Goal: Task Accomplishment & Management: Complete application form

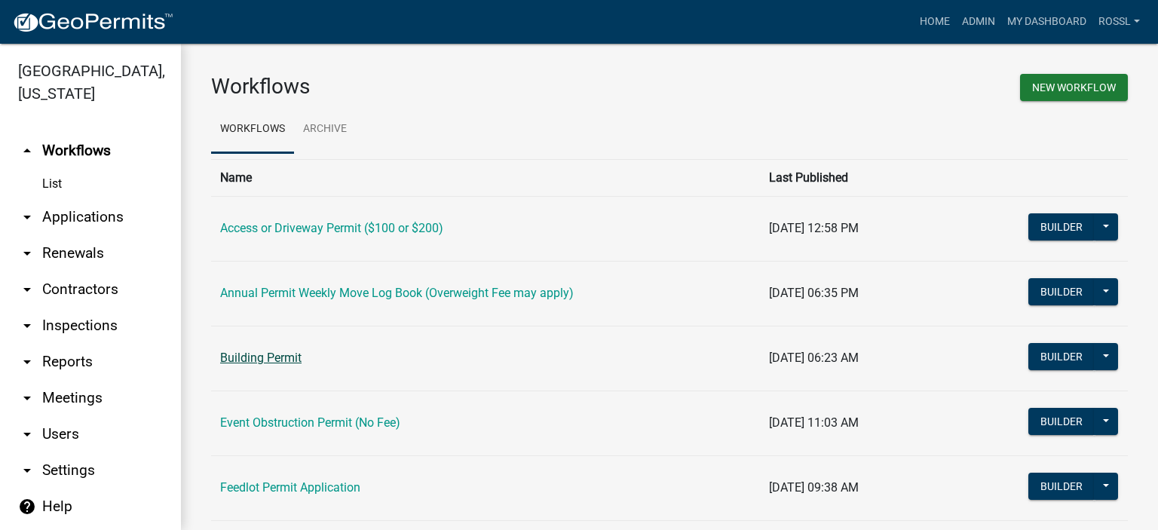
click at [280, 363] on link "Building Permit" at bounding box center [260, 357] width 81 height 14
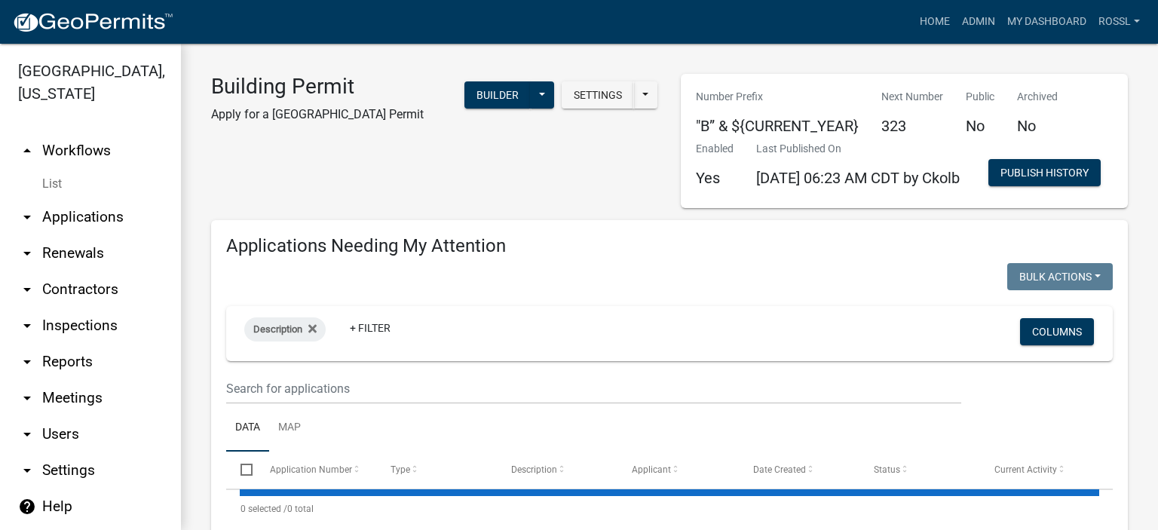
select select "2: 50"
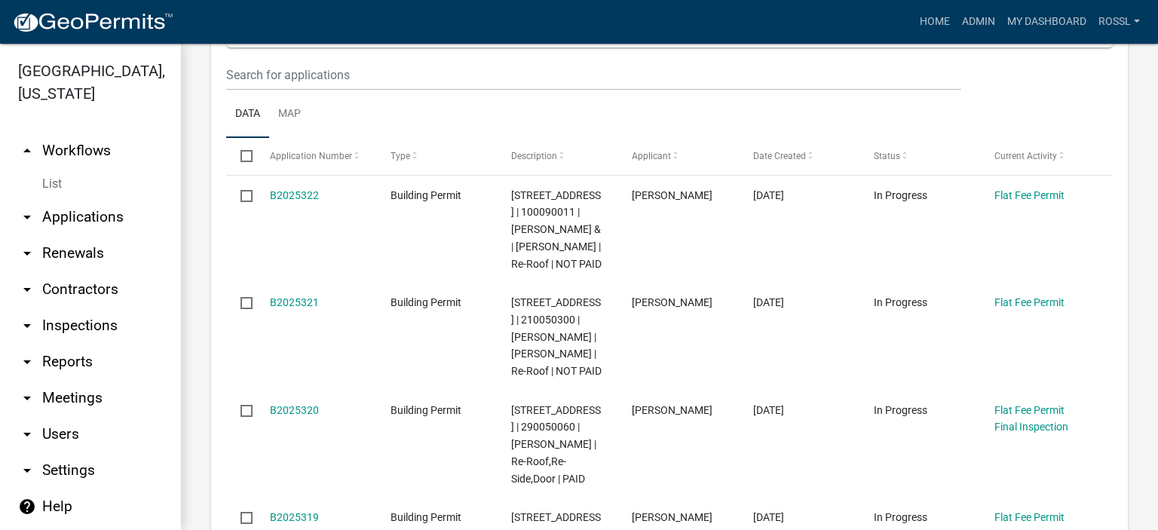
scroll to position [226, 0]
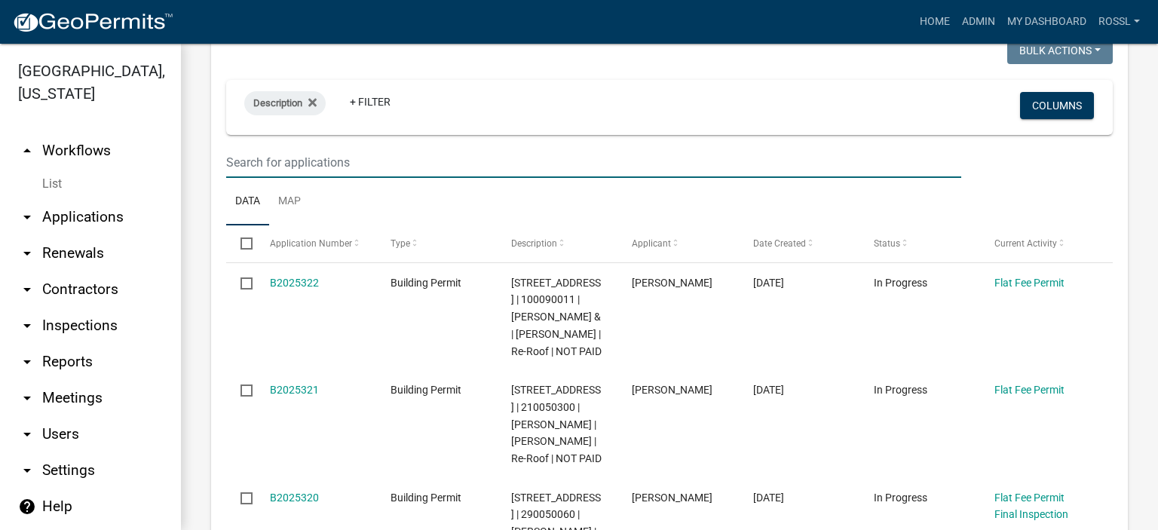
click at [270, 178] on input "text" at bounding box center [593, 162] width 735 height 31
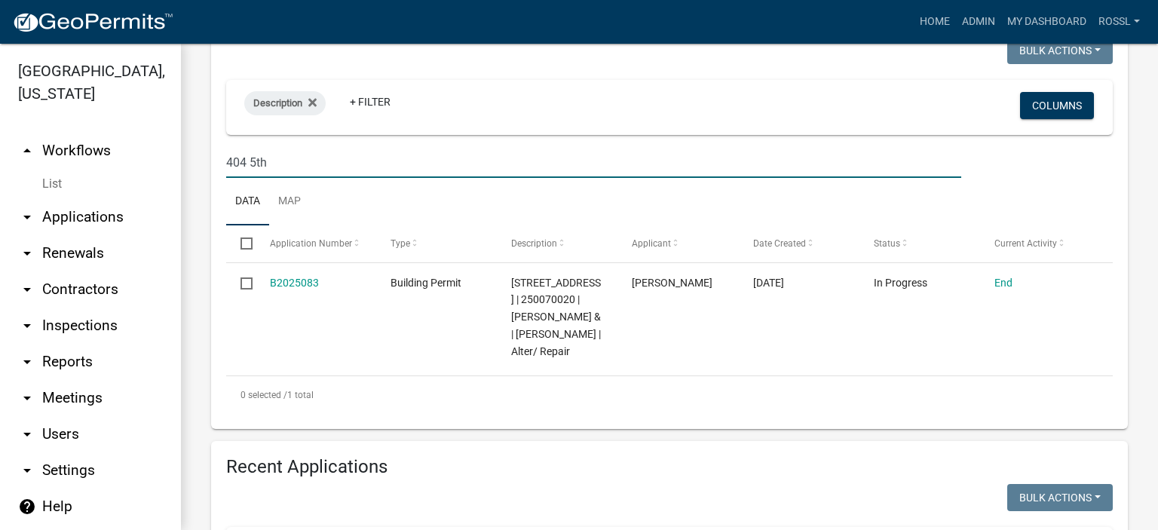
type input "404 5th"
click at [451, 225] on ul "Data Map" at bounding box center [669, 201] width 886 height 47
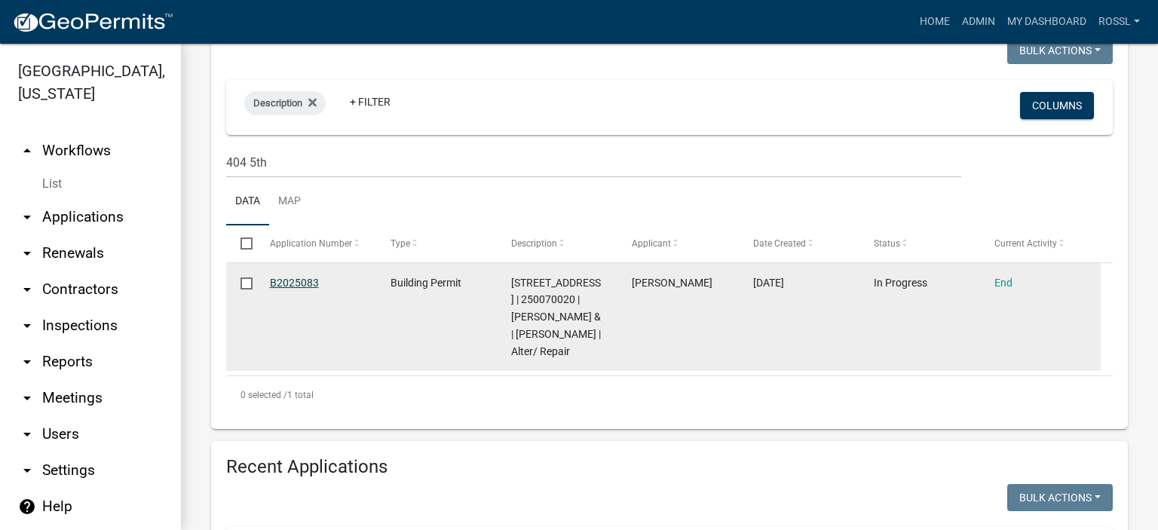
click at [304, 289] on link "B2025083" at bounding box center [294, 283] width 49 height 12
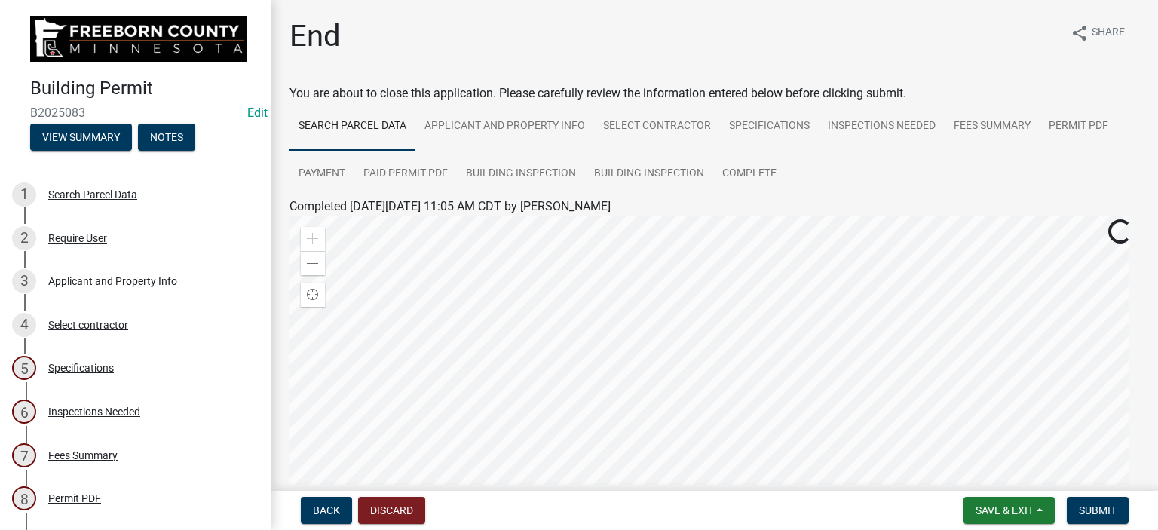
scroll to position [271, 0]
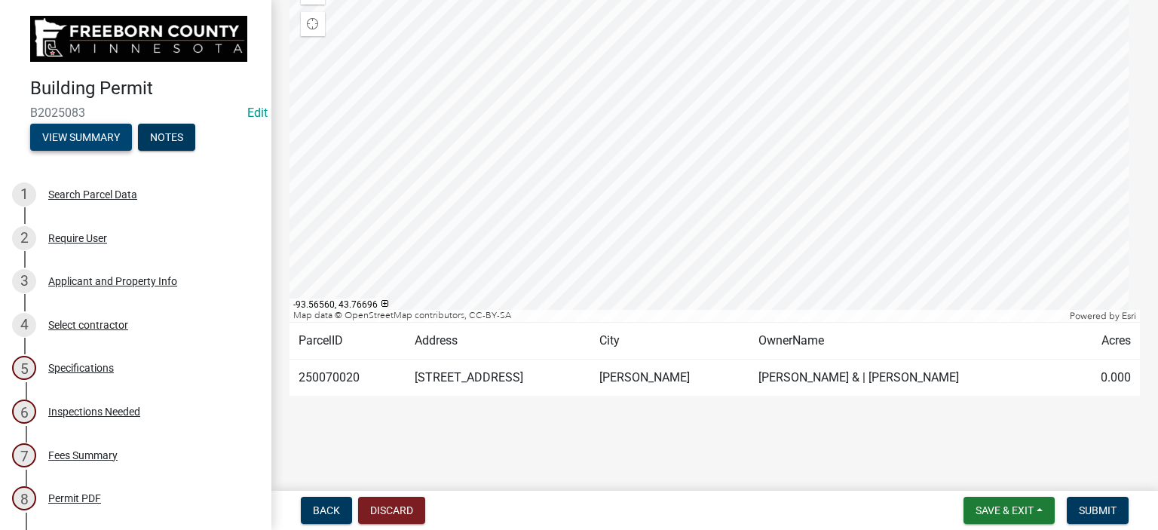
click at [58, 133] on button "View Summary" at bounding box center [81, 137] width 102 height 27
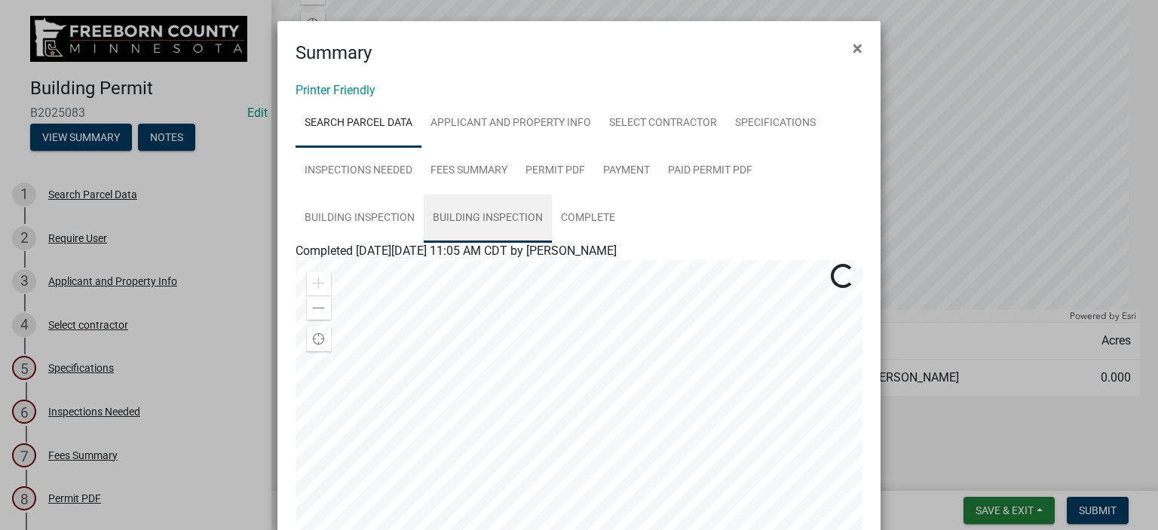
click at [497, 221] on link "Building Inspection" at bounding box center [488, 218] width 128 height 48
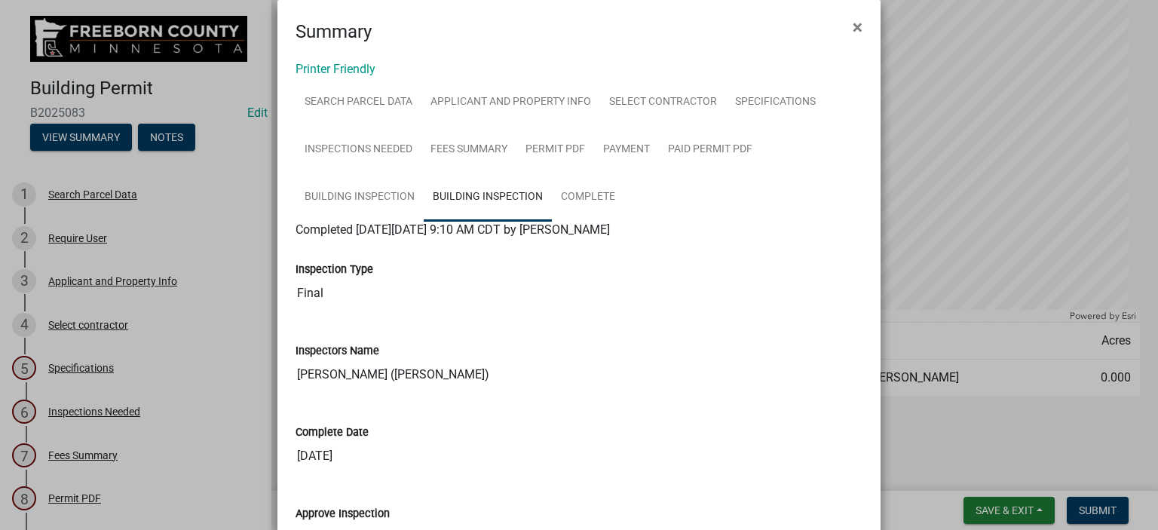
scroll to position [0, 0]
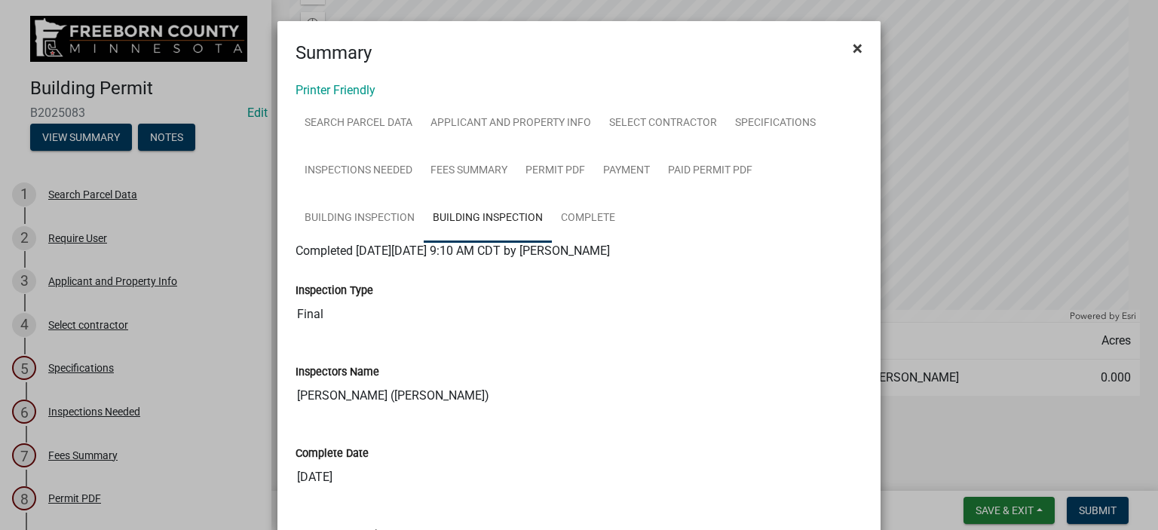
click at [852, 43] on span "×" at bounding box center [857, 48] width 10 height 21
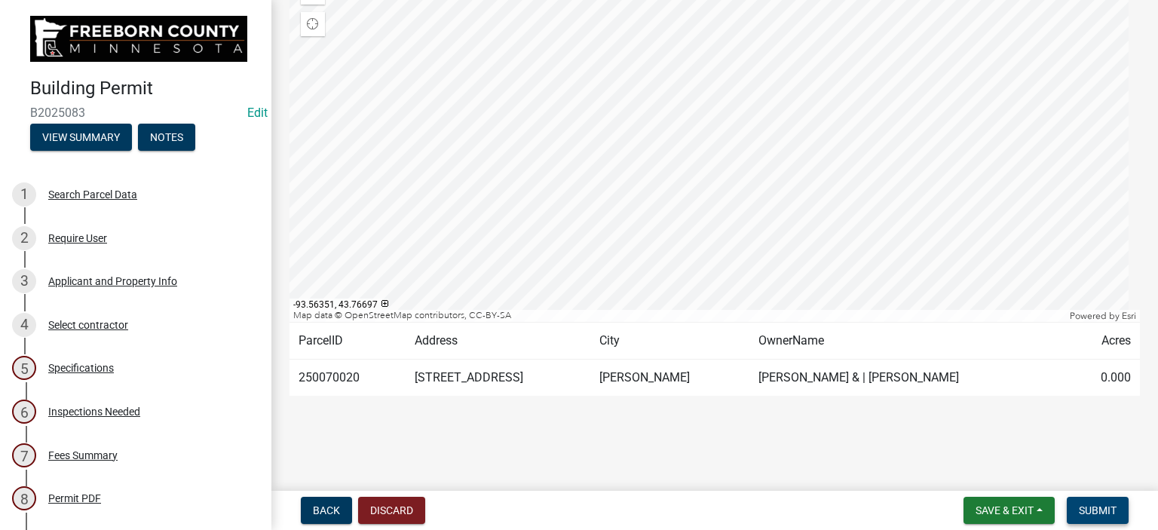
click at [1090, 514] on span "Submit" at bounding box center [1098, 510] width 38 height 12
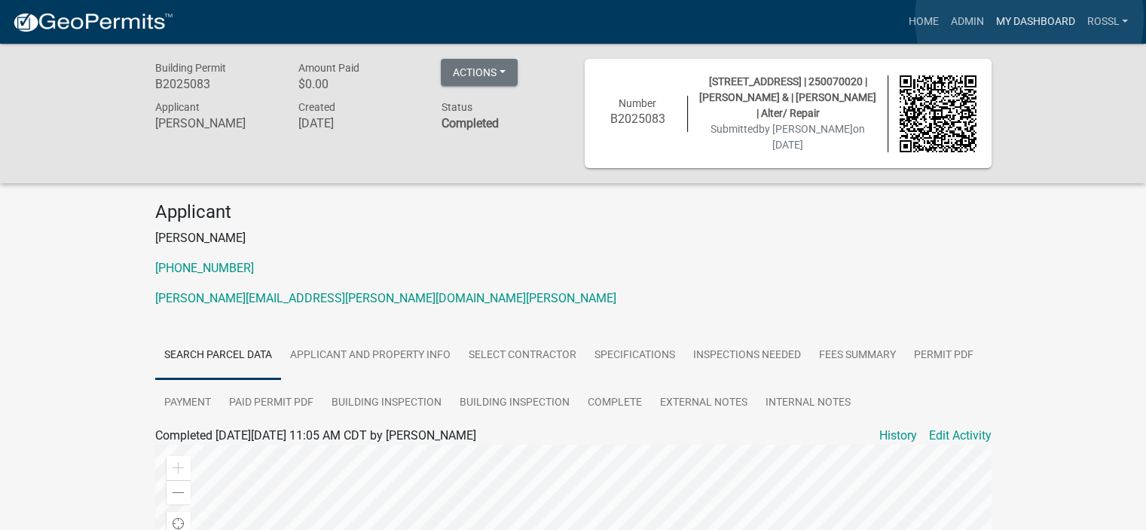
click at [1031, 19] on link "My Dashboard" at bounding box center [1035, 22] width 91 height 29
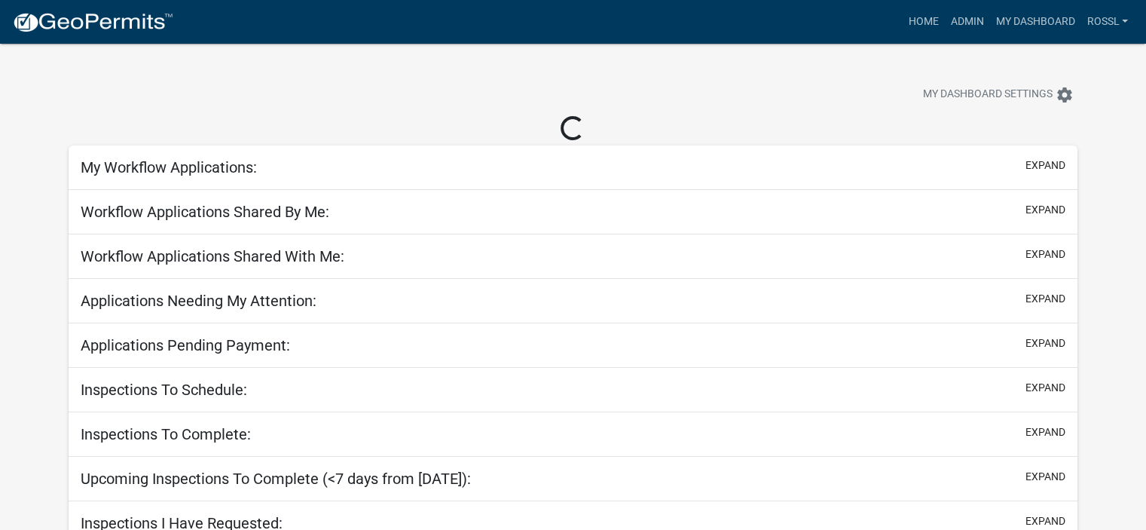
select select "2: 50"
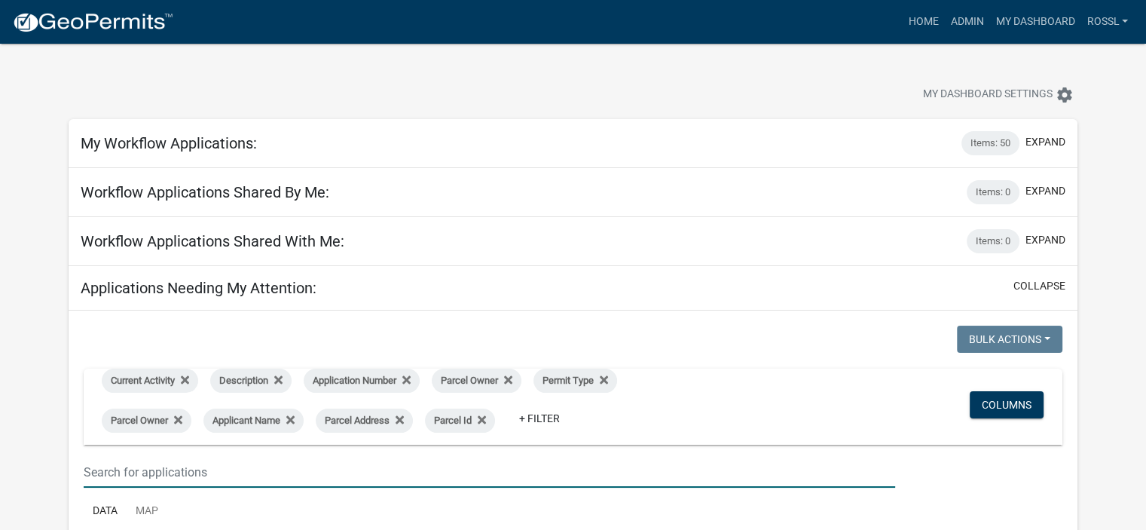
click at [204, 473] on input "text" at bounding box center [490, 472] width 812 height 31
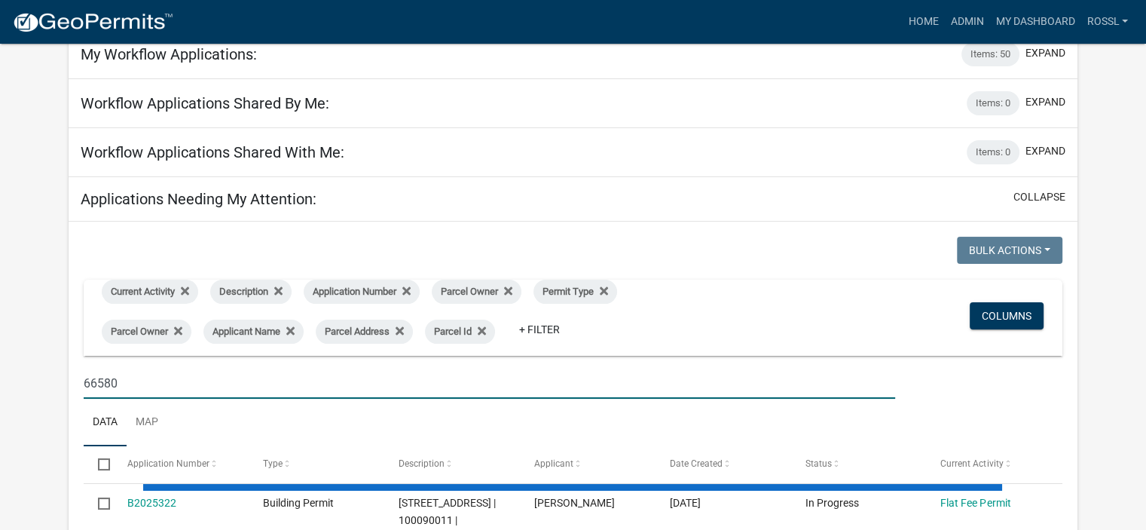
scroll to position [301, 0]
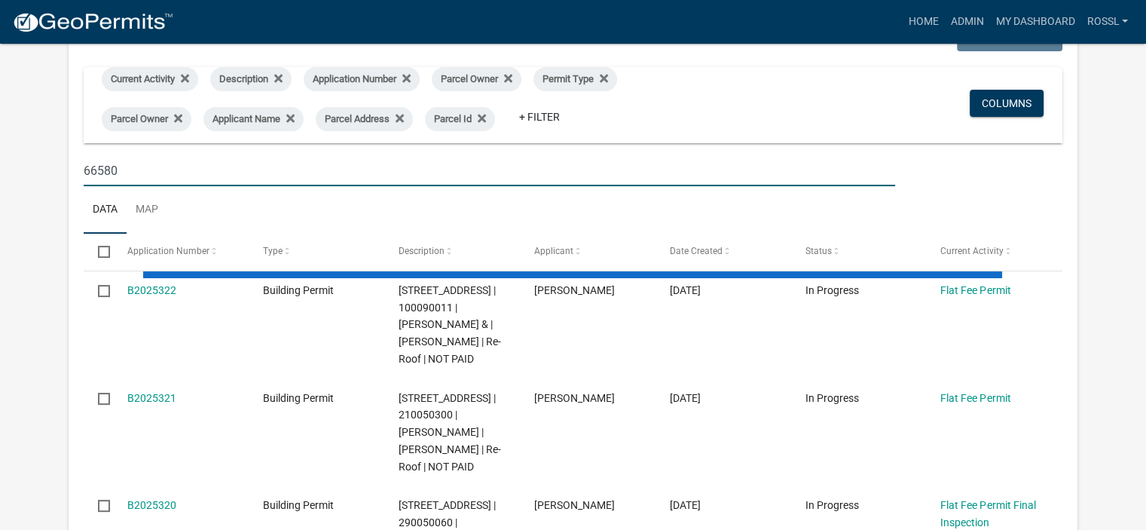
type input "66580"
click at [249, 222] on ul "Data Map" at bounding box center [573, 209] width 979 height 47
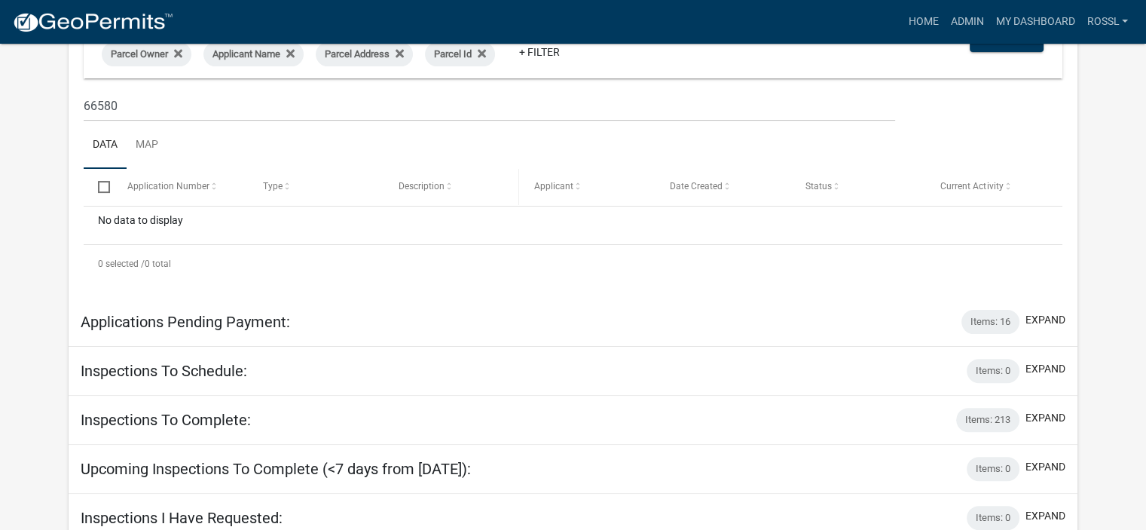
scroll to position [475, 0]
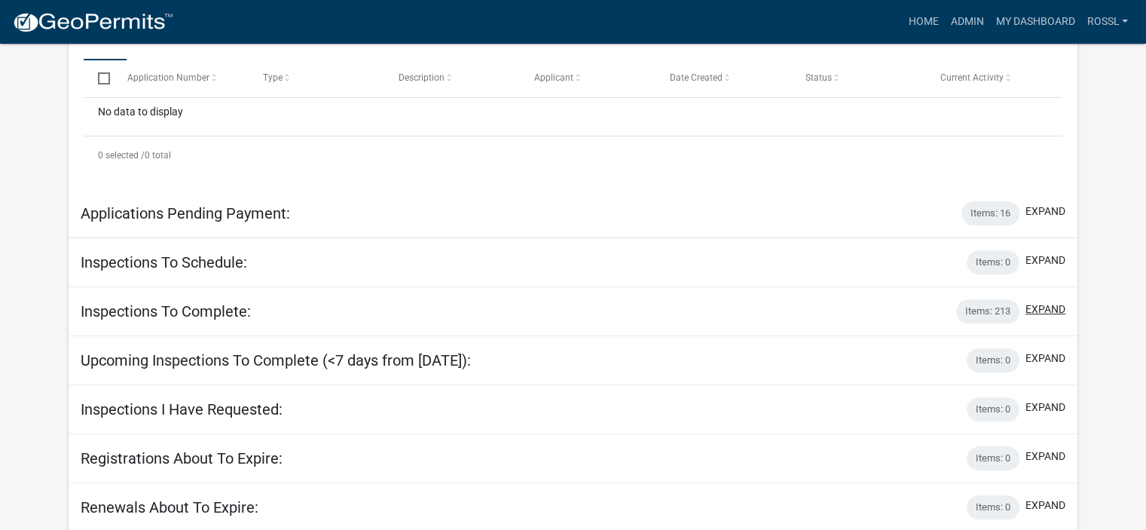
click at [1040, 311] on button "expand" at bounding box center [1046, 309] width 40 height 16
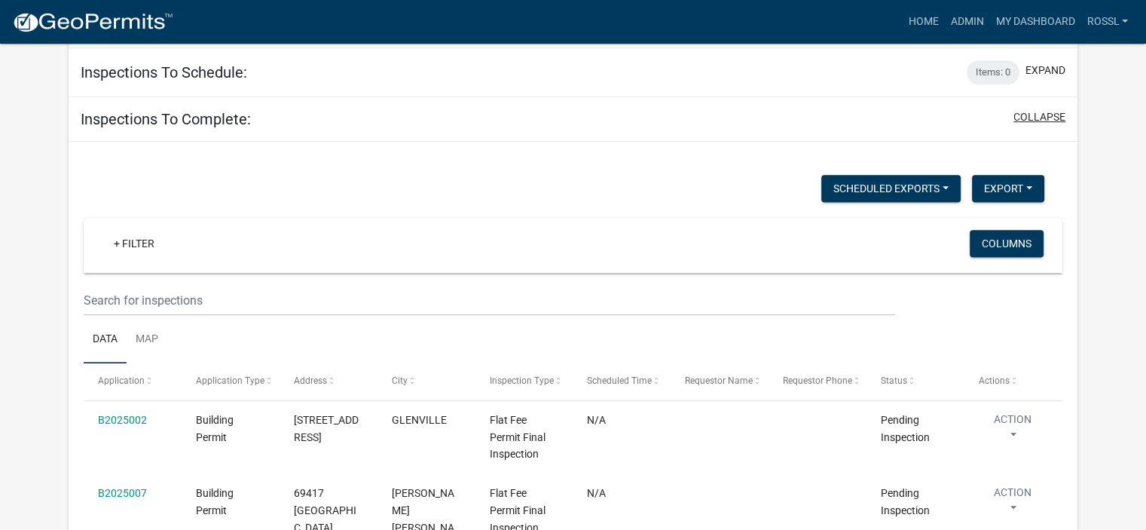
scroll to position [776, 0]
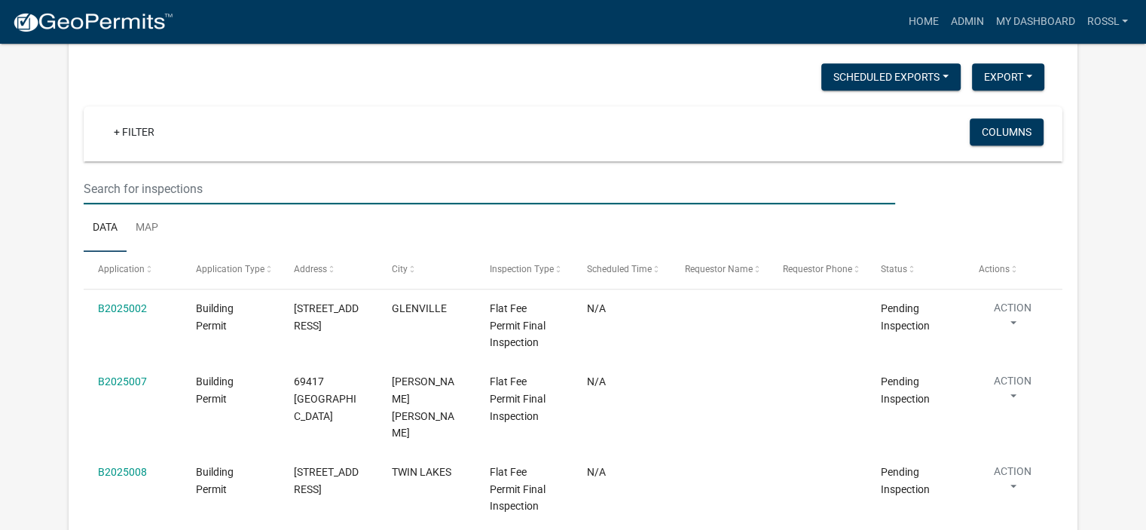
click at [143, 186] on input "text" at bounding box center [490, 188] width 812 height 31
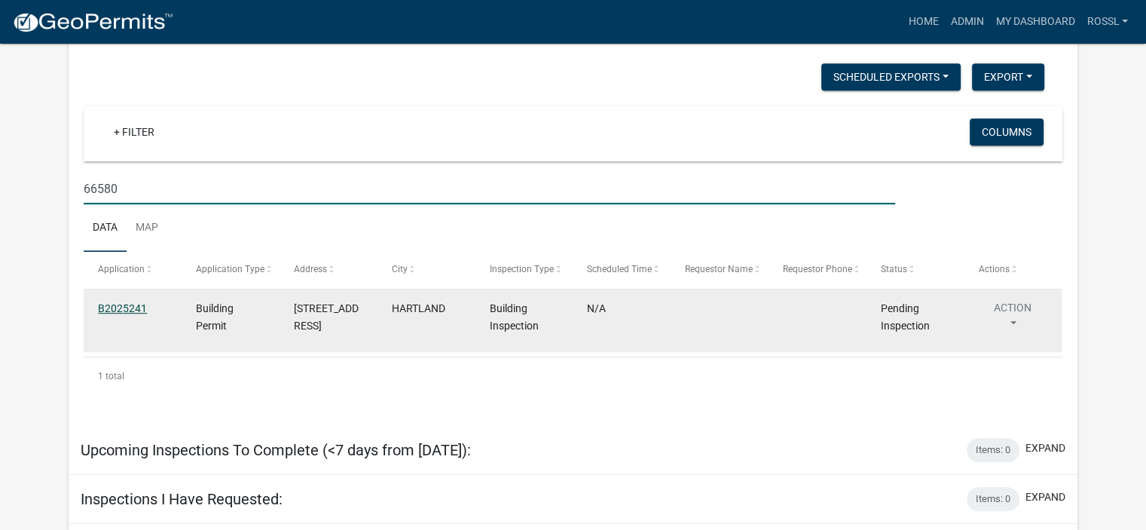
type input "66580"
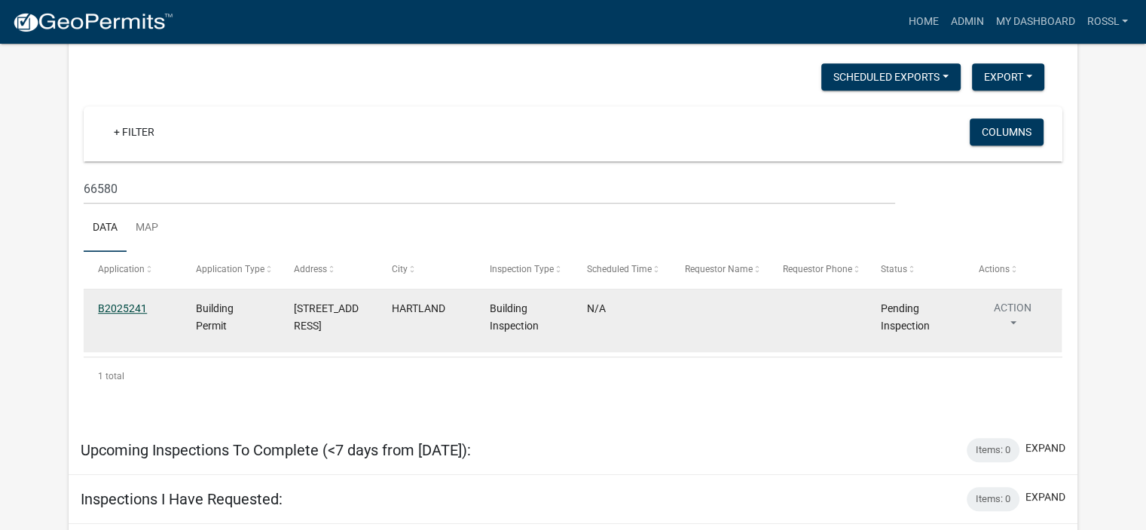
click at [127, 303] on link "B2025241" at bounding box center [122, 308] width 49 height 12
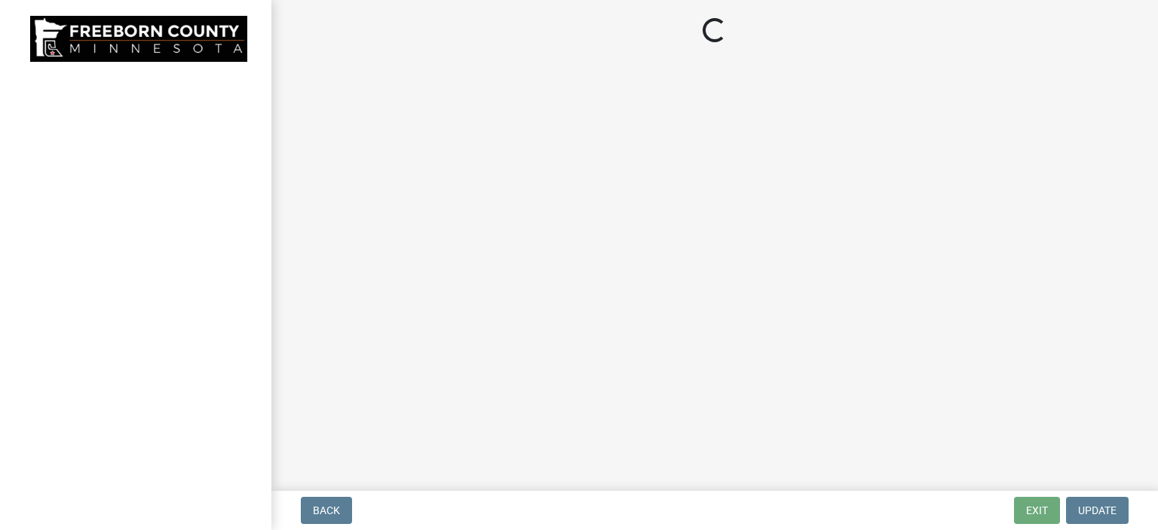
select select "24c4516e-7a9f-48a4-a0b5-6d857a377a6e"
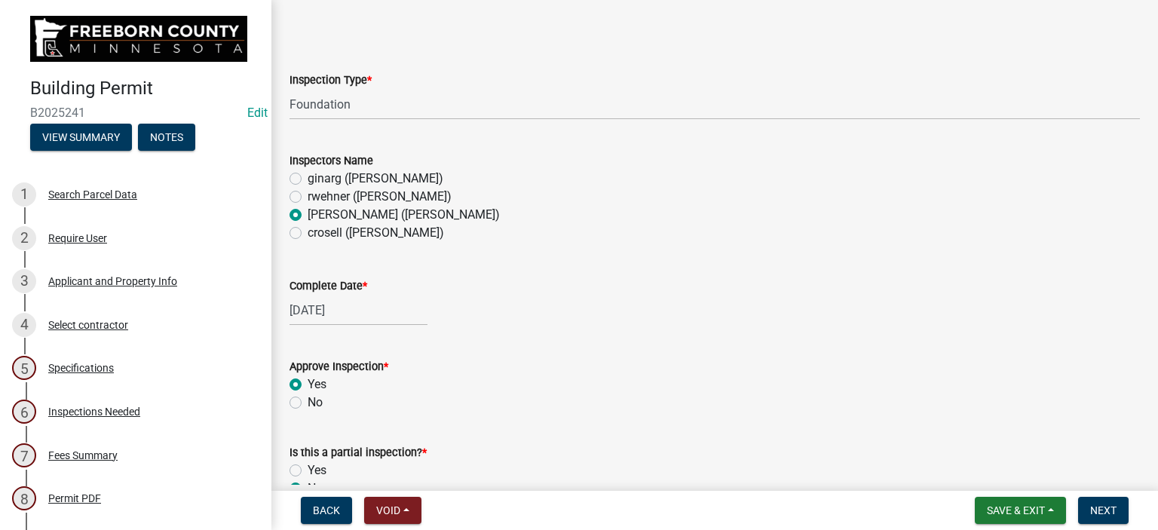
scroll to position [75, 0]
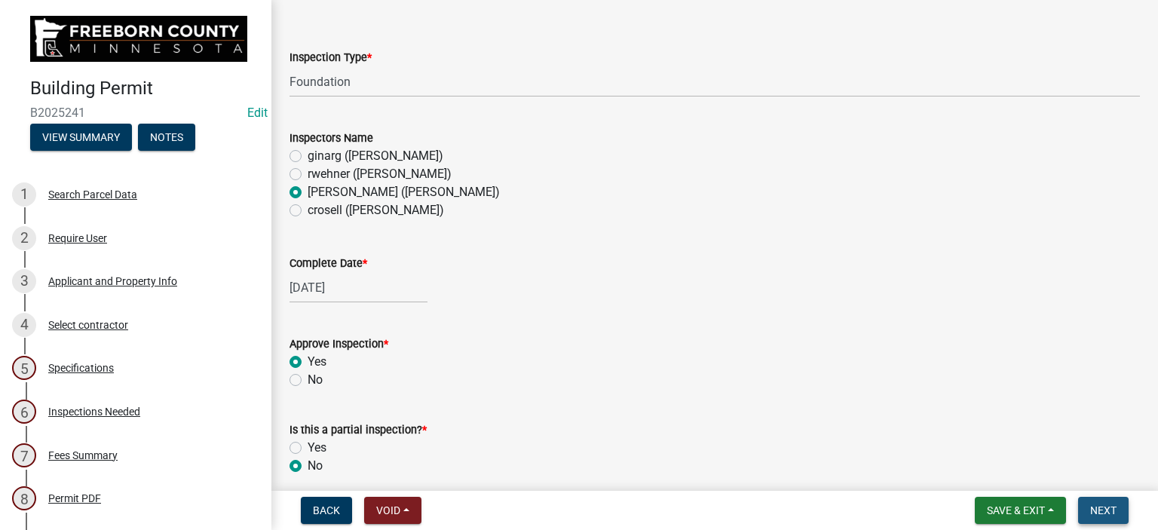
click at [1092, 504] on span "Next" at bounding box center [1103, 510] width 26 height 12
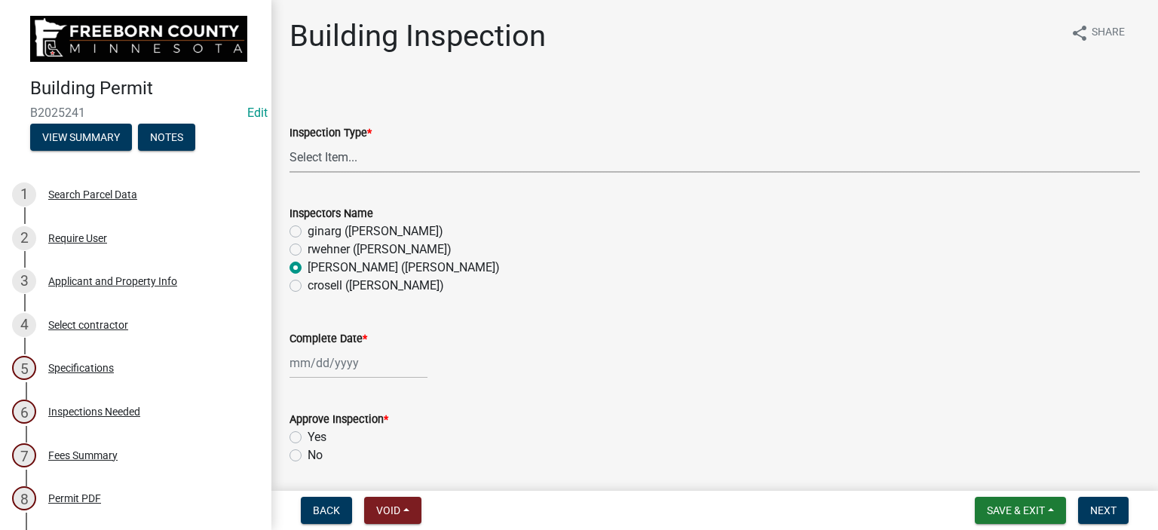
click at [323, 166] on select "Select Item... Footings Foundation Rough Plumbing Rough Mechanical Framing Gas …" at bounding box center [714, 157] width 850 height 31
click at [289, 142] on select "Select Item... Footings Foundation Rough Plumbing Rough Mechanical Framing Gas …" at bounding box center [714, 157] width 850 height 31
select select "8db2c0cf-3181-45d2-8b43-567b2b747cb3"
click at [316, 364] on div at bounding box center [358, 362] width 138 height 31
select select "9"
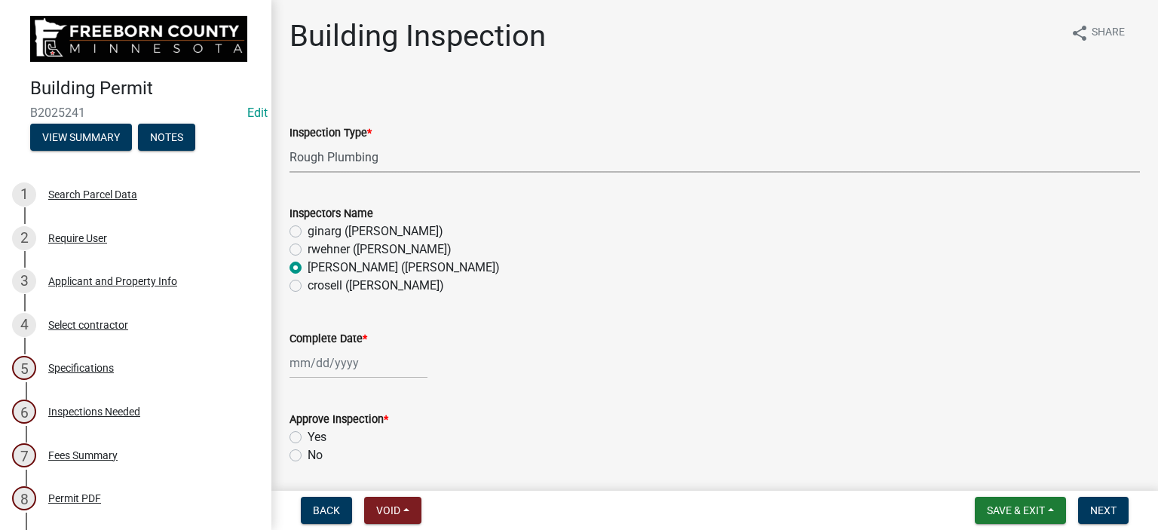
select select "2025"
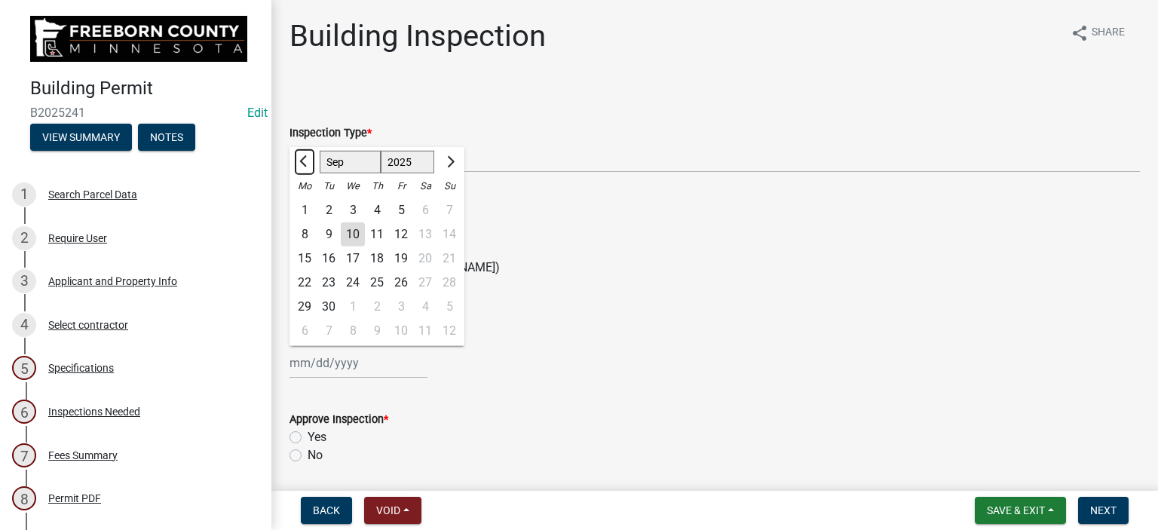
click at [304, 163] on span "Previous month" at bounding box center [304, 161] width 11 height 11
select select "8"
click at [379, 256] on div "14" at bounding box center [377, 258] width 24 height 24
type input "[DATE]"
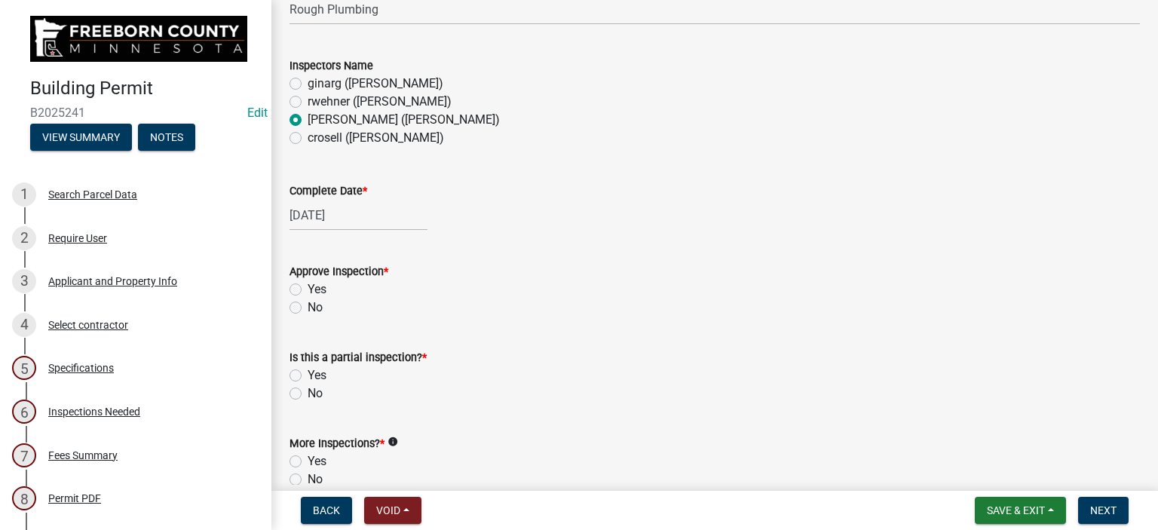
scroll to position [151, 0]
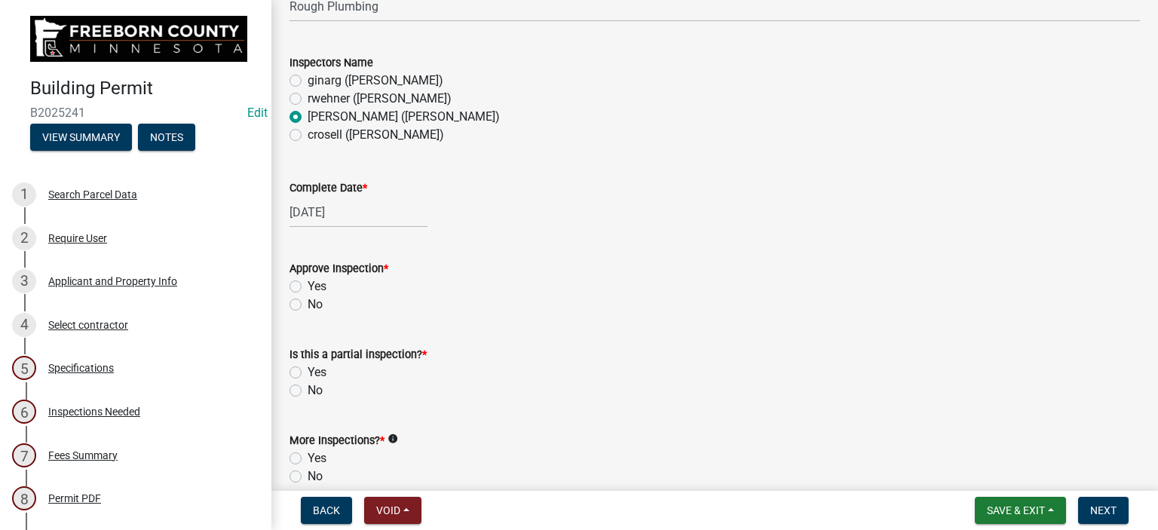
click at [308, 283] on label "Yes" at bounding box center [317, 286] width 19 height 18
click at [308, 283] on input "Yes" at bounding box center [313, 282] width 10 height 10
radio input "true"
click at [308, 372] on label "Yes" at bounding box center [317, 372] width 19 height 18
click at [308, 372] on input "Yes" at bounding box center [313, 368] width 10 height 10
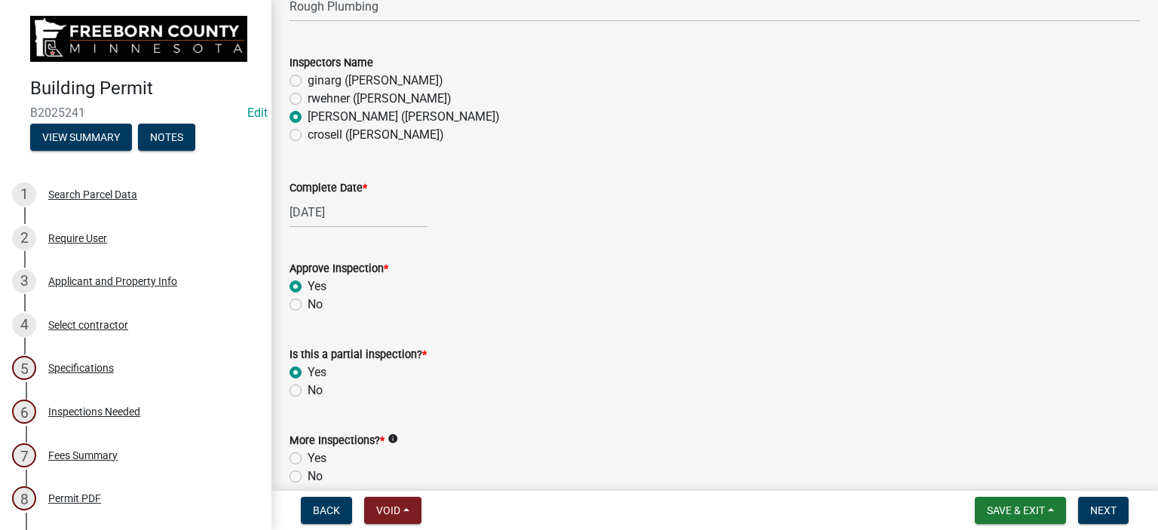
radio input "true"
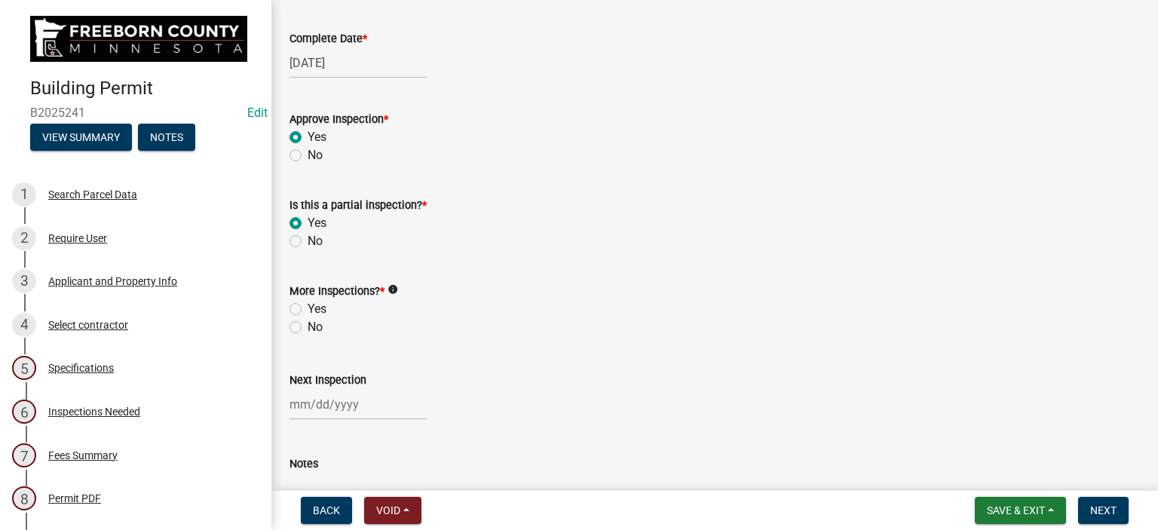
scroll to position [301, 0]
click at [308, 308] on label "Yes" at bounding box center [317, 307] width 19 height 18
click at [308, 308] on input "Yes" at bounding box center [313, 303] width 10 height 10
radio input "true"
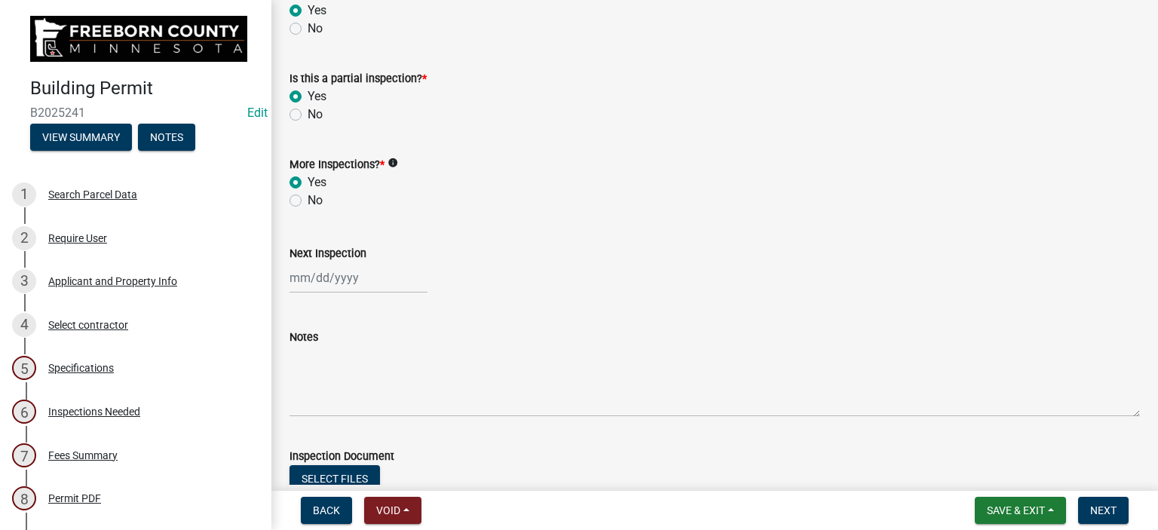
scroll to position [522, 0]
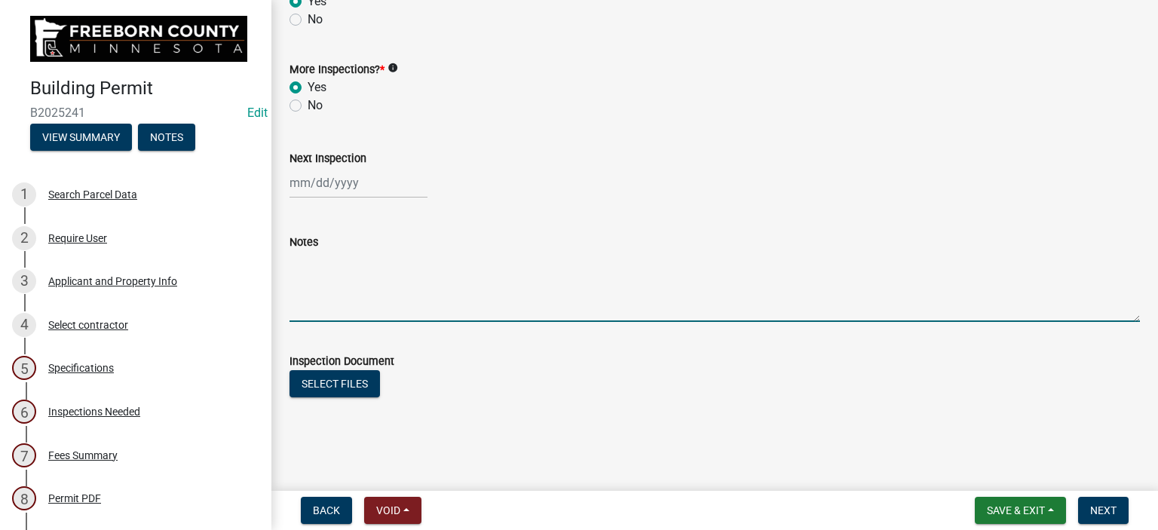
click at [322, 296] on textarea "Notes" at bounding box center [714, 286] width 850 height 71
type textarea "DWV UG 5psi"
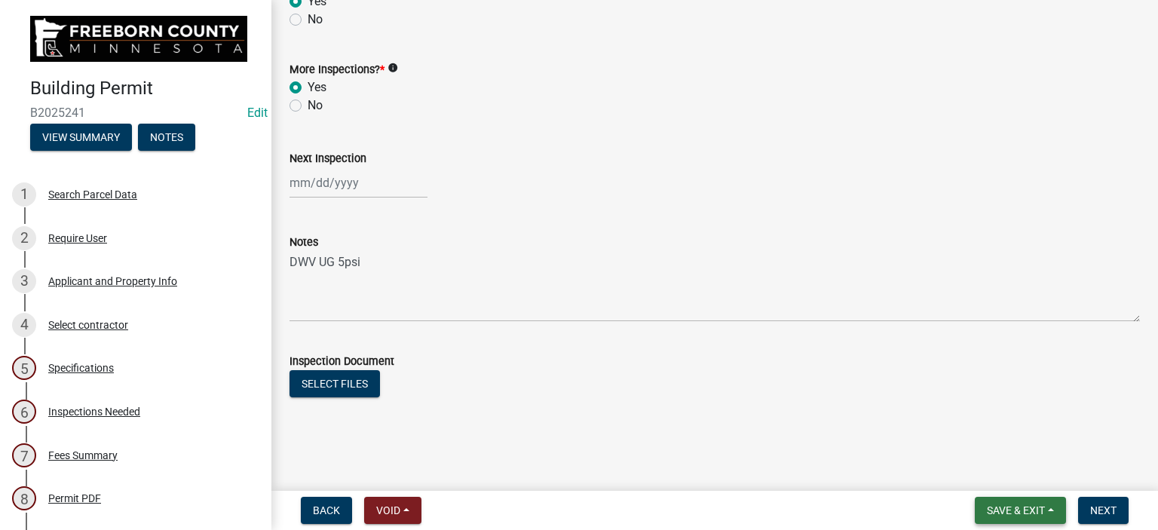
click at [1014, 506] on span "Save & Exit" at bounding box center [1016, 510] width 58 height 12
click at [1002, 470] on button "Save & Exit" at bounding box center [1005, 471] width 121 height 36
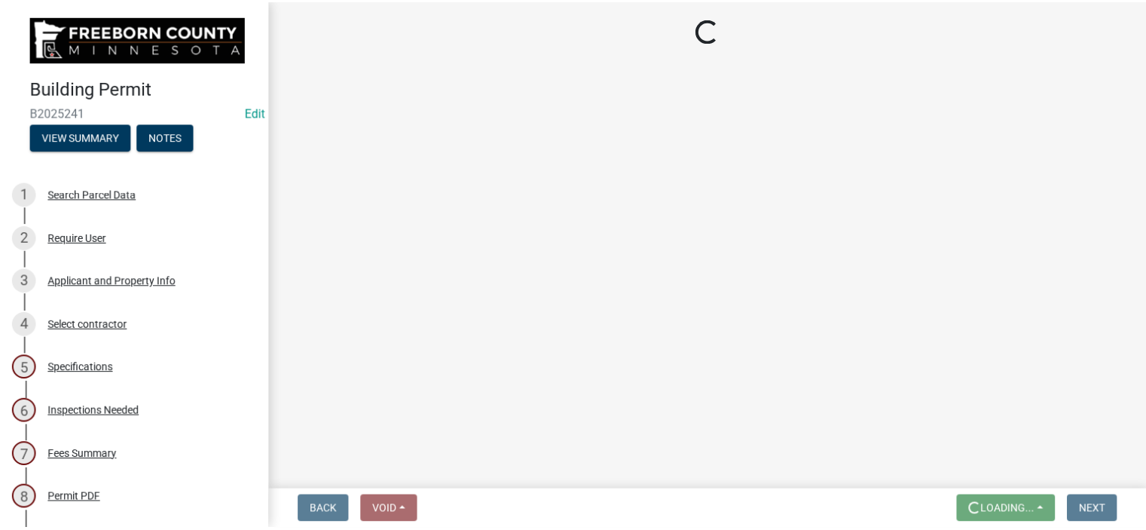
scroll to position [0, 0]
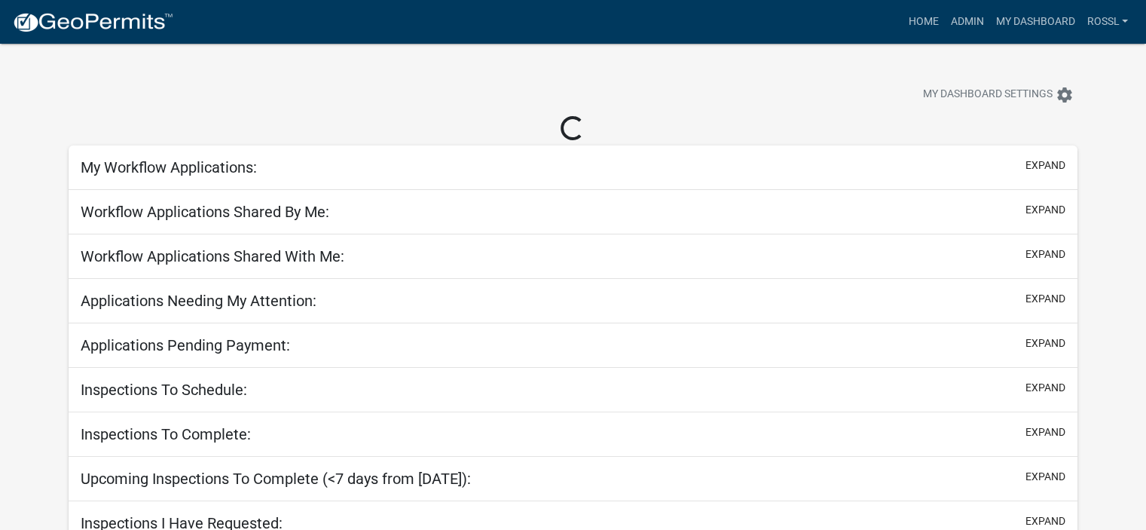
select select "2: 50"
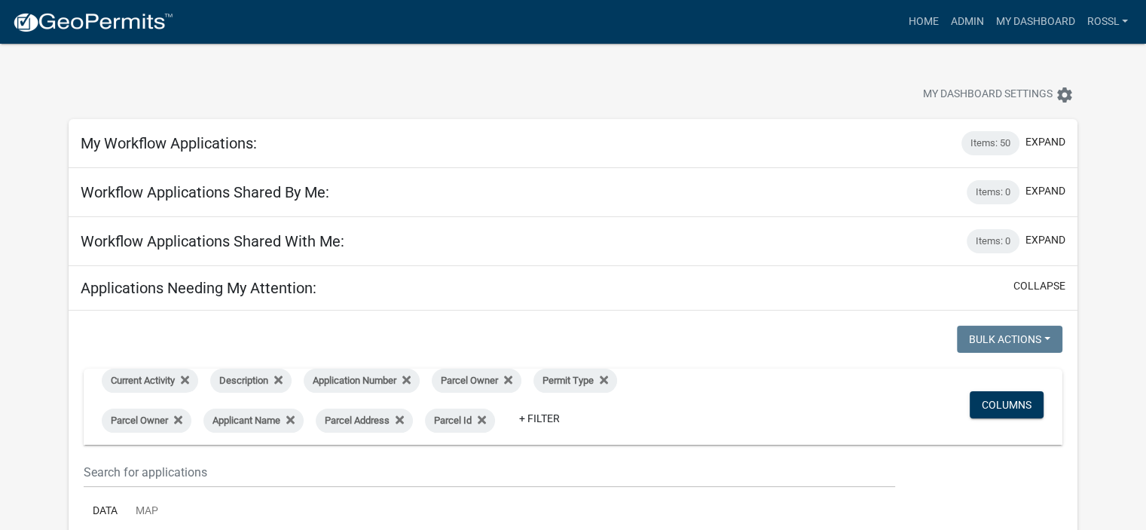
scroll to position [226, 0]
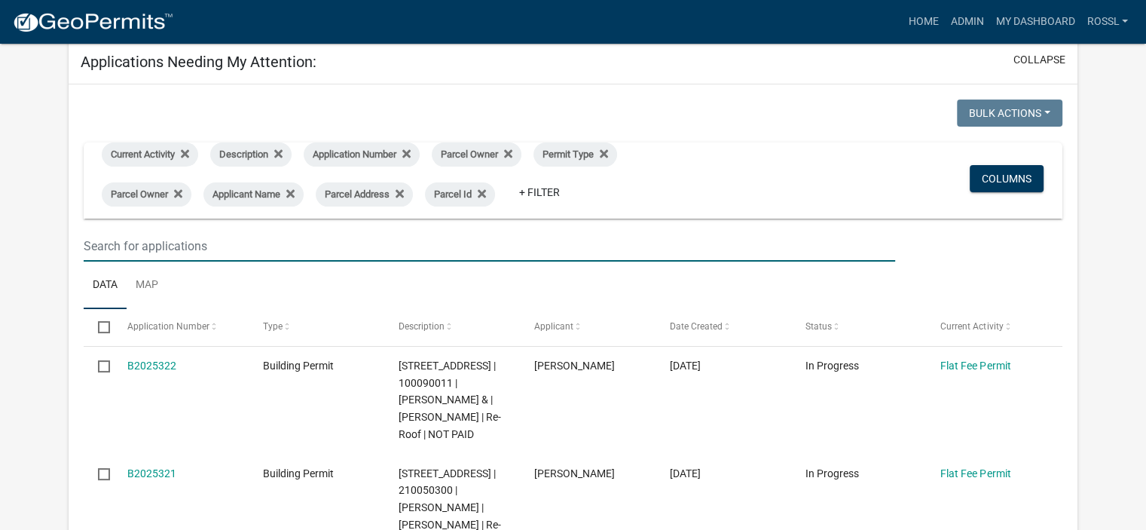
click at [130, 241] on input "text" at bounding box center [490, 246] width 812 height 31
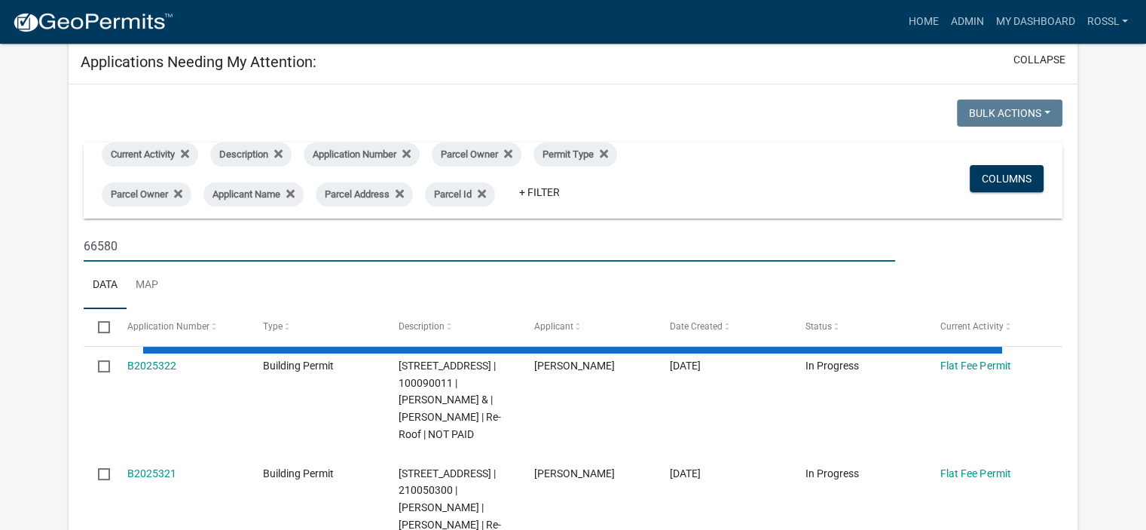
type input "66580"
click at [313, 275] on ul "Data Map" at bounding box center [573, 285] width 979 height 47
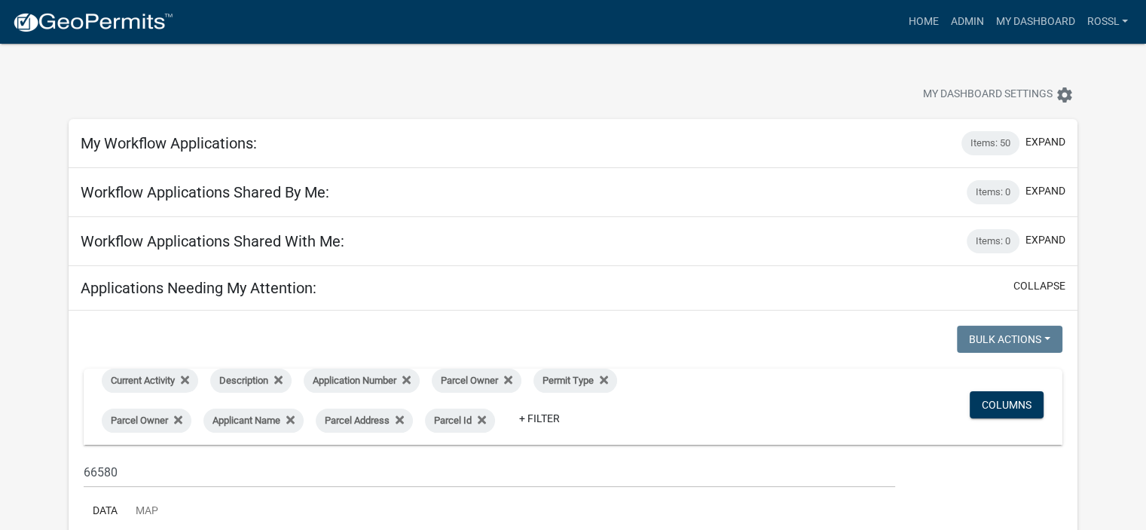
scroll to position [0, 0]
click at [919, 14] on link "Home" at bounding box center [923, 22] width 42 height 29
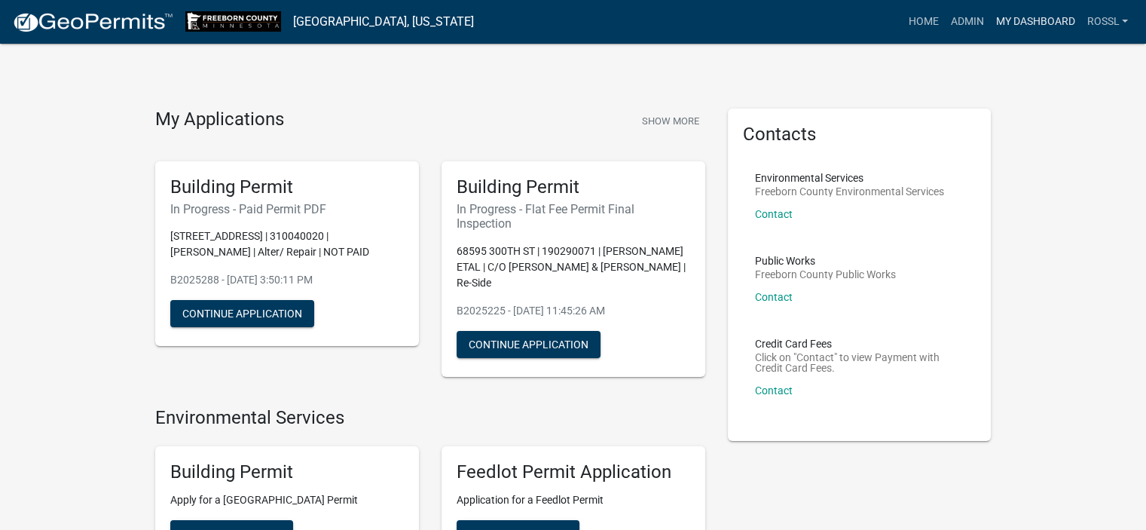
click at [1047, 24] on link "My Dashboard" at bounding box center [1035, 22] width 91 height 29
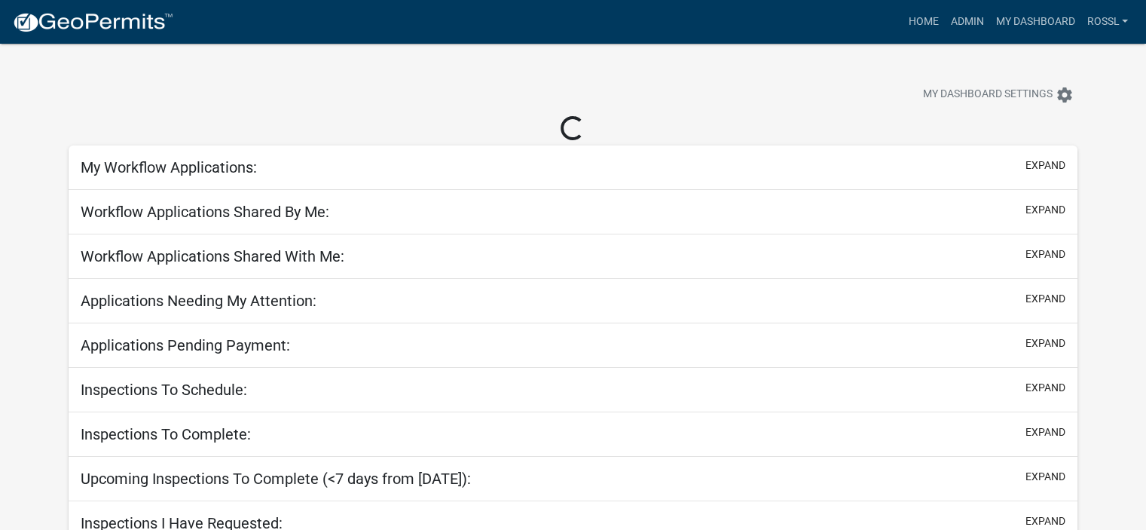
select select "2: 50"
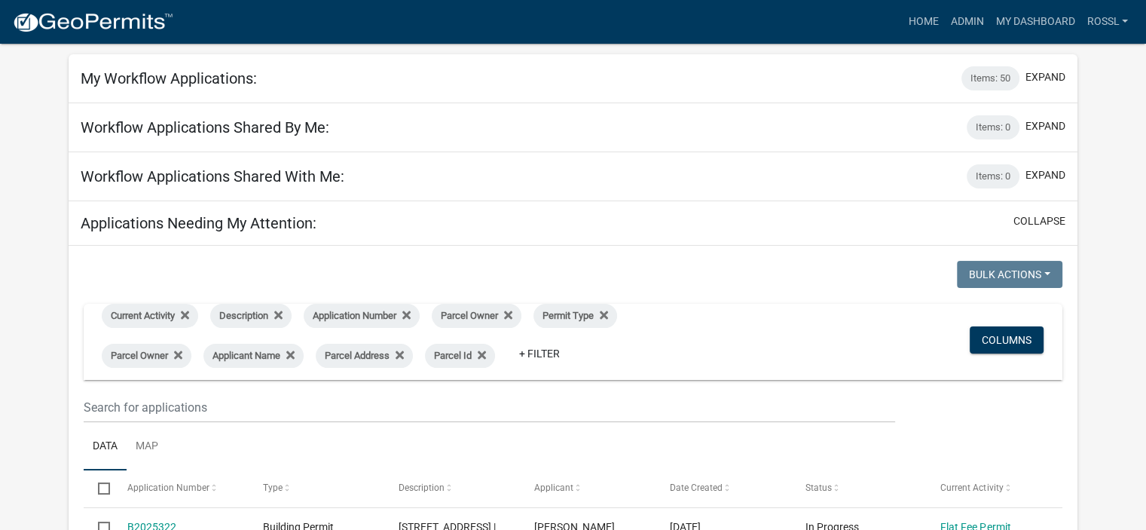
scroll to position [151, 0]
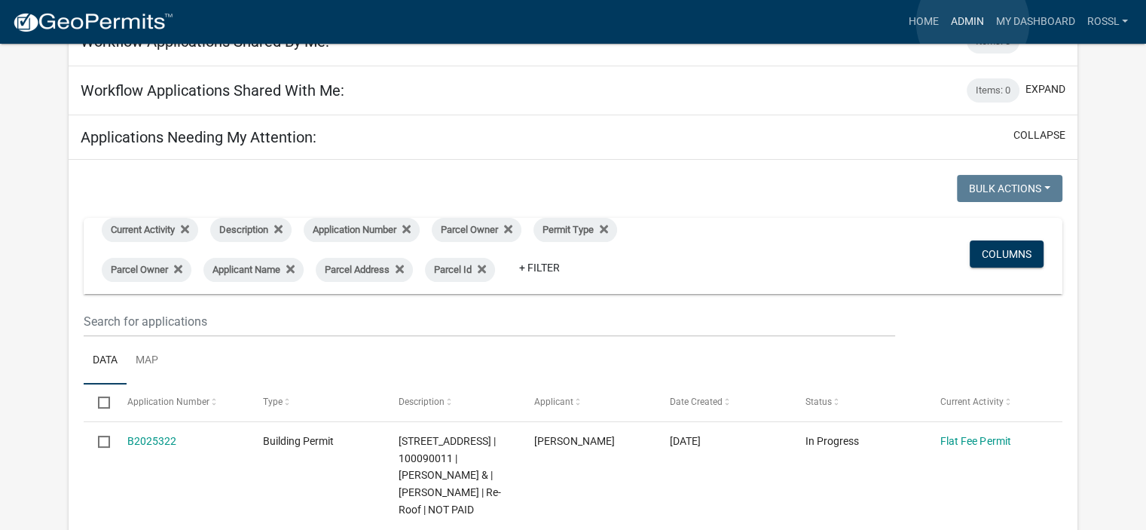
click at [973, 23] on link "Admin" at bounding box center [966, 22] width 45 height 29
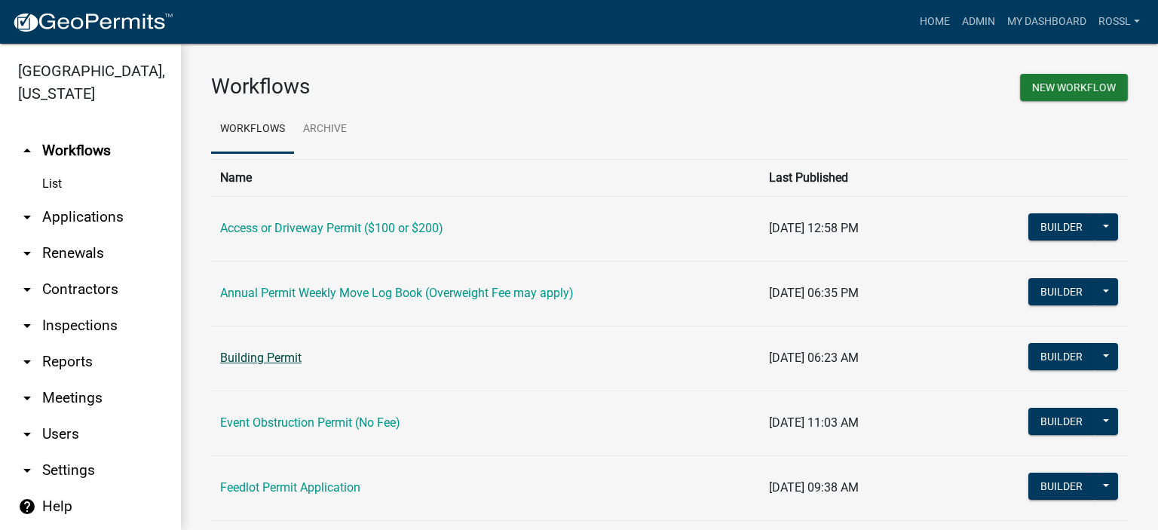
click at [257, 356] on link "Building Permit" at bounding box center [260, 357] width 81 height 14
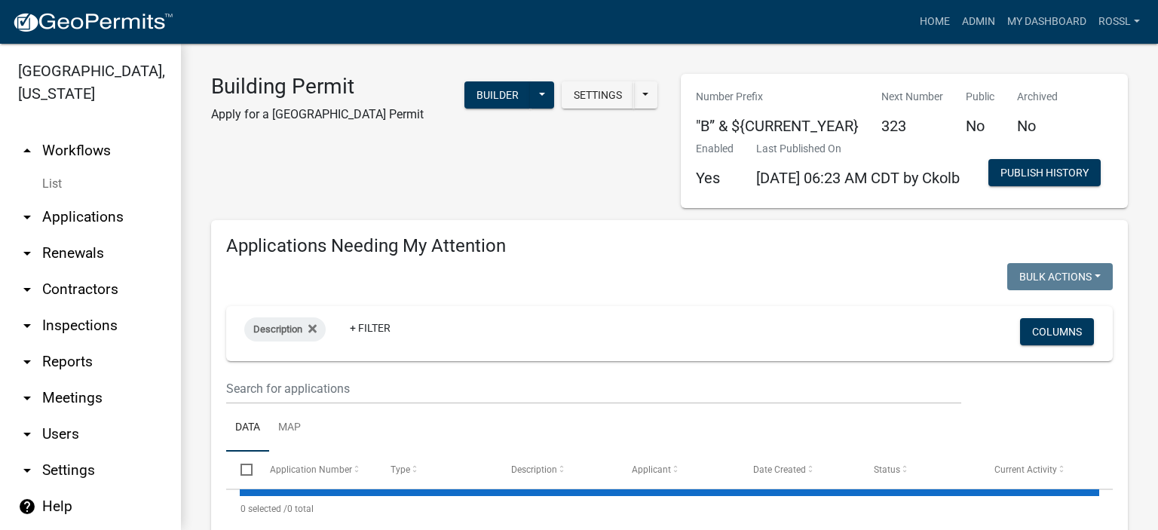
select select "2: 50"
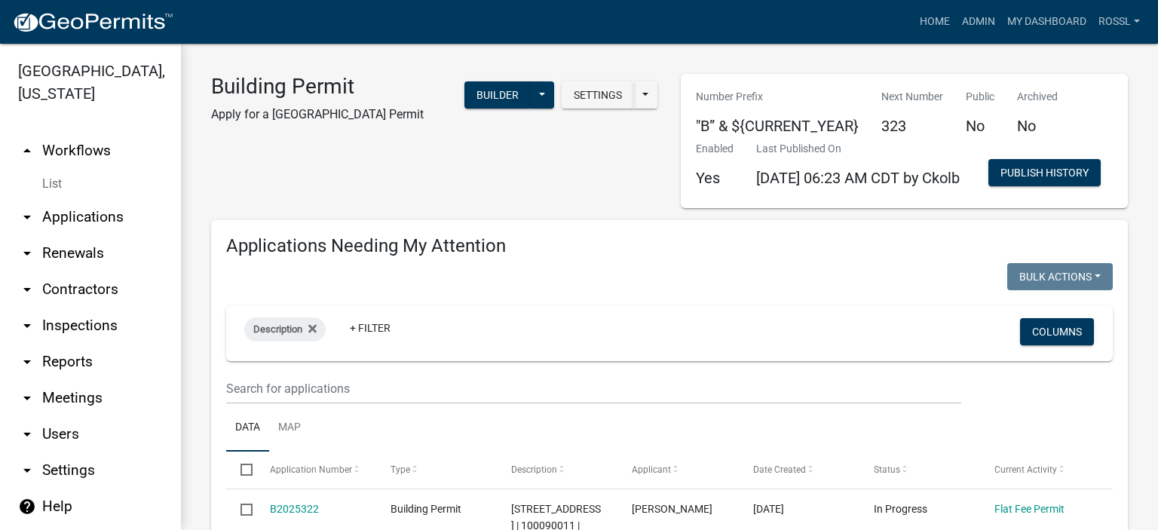
select select "2: 50"
click at [338, 404] on input "text" at bounding box center [593, 388] width 735 height 31
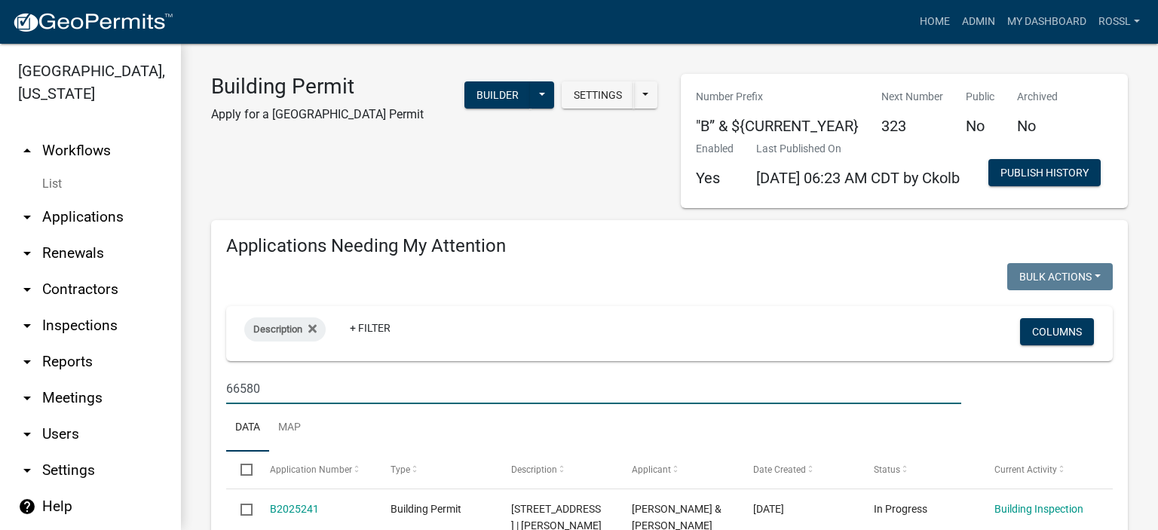
type input "66580"
click at [398, 451] on ul "Data Map" at bounding box center [669, 427] width 886 height 47
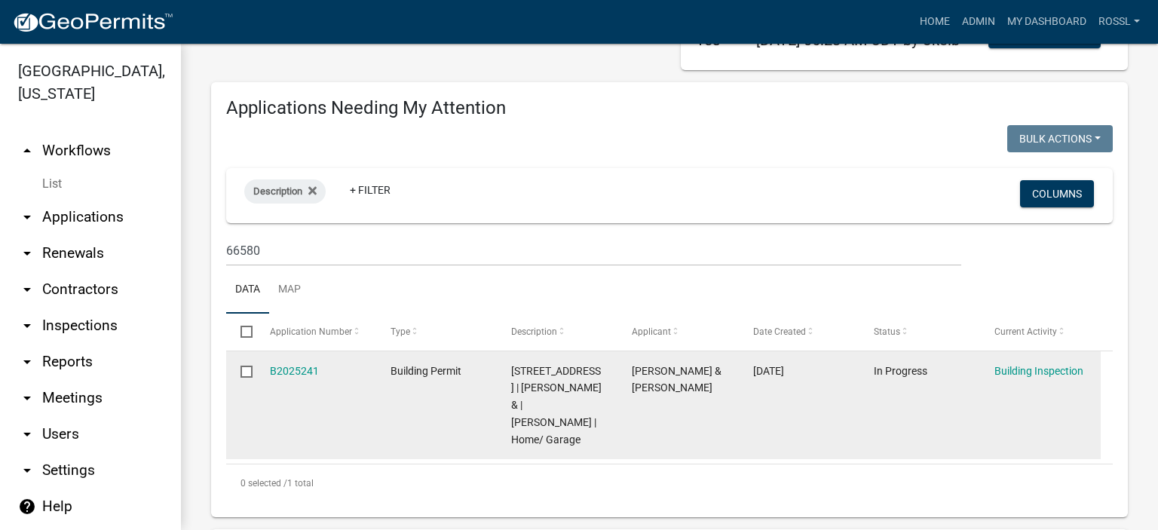
scroll to position [226, 0]
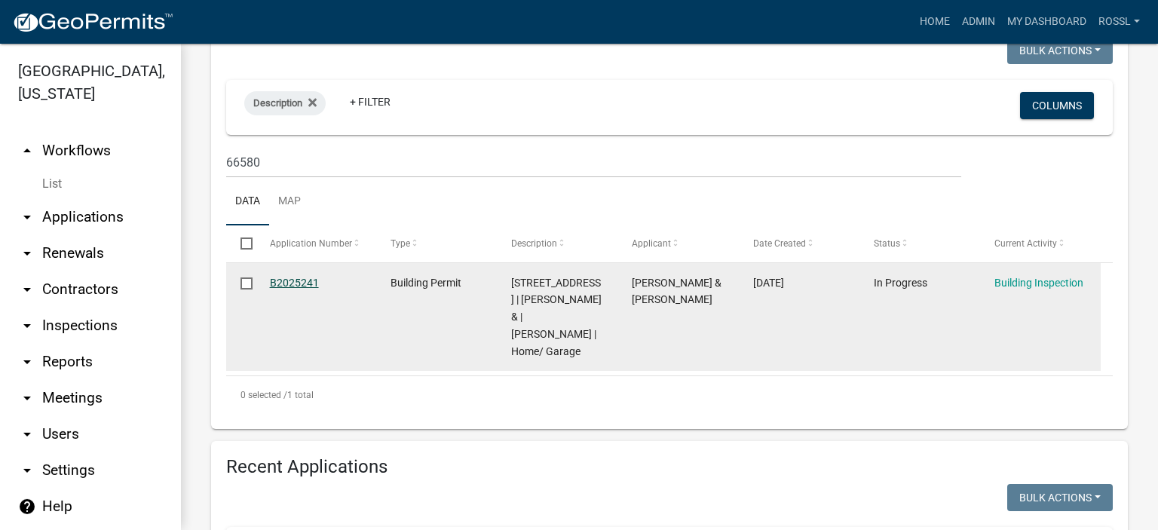
click at [298, 289] on link "B2025241" at bounding box center [294, 283] width 49 height 12
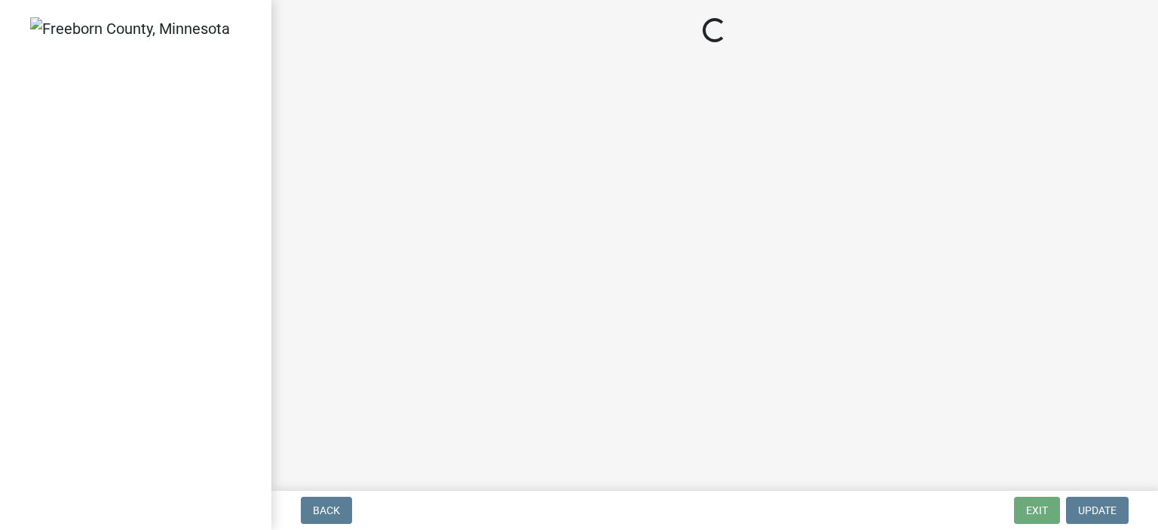
select select "8db2c0cf-3181-45d2-8b43-567b2b747cb3"
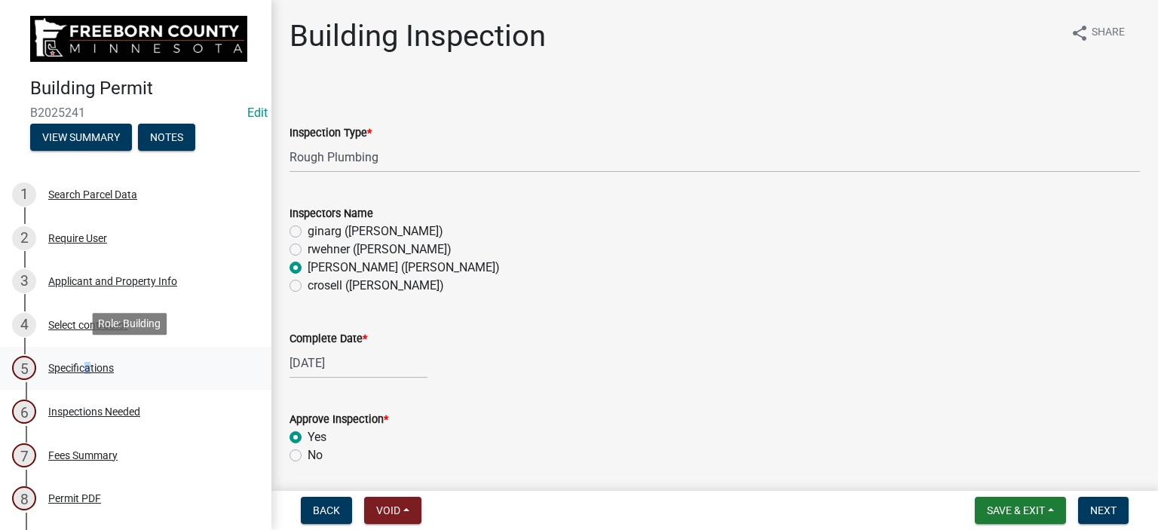
click at [83, 364] on div "Specifications" at bounding box center [81, 368] width 66 height 11
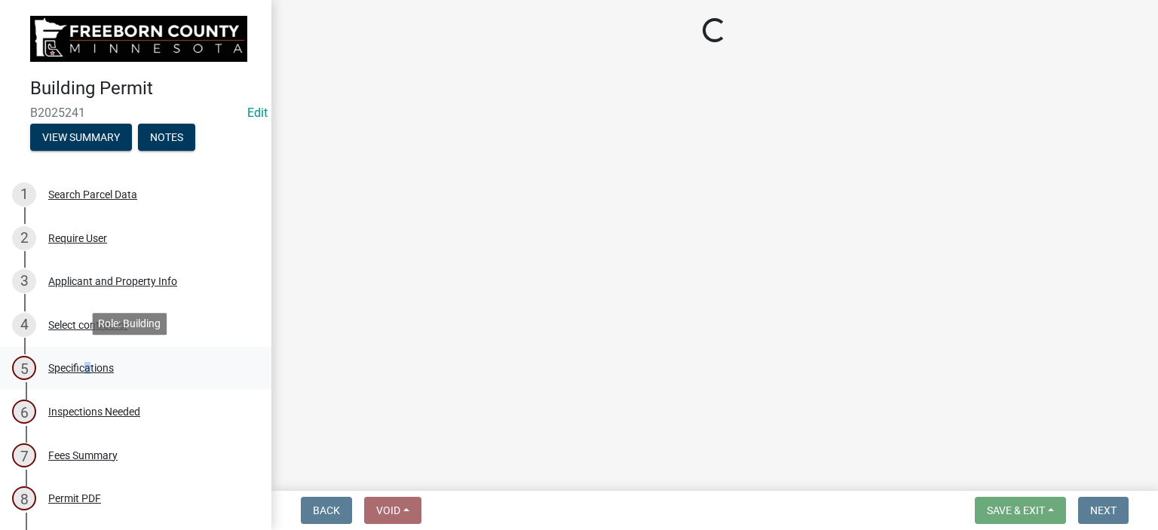
select select "cf5e982a-8fde-449d-bcd8-be8cdfb99374"
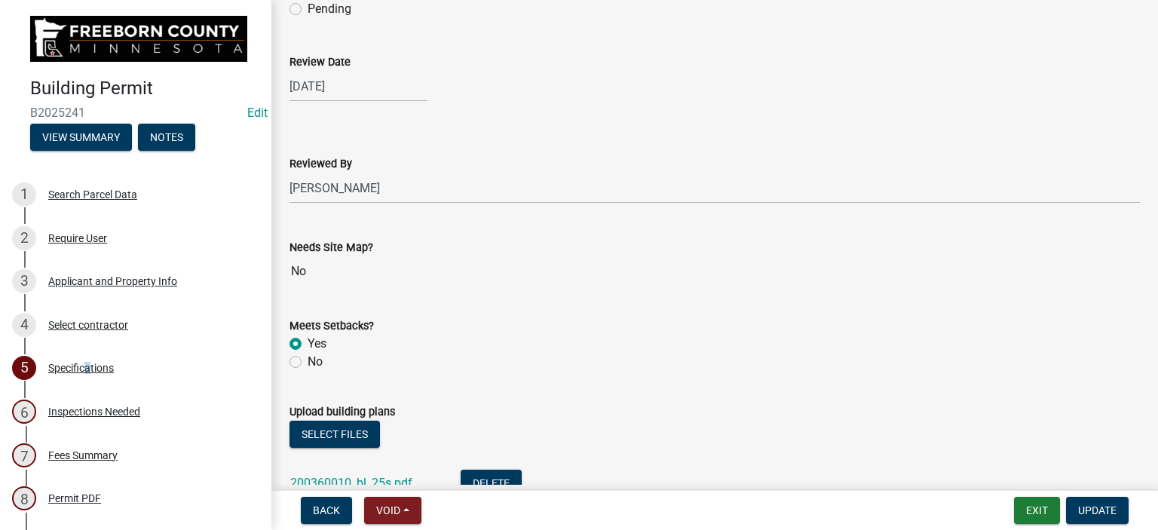
scroll to position [1583, 0]
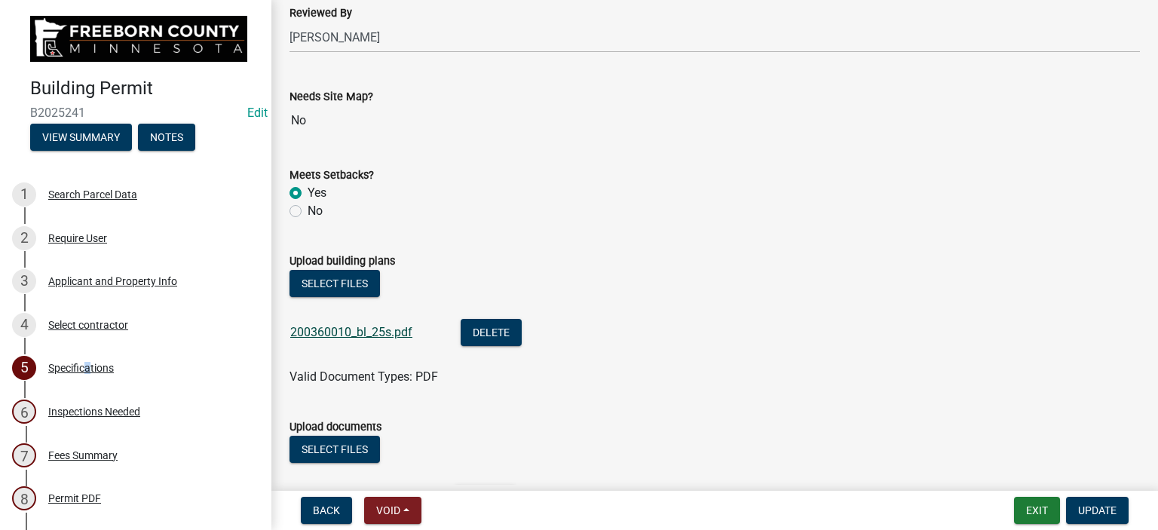
click at [396, 332] on link "200360010_bl_25s.pdf" at bounding box center [351, 332] width 122 height 14
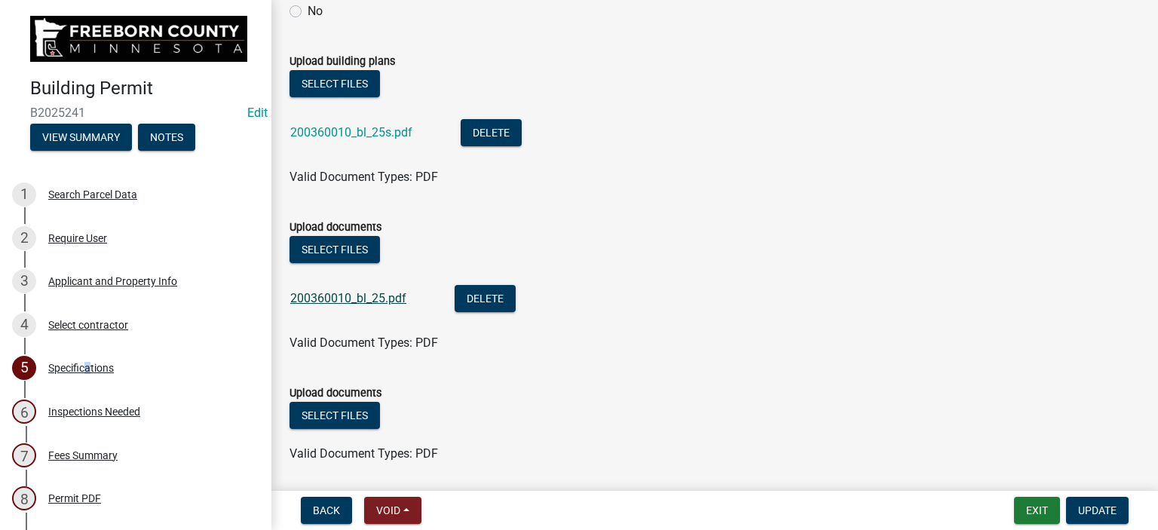
scroll to position [1809, 0]
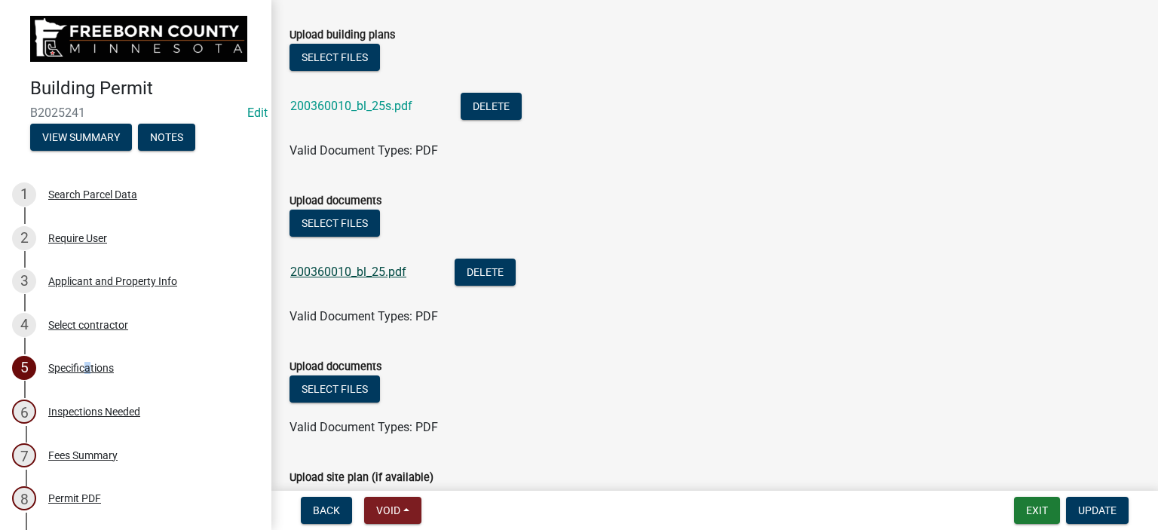
click at [369, 270] on link "200360010_bl_25.pdf" at bounding box center [348, 272] width 116 height 14
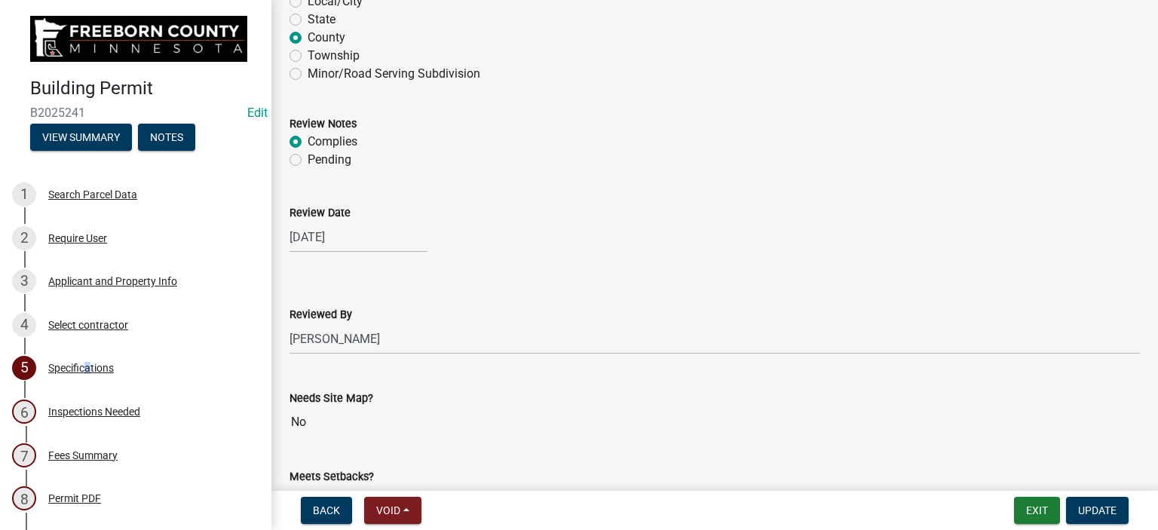
scroll to position [1507, 0]
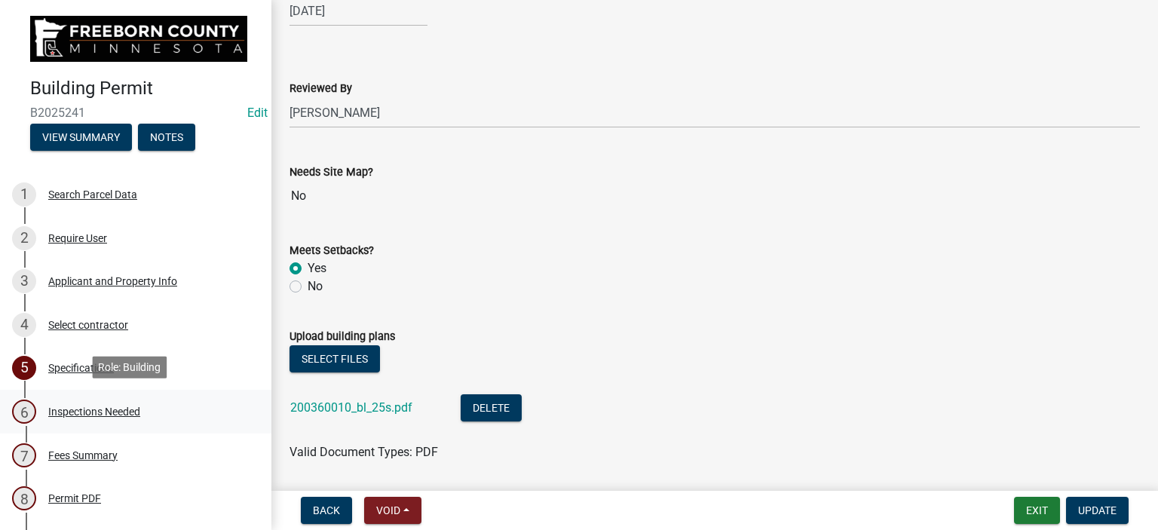
click at [118, 412] on div "Inspections Needed" at bounding box center [94, 411] width 92 height 11
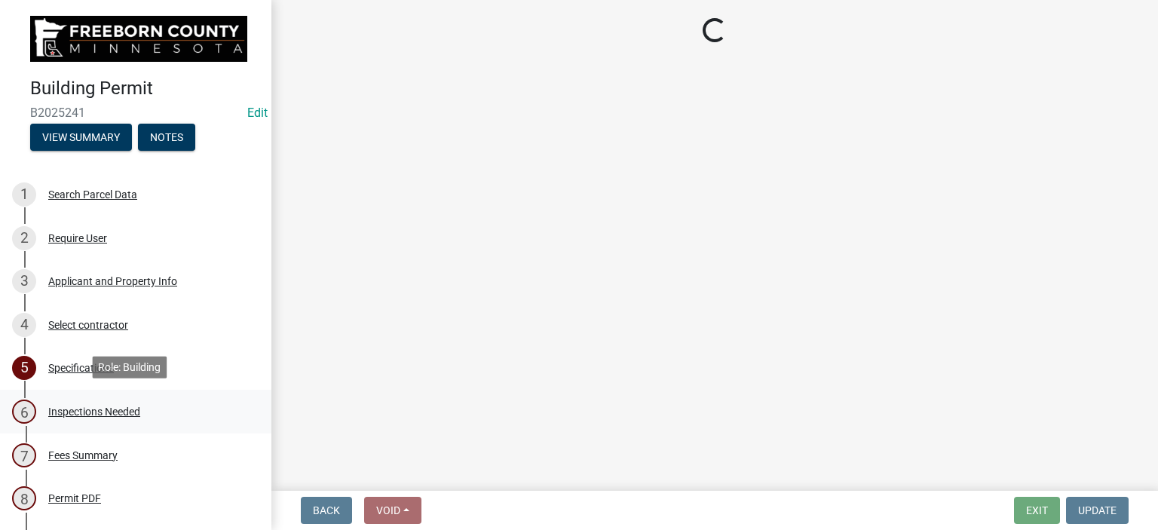
scroll to position [0, 0]
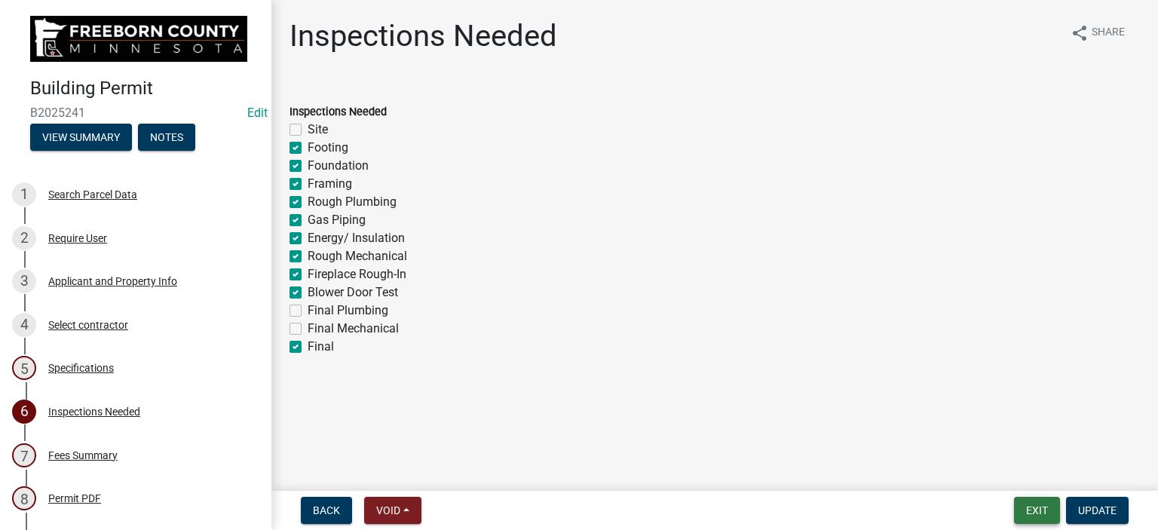
click at [1045, 512] on button "Exit" at bounding box center [1037, 510] width 46 height 27
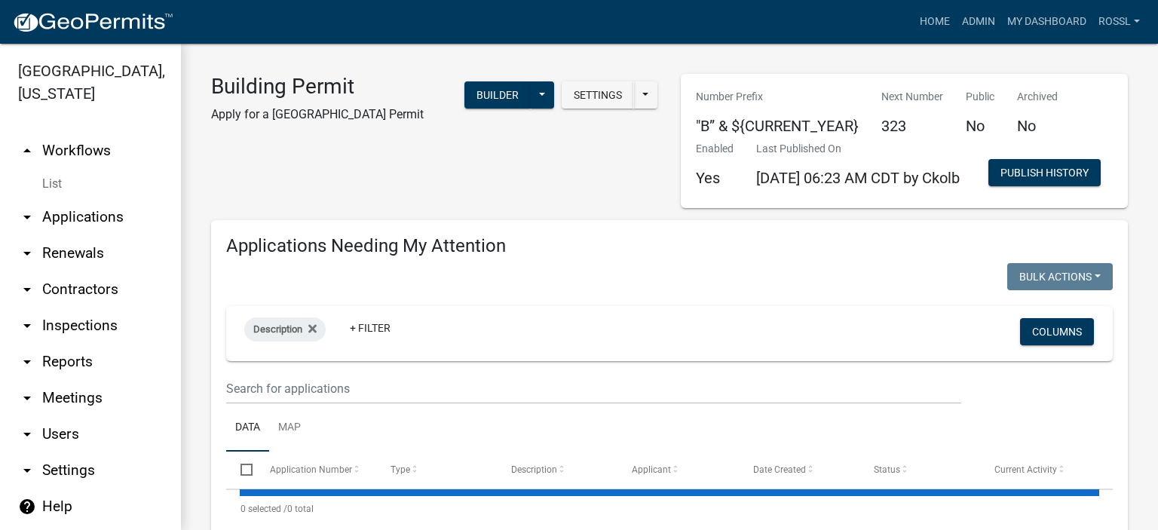
select select "2: 50"
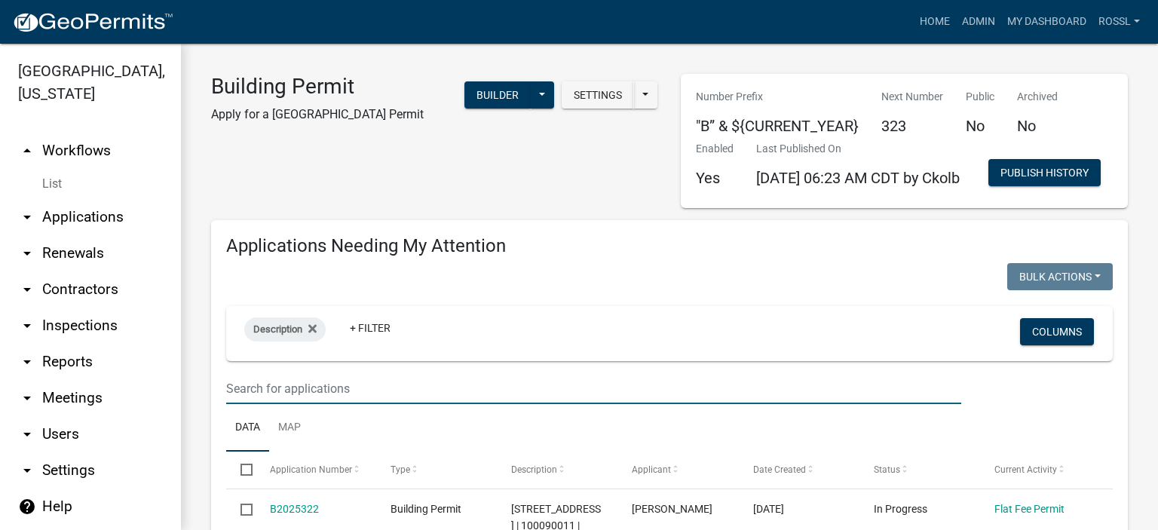
click at [295, 404] on input "text" at bounding box center [593, 388] width 735 height 31
type input "66580"
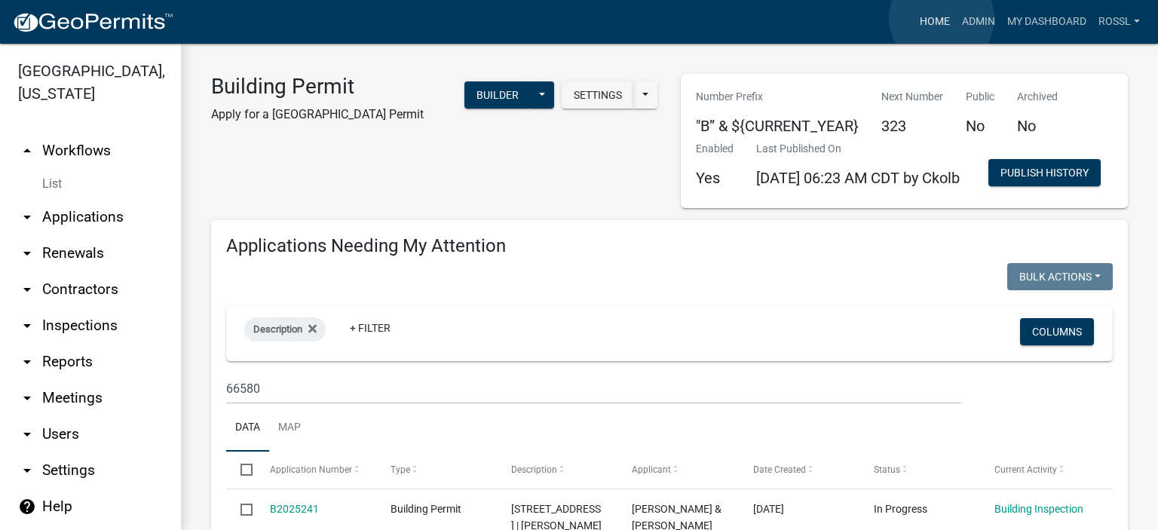
click at [941, 18] on link "Home" at bounding box center [934, 22] width 42 height 29
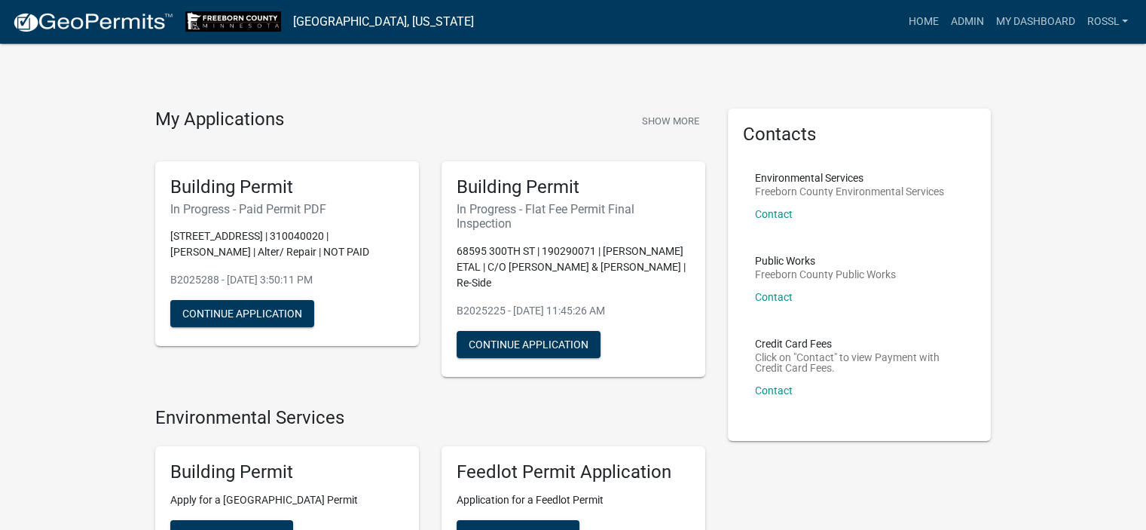
scroll to position [226, 0]
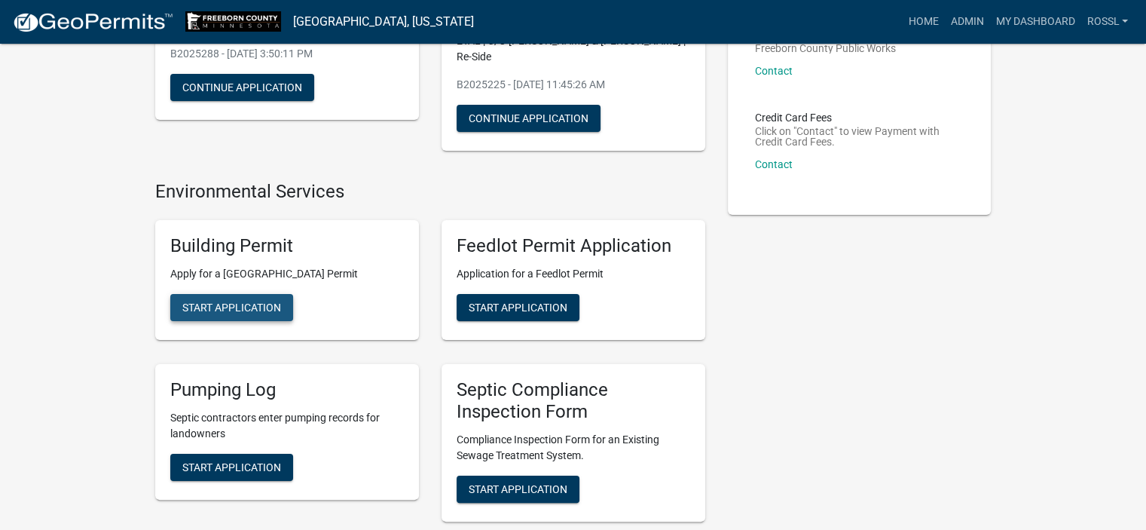
click at [251, 302] on span "Start Application" at bounding box center [231, 307] width 99 height 12
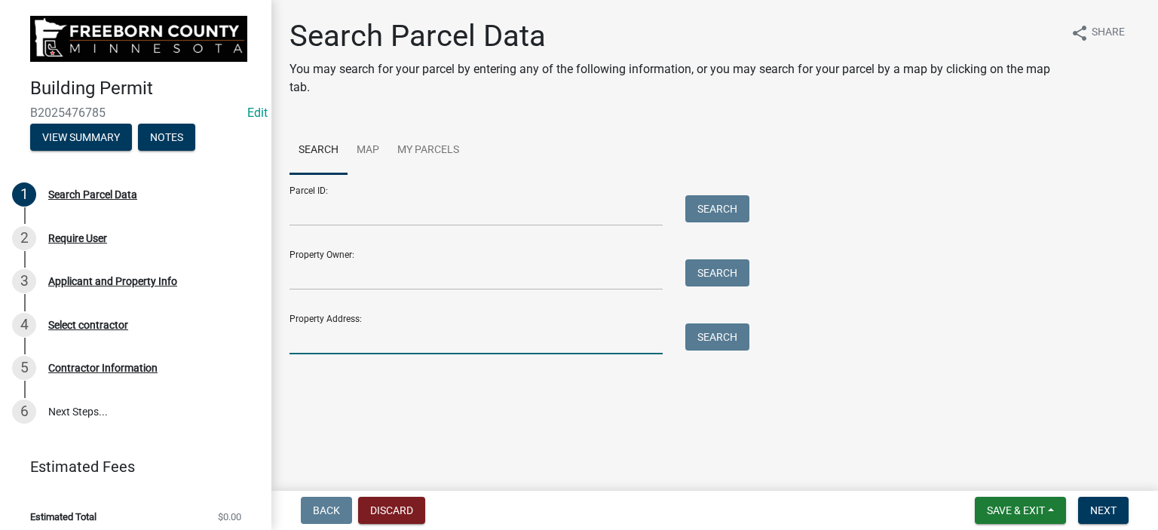
click at [334, 339] on input "Property Address:" at bounding box center [475, 338] width 373 height 31
type input "66580"
click at [735, 339] on button "Search" at bounding box center [717, 336] width 64 height 27
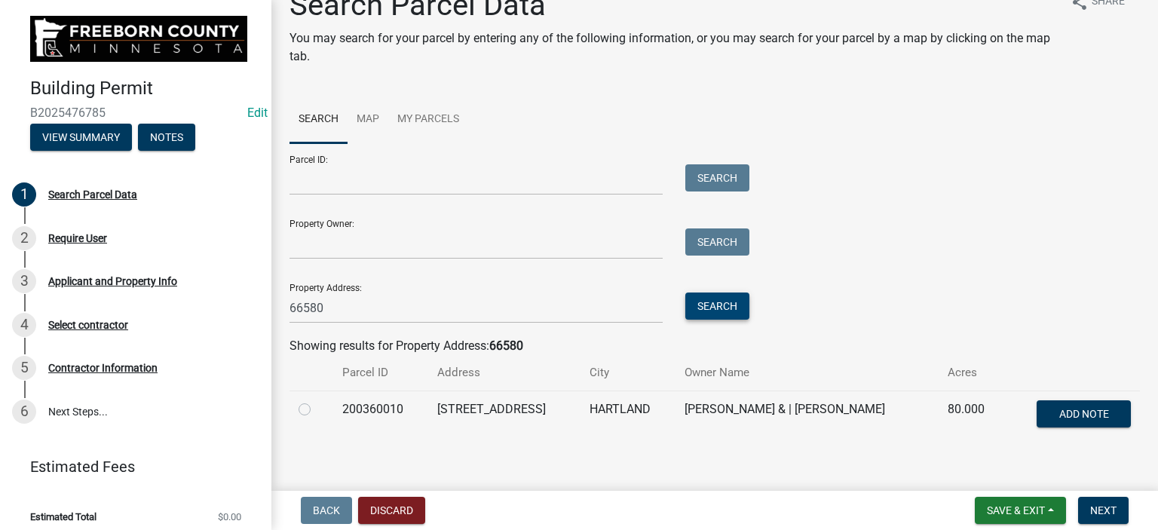
scroll to position [45, 0]
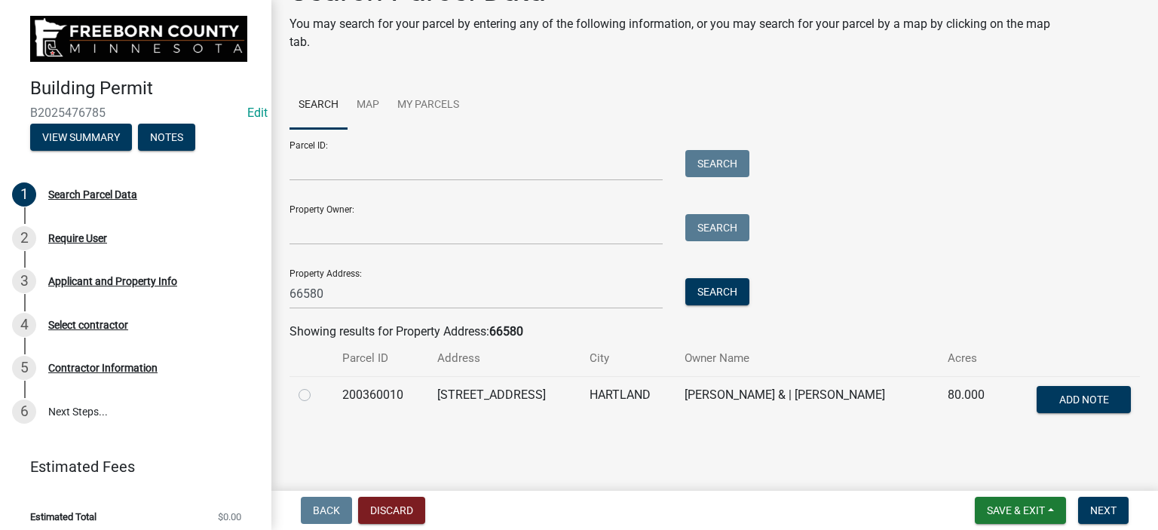
click at [317, 386] on label at bounding box center [317, 386] width 0 height 0
click at [317, 394] on input "radio" at bounding box center [322, 391] width 10 height 10
radio input "true"
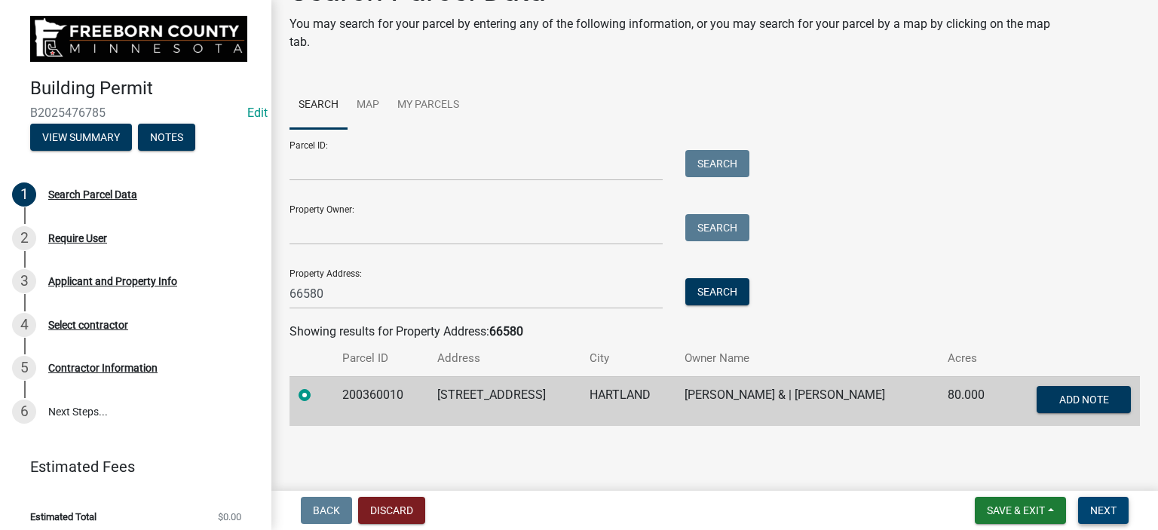
click at [1100, 514] on span "Next" at bounding box center [1103, 510] width 26 height 12
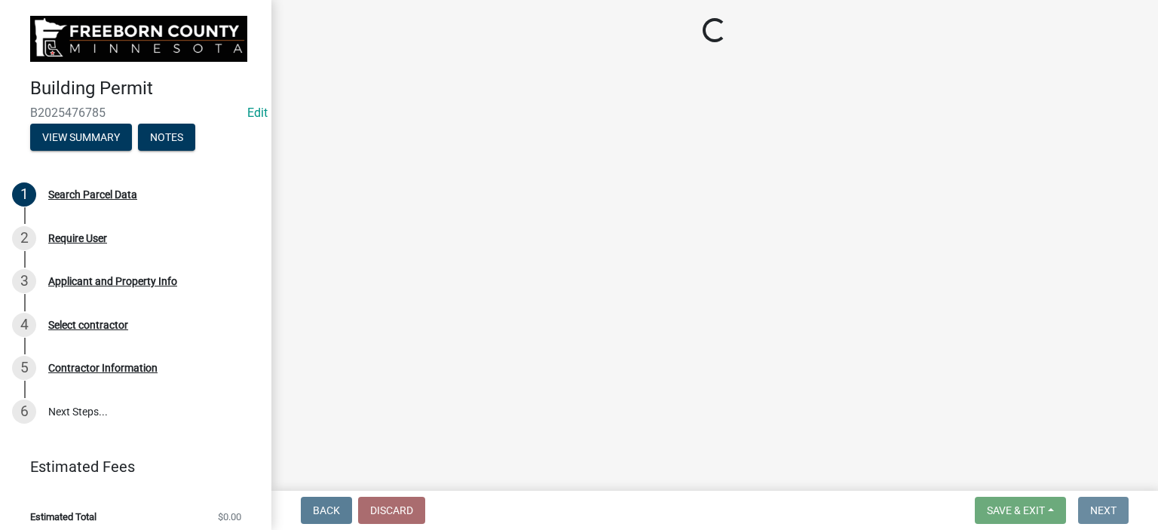
scroll to position [0, 0]
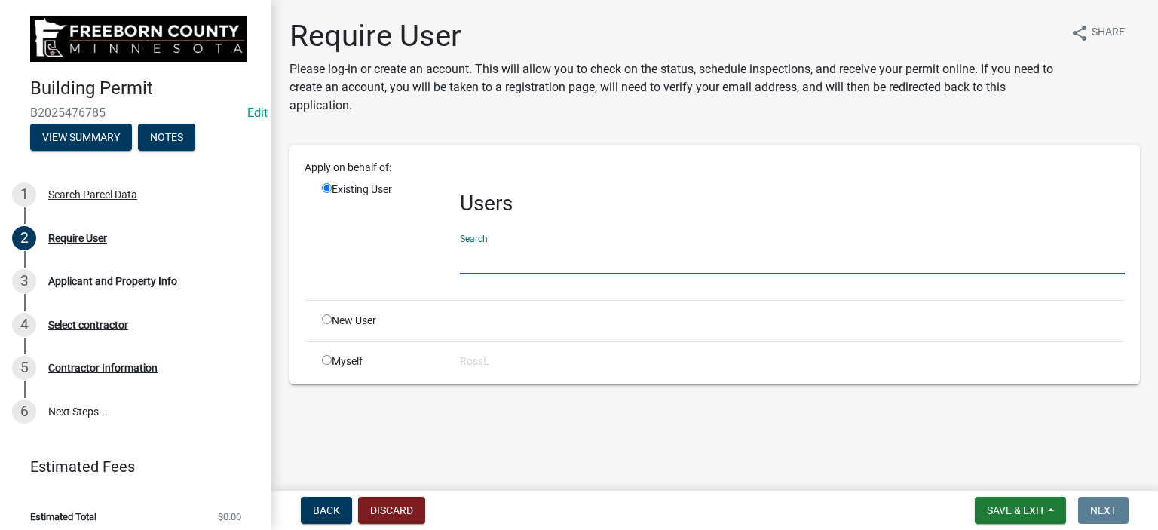
click at [498, 259] on input "text" at bounding box center [792, 258] width 665 height 31
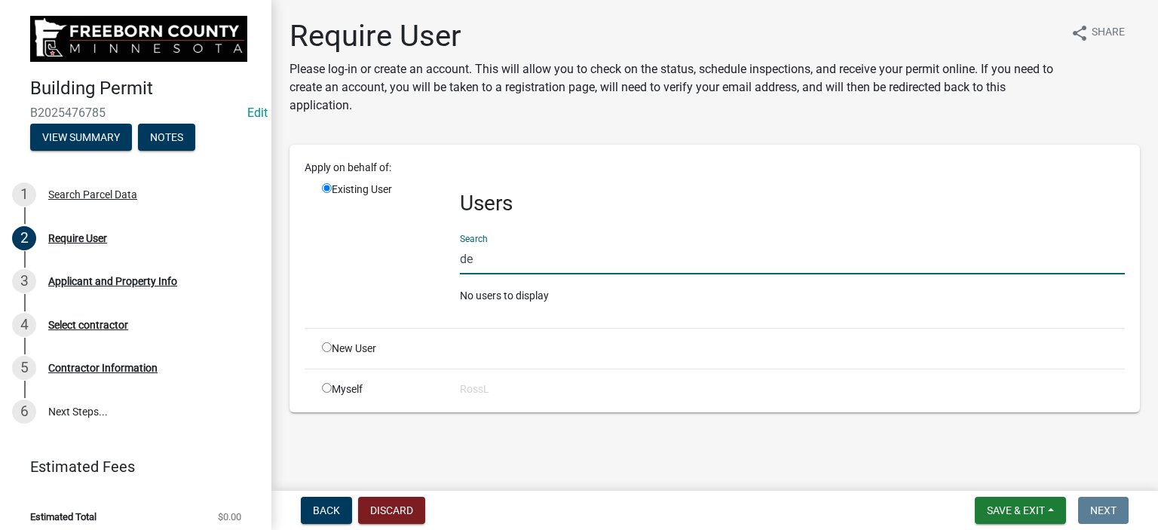
type input "d"
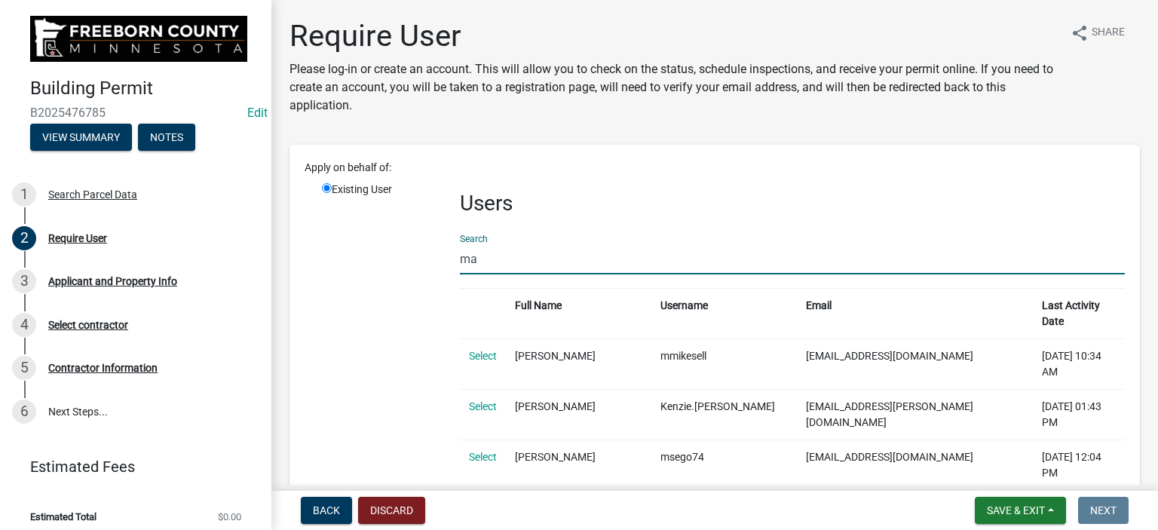
type input "m"
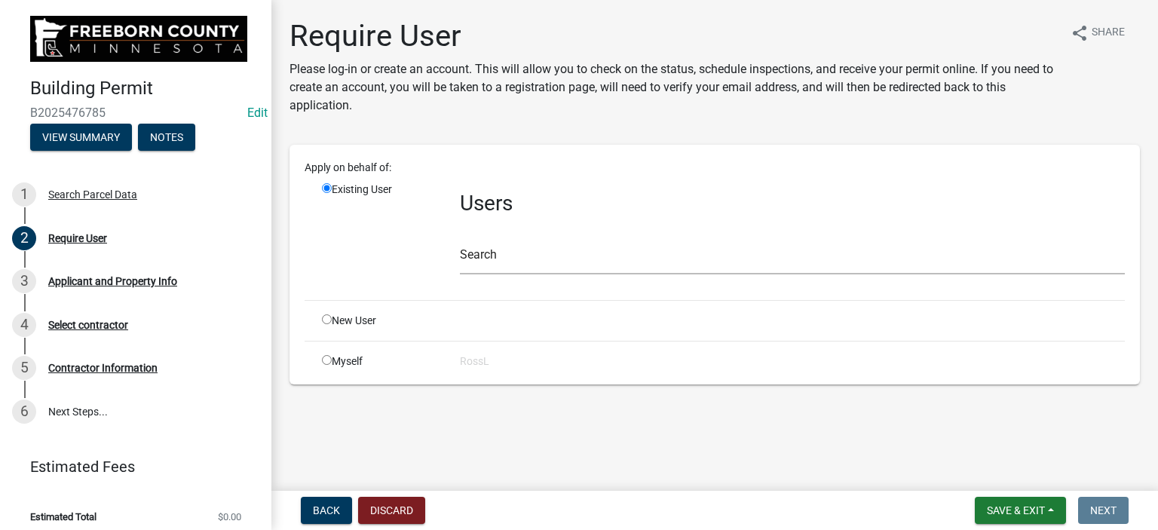
click at [327, 320] on input "radio" at bounding box center [327, 319] width 10 height 10
radio input "true"
radio input "false"
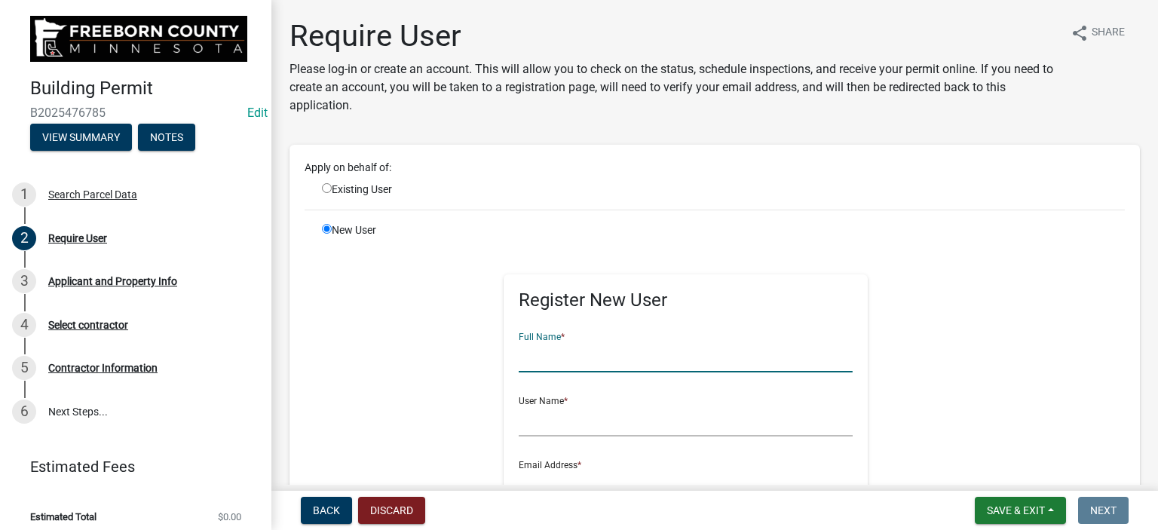
click at [554, 361] on input "text" at bounding box center [686, 356] width 334 height 31
type input "[PERSON_NAME]"
drag, startPoint x: 513, startPoint y: 418, endPoint x: 519, endPoint y: 410, distance: 9.7
click at [519, 415] on input "text" at bounding box center [686, 420] width 334 height 31
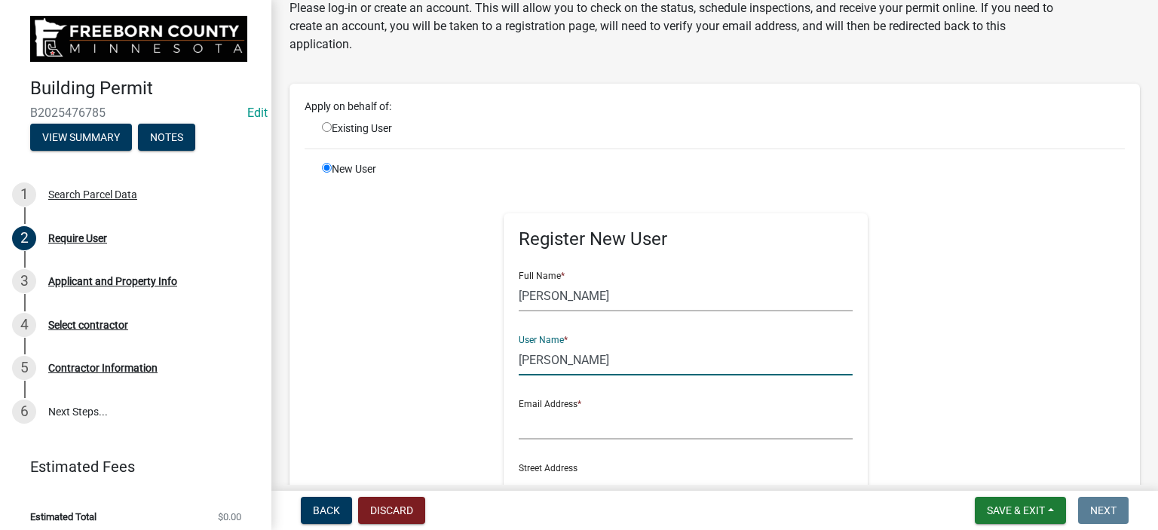
scroll to position [151, 0]
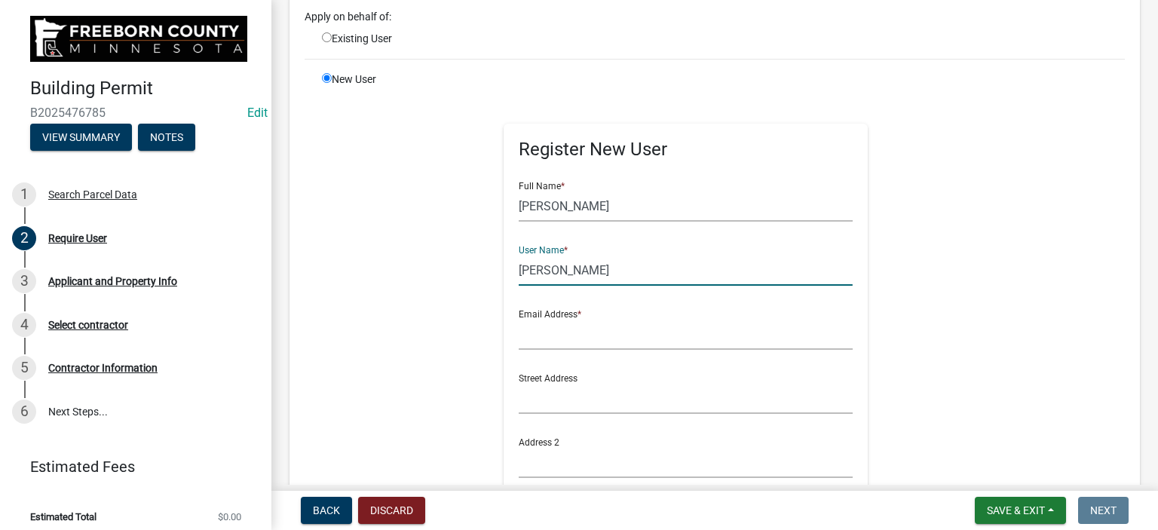
type input "[PERSON_NAME]"
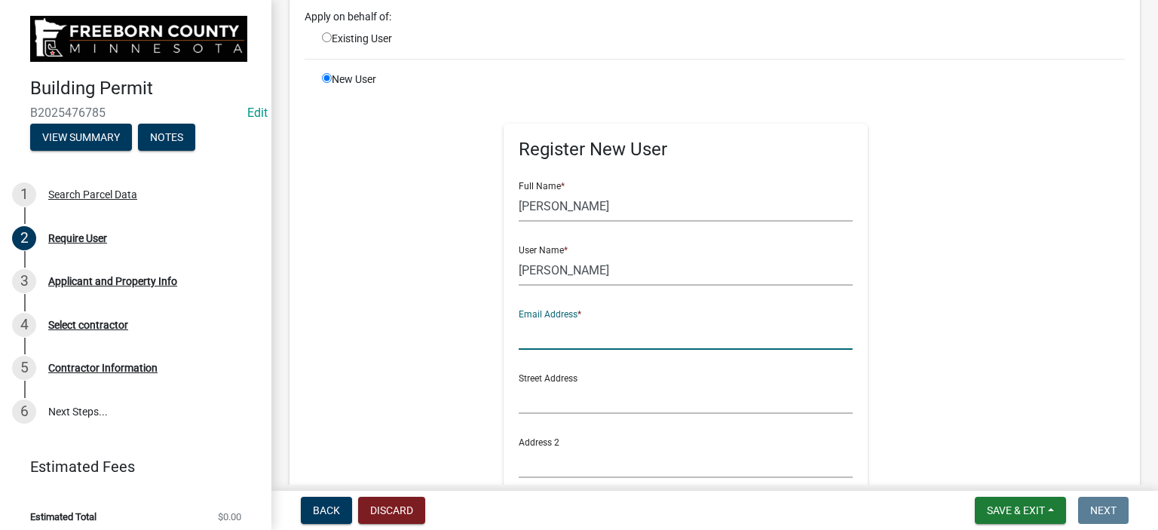
click at [573, 332] on input "text" at bounding box center [686, 334] width 334 height 31
type input "[PERSON_NAME][EMAIL_ADDRESS][PERSON_NAME][DOMAIN_NAME][PERSON_NAME]"
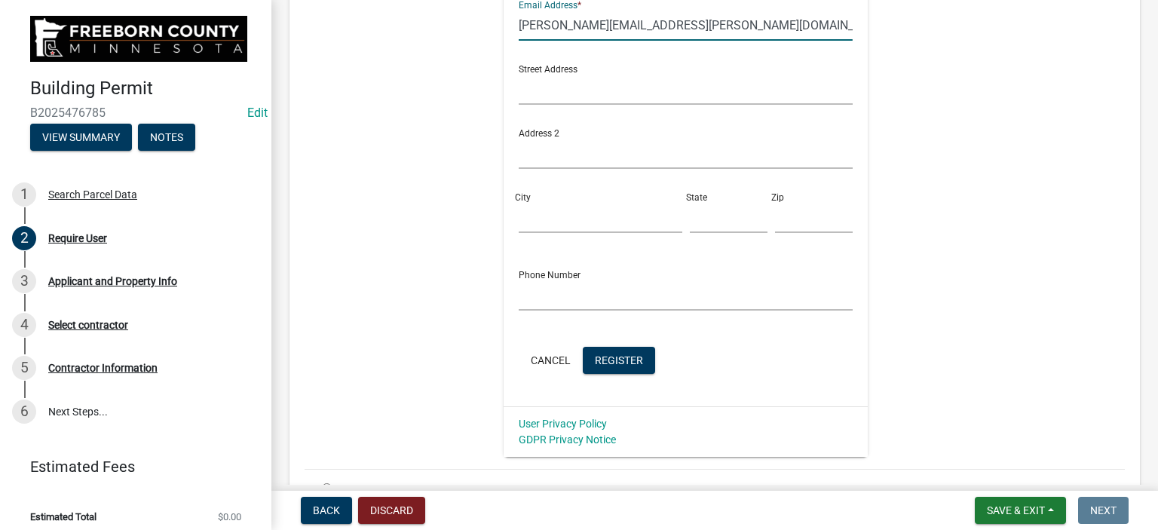
scroll to position [546, 0]
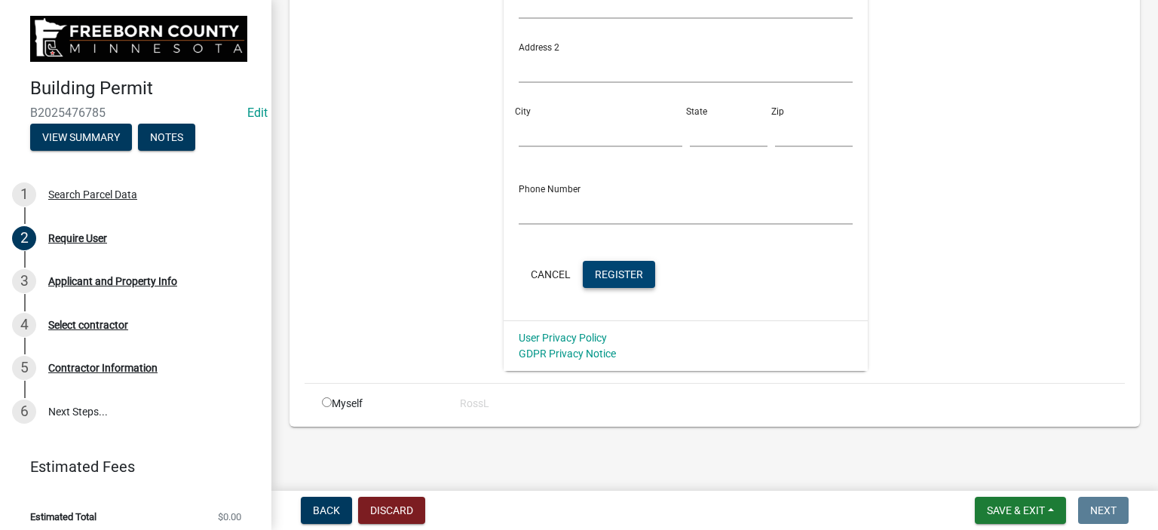
click at [623, 278] on span "Register" at bounding box center [619, 274] width 48 height 12
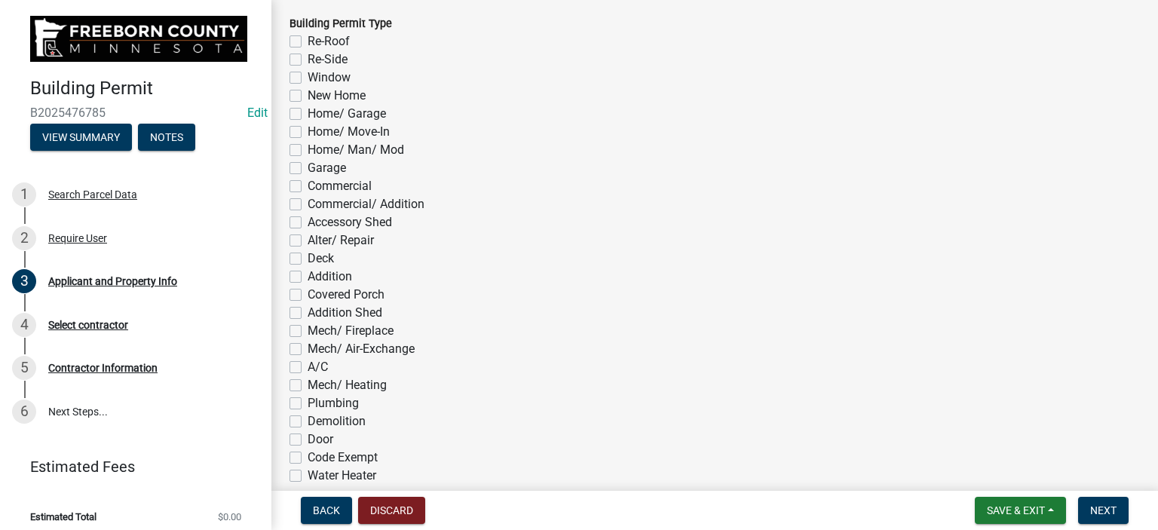
scroll to position [904, 0]
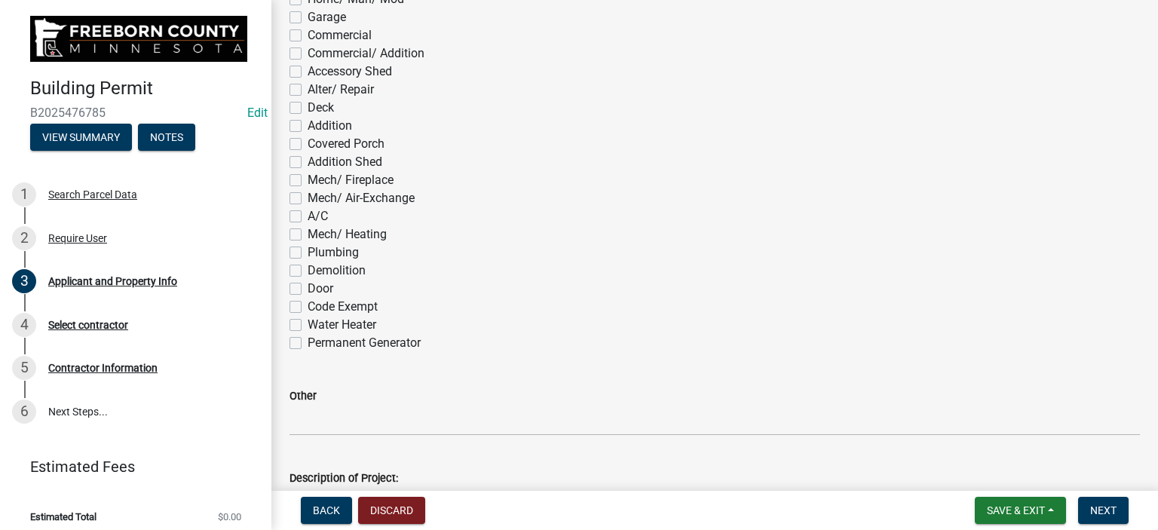
click at [308, 255] on label "Plumbing" at bounding box center [333, 252] width 51 height 18
click at [308, 253] on input "Plumbing" at bounding box center [313, 248] width 10 height 10
checkbox input "true"
checkbox input "false"
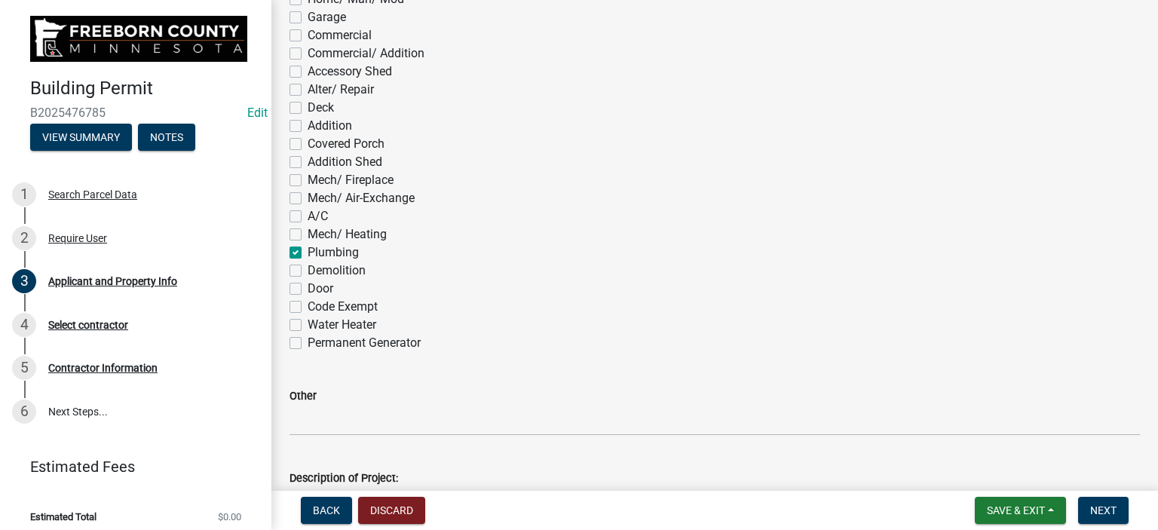
checkbox input "false"
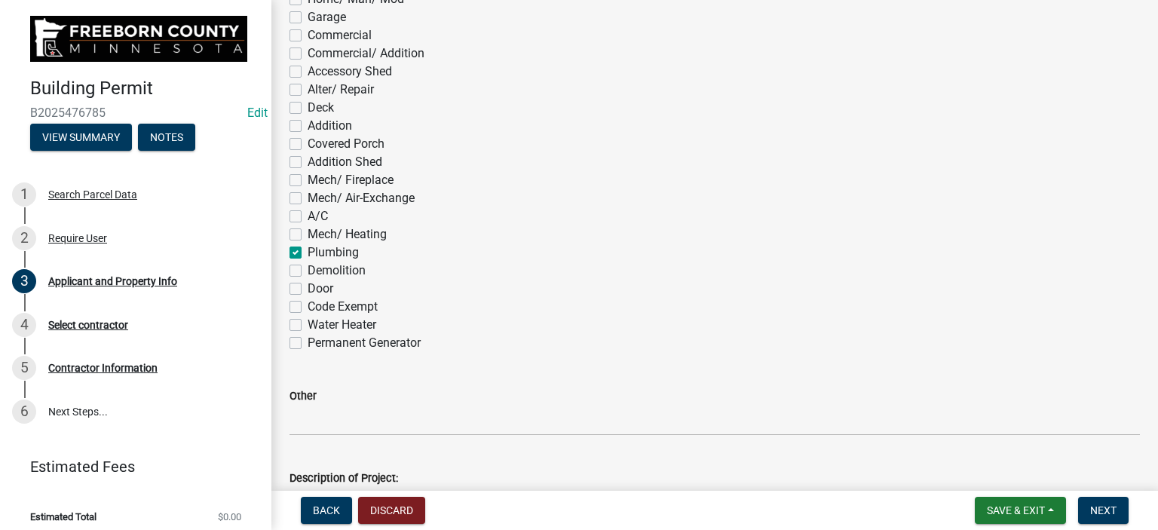
checkbox input "false"
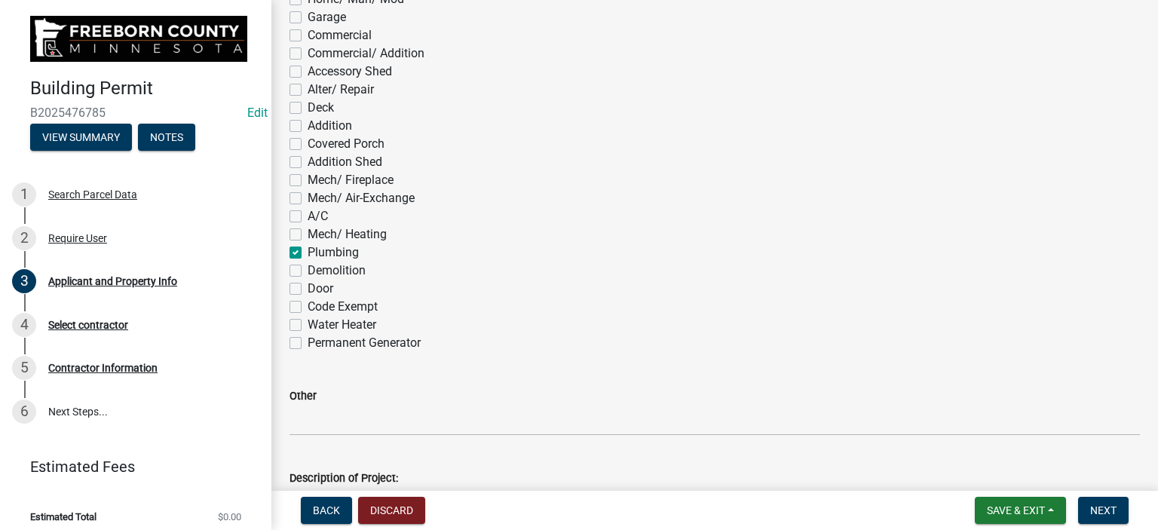
checkbox input "false"
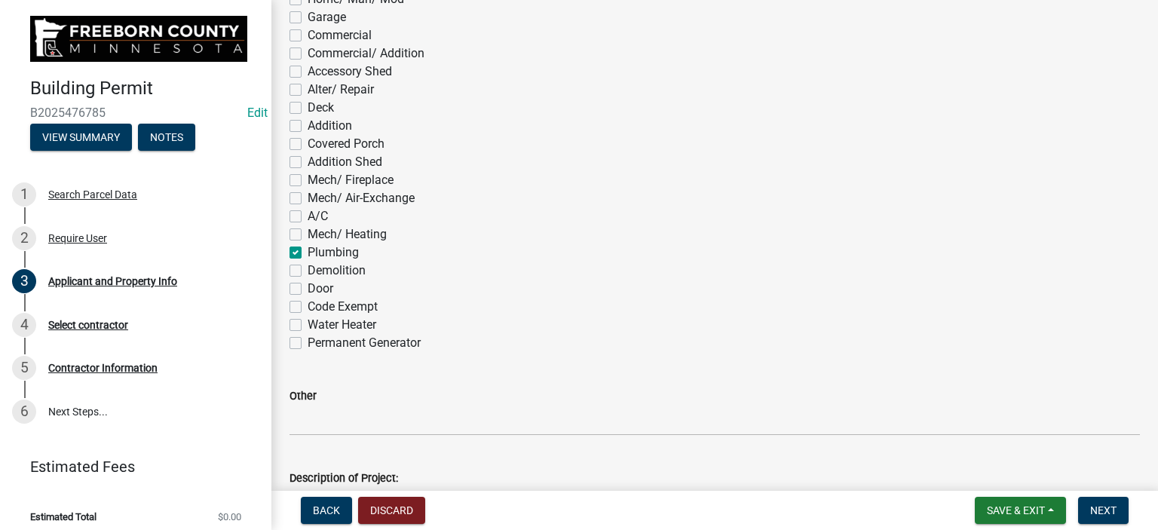
checkbox input "false"
checkbox input "true"
checkbox input "false"
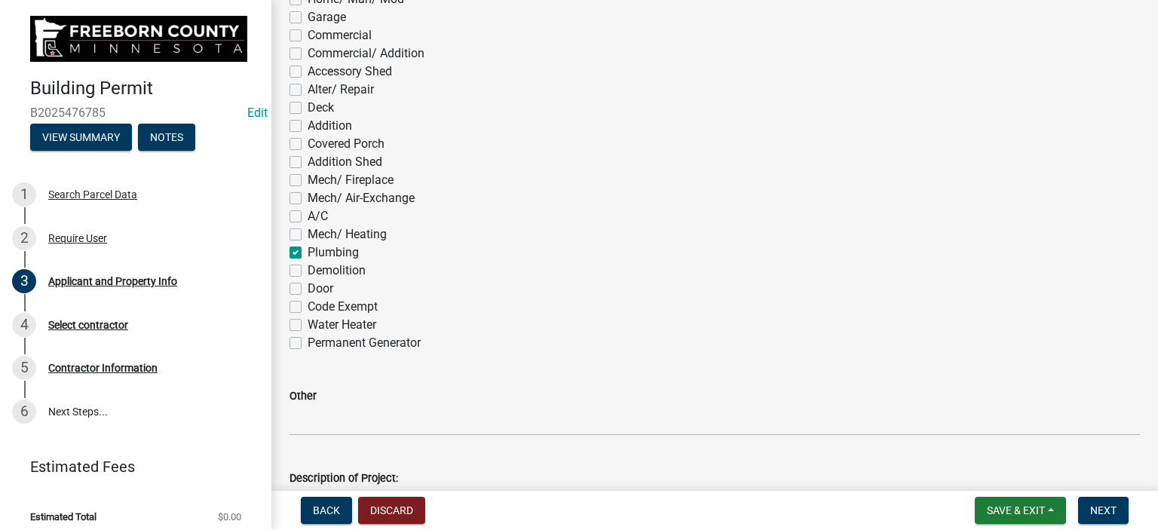
checkbox input "false"
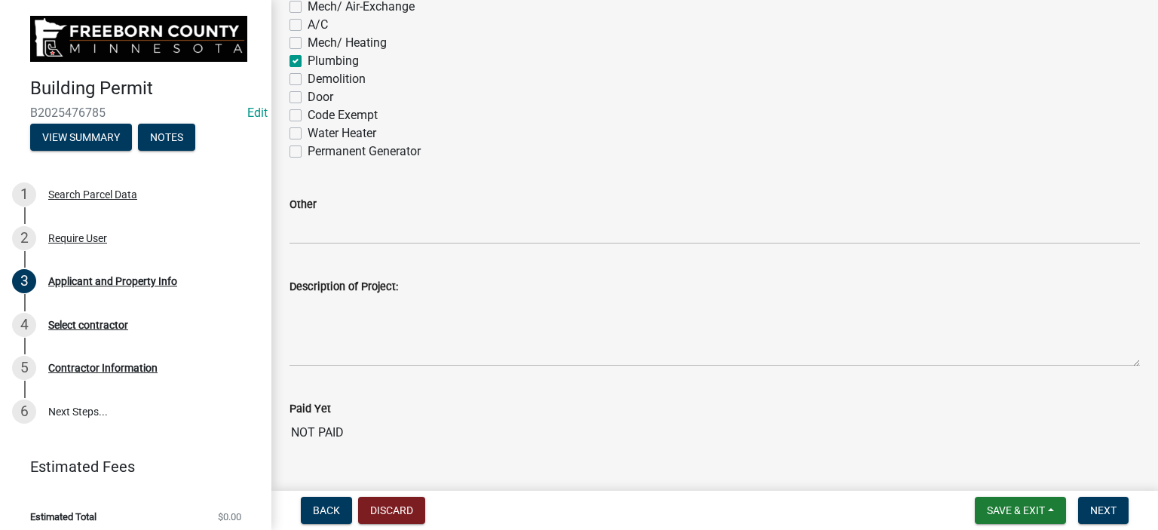
scroll to position [1131, 0]
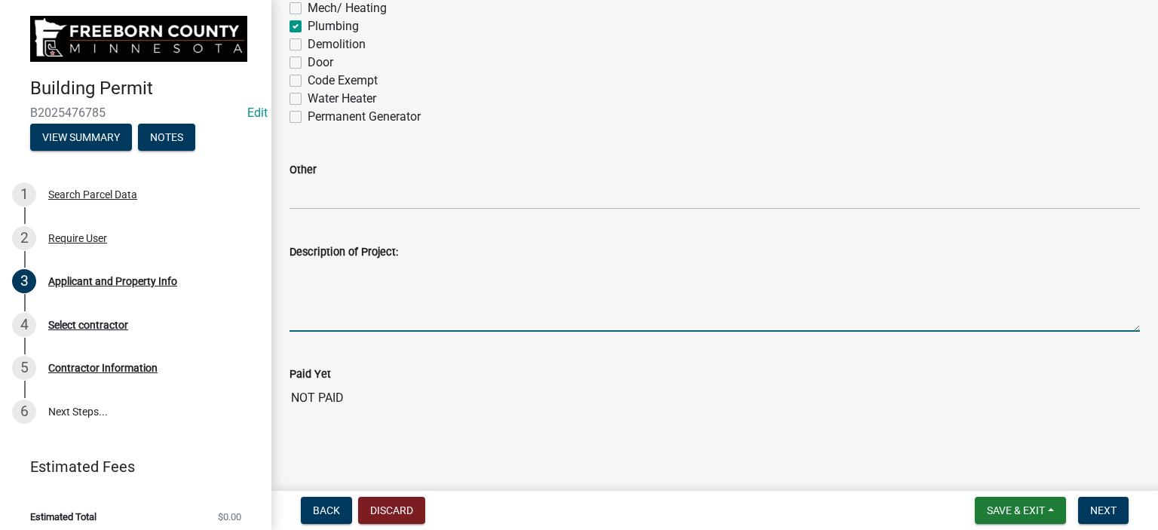
click at [302, 301] on textarea "Description of Project:" at bounding box center [714, 296] width 850 height 71
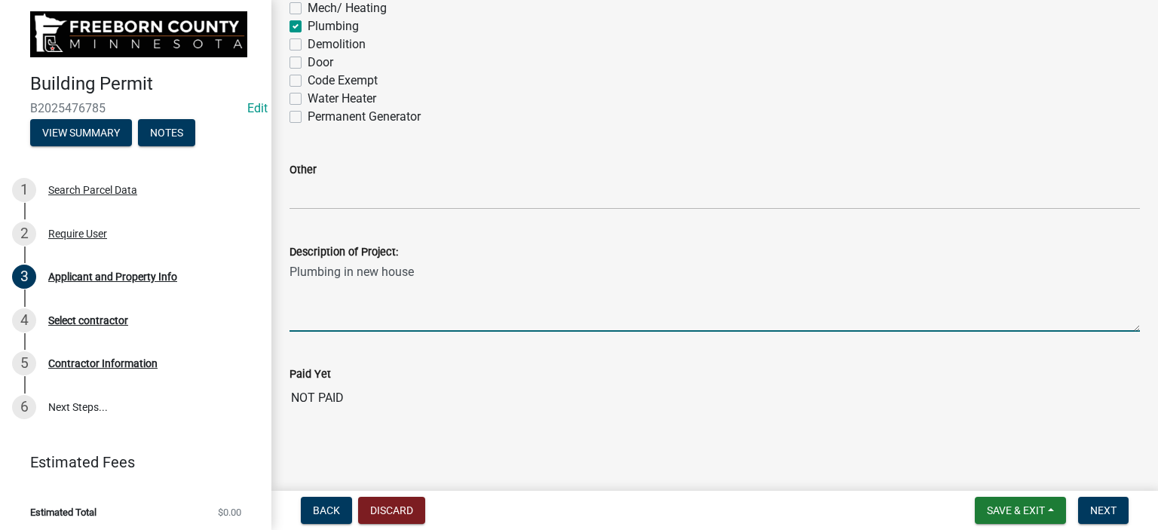
scroll to position [7, 0]
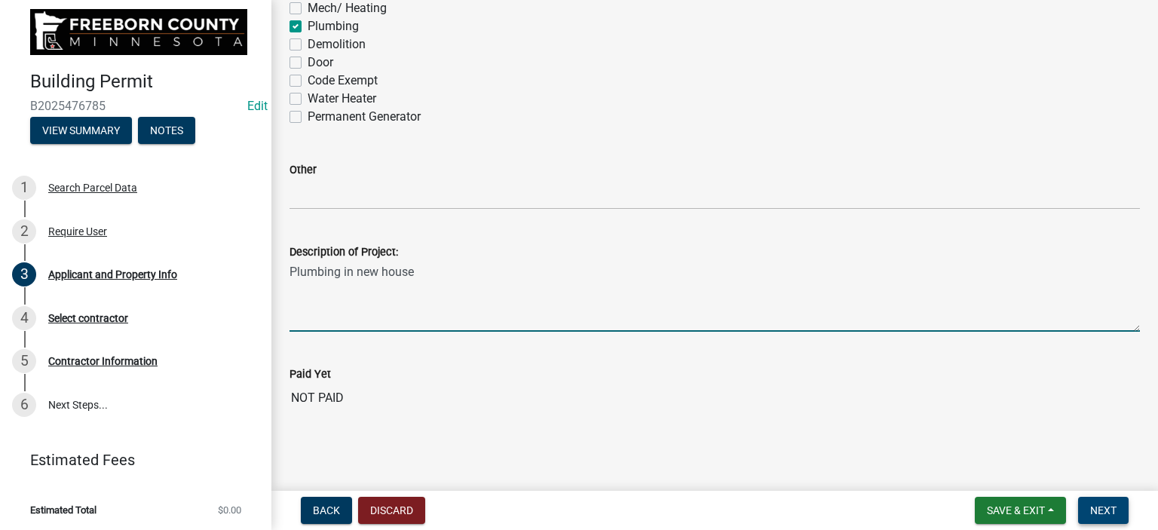
type textarea "Plumbing in new house"
click at [1121, 508] on button "Next" at bounding box center [1103, 510] width 50 height 27
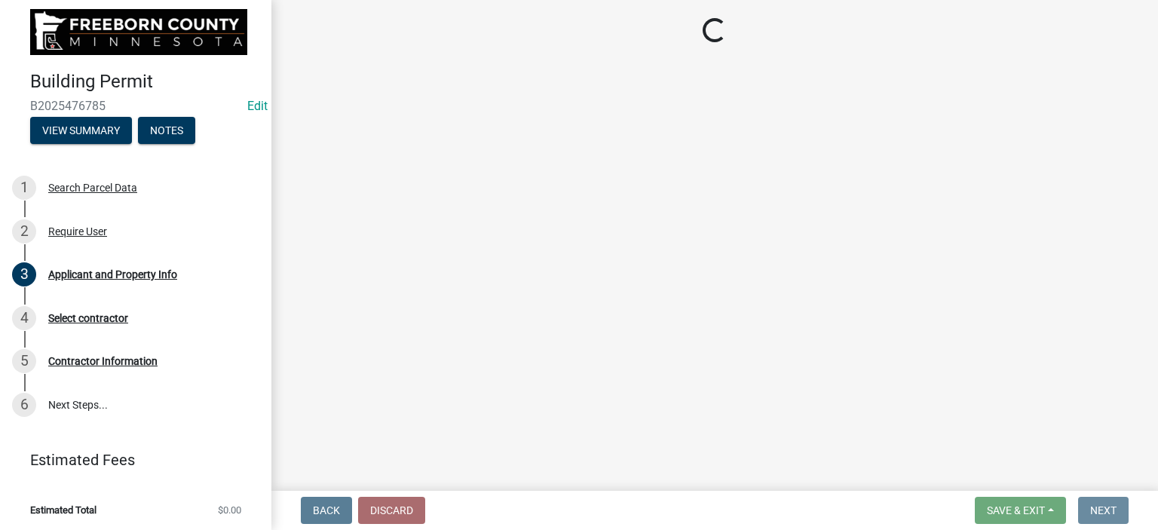
scroll to position [0, 0]
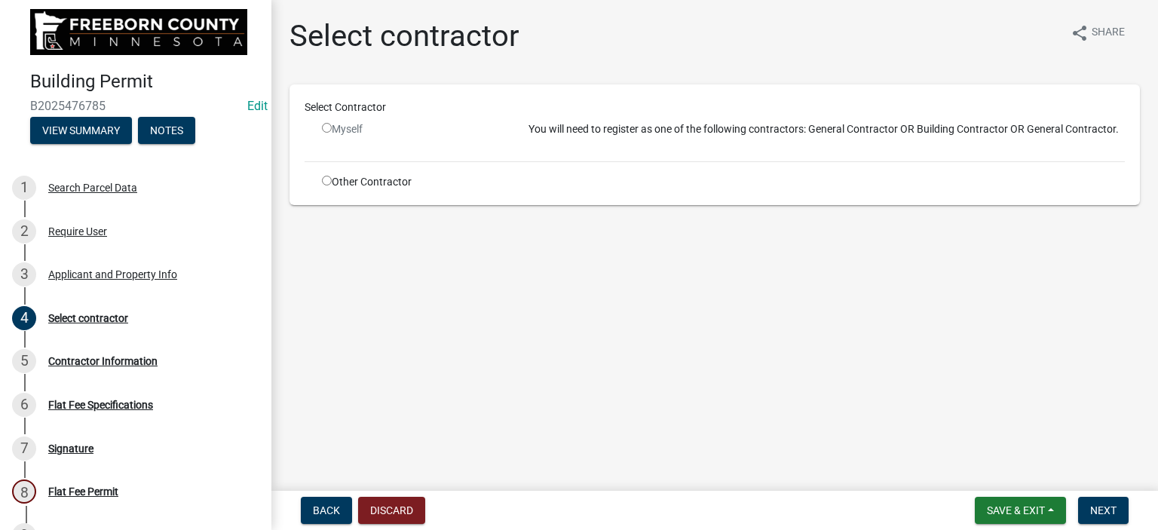
click at [327, 179] on input "radio" at bounding box center [327, 181] width 10 height 10
radio input "true"
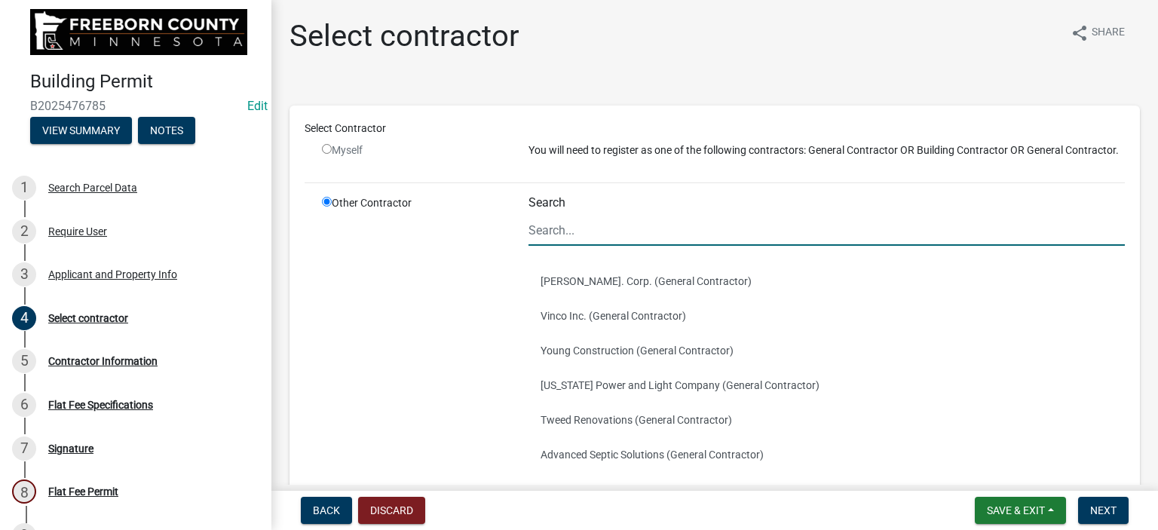
click at [561, 246] on input "Search" at bounding box center [826, 230] width 596 height 31
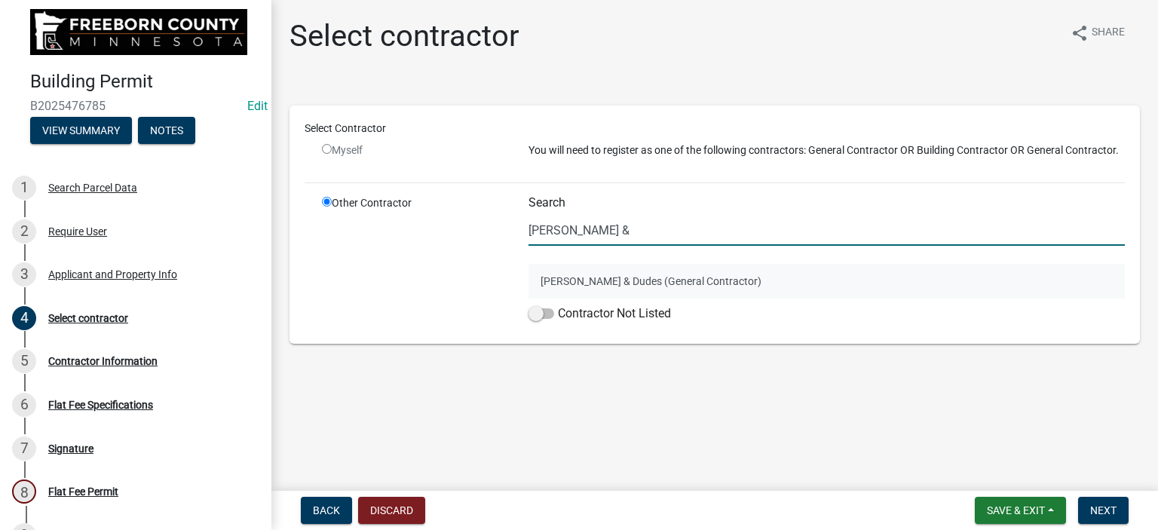
type input "[PERSON_NAME] &"
click at [567, 277] on button "[PERSON_NAME] & Dudes (General Contractor)" at bounding box center [826, 281] width 596 height 35
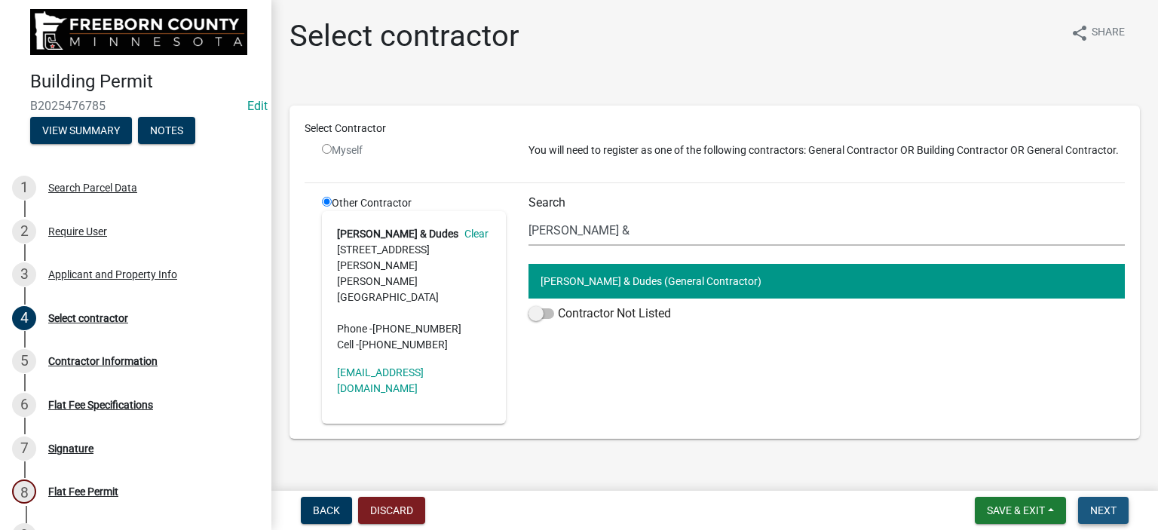
click at [1095, 509] on span "Next" at bounding box center [1103, 510] width 26 height 12
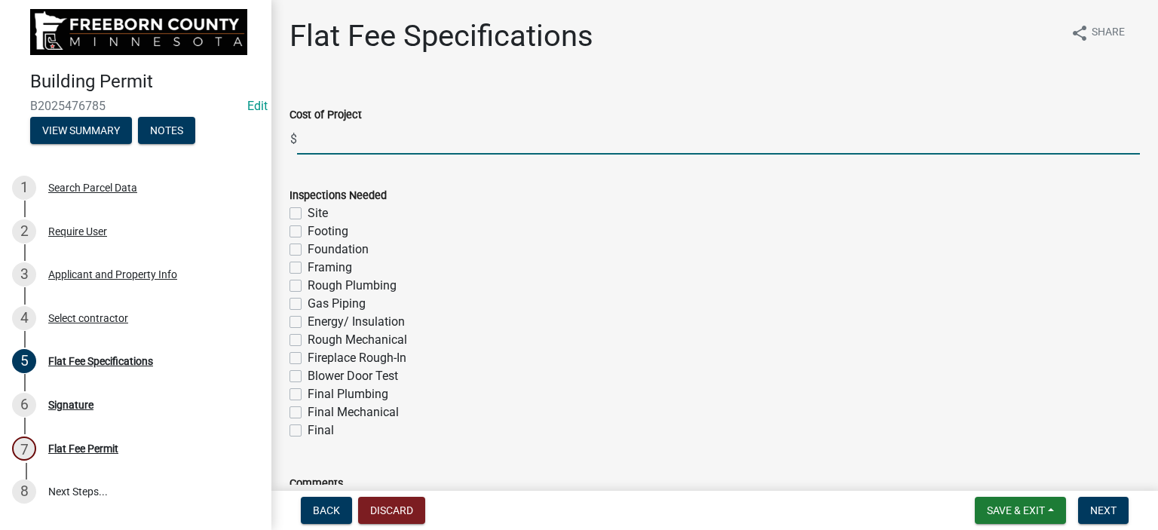
click at [314, 146] on input "text" at bounding box center [718, 139] width 843 height 31
type input "50000"
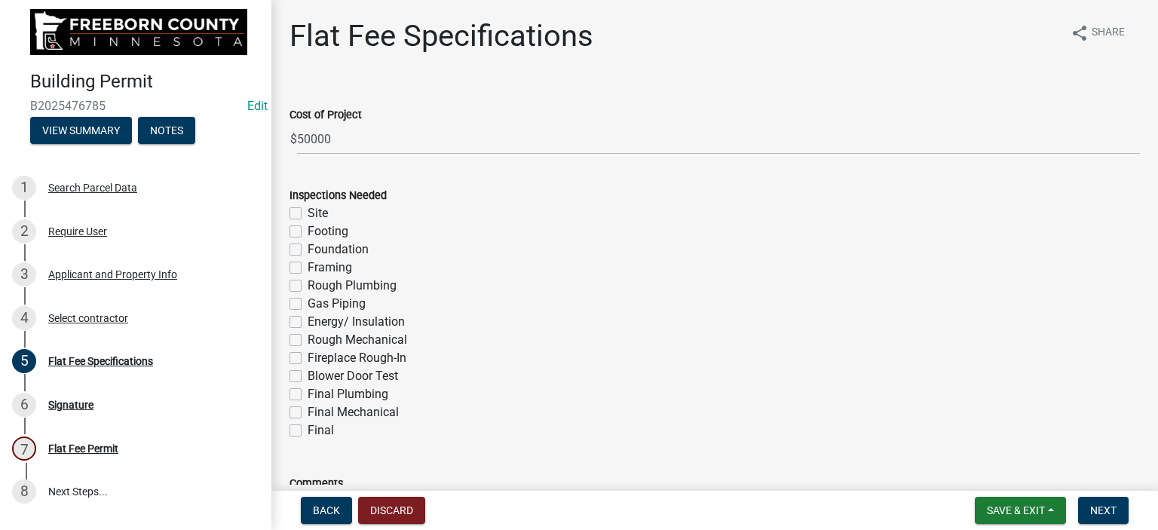
click at [308, 286] on label "Rough Plumbing" at bounding box center [352, 286] width 89 height 18
click at [308, 286] on input "Rough Plumbing" at bounding box center [313, 282] width 10 height 10
checkbox input "true"
checkbox input "false"
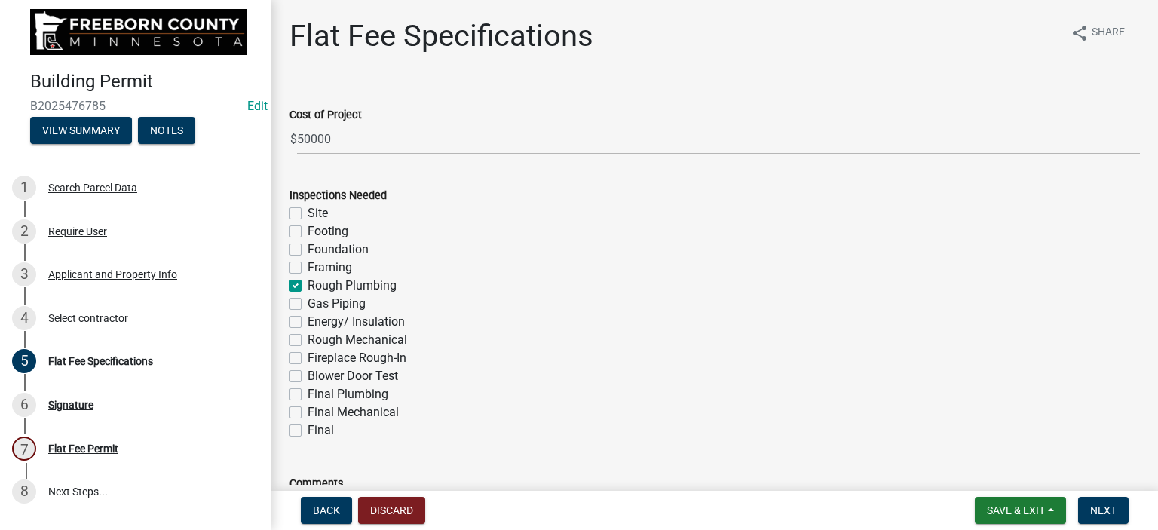
checkbox input "false"
checkbox input "true"
checkbox input "false"
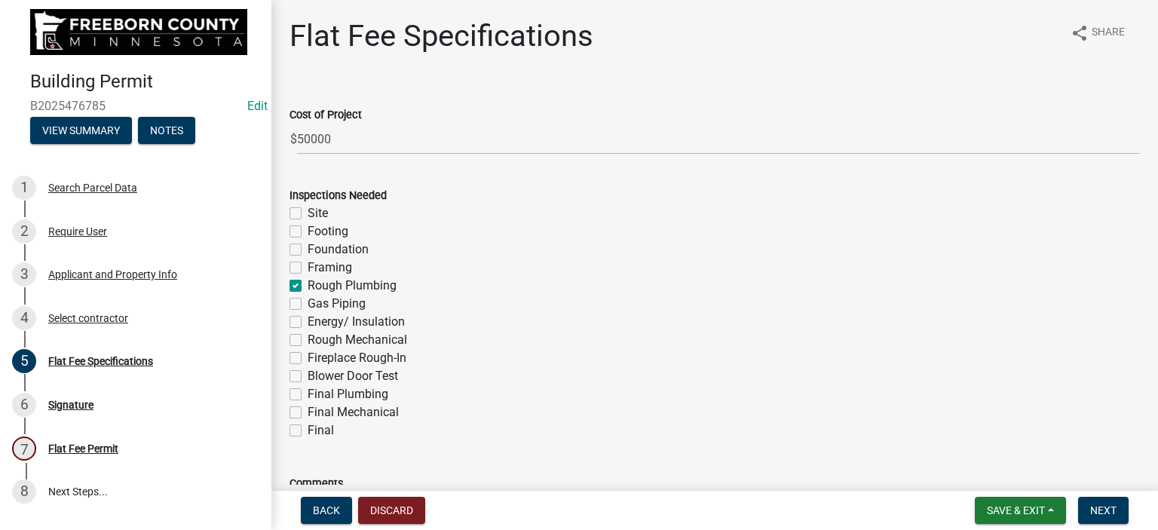
checkbox input "false"
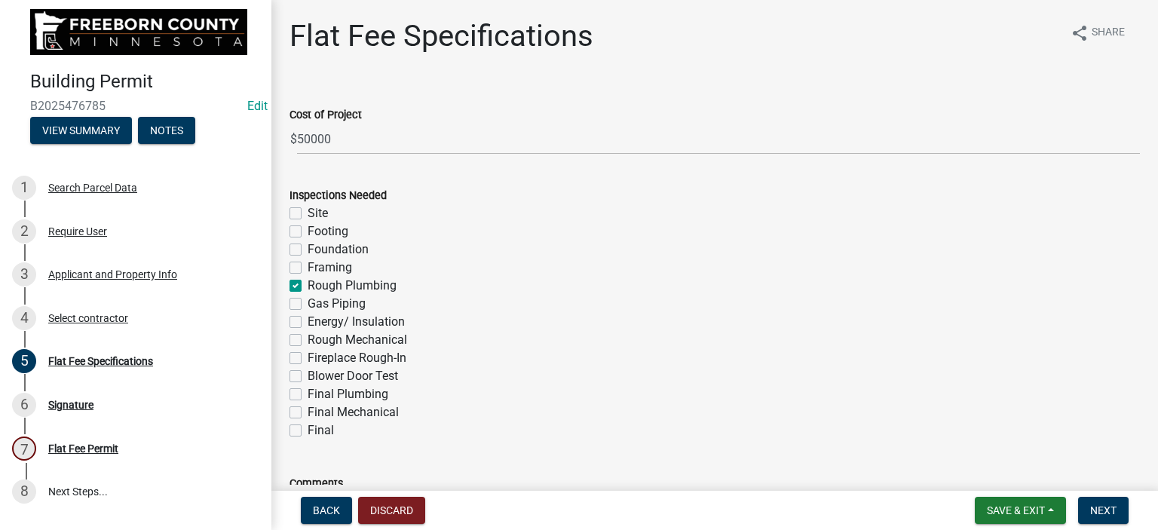
checkbox input "false"
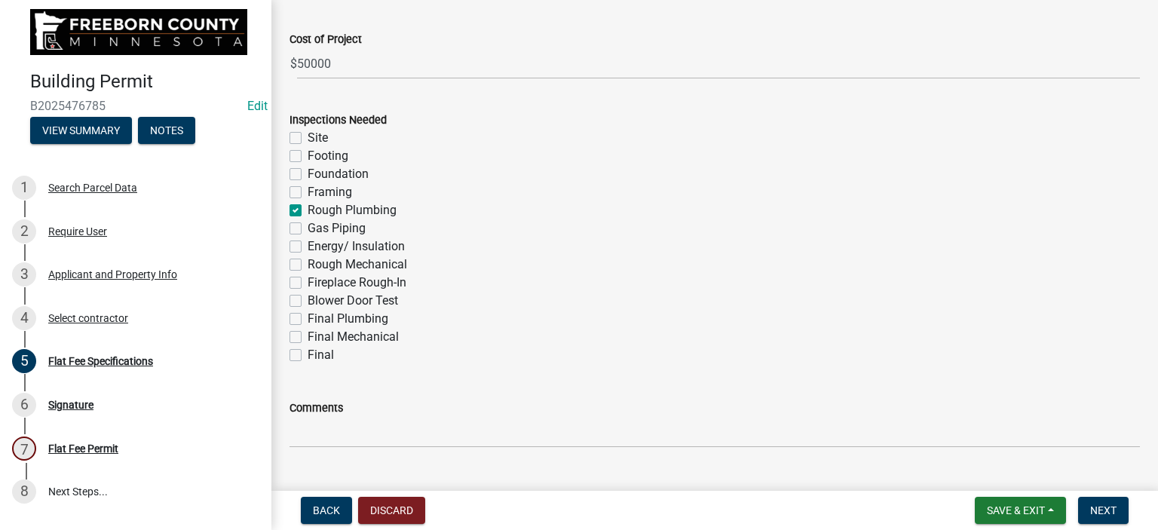
click at [308, 319] on label "Final Plumbing" at bounding box center [348, 319] width 81 height 18
click at [308, 319] on input "Final Plumbing" at bounding box center [313, 315] width 10 height 10
checkbox input "true"
checkbox input "false"
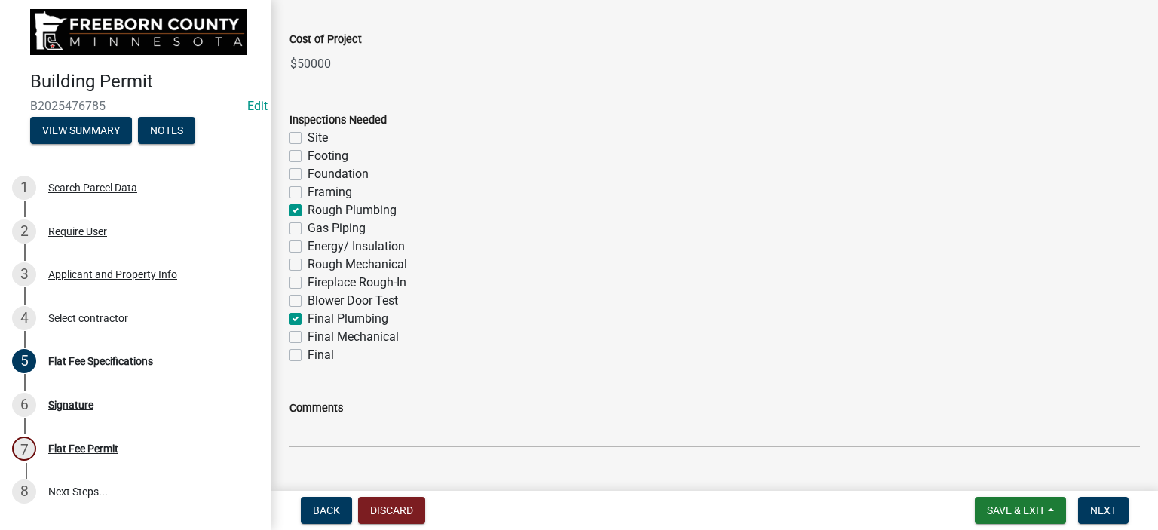
checkbox input "false"
checkbox input "true"
checkbox input "false"
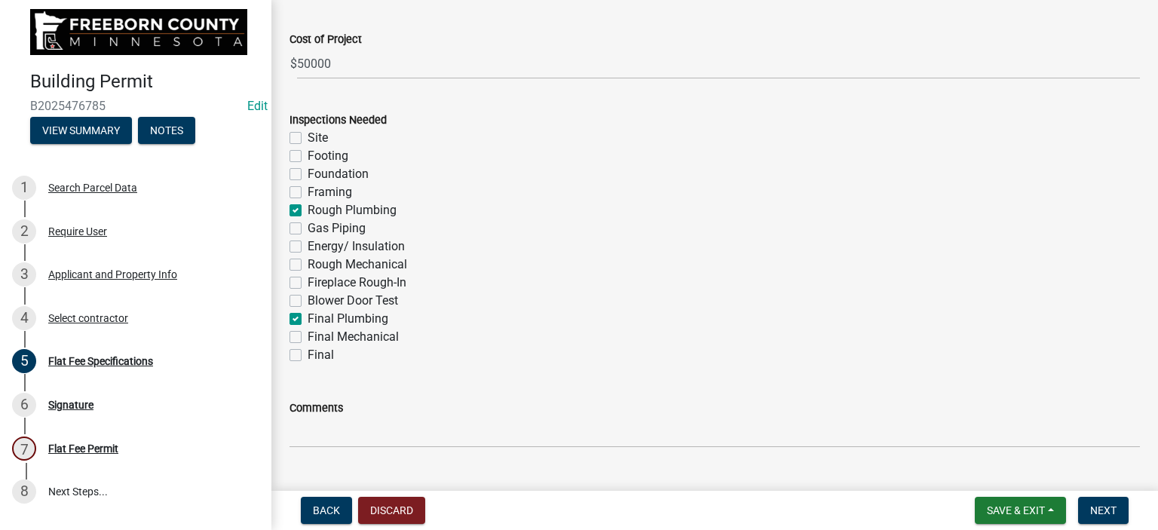
checkbox input "false"
checkbox input "true"
checkbox input "false"
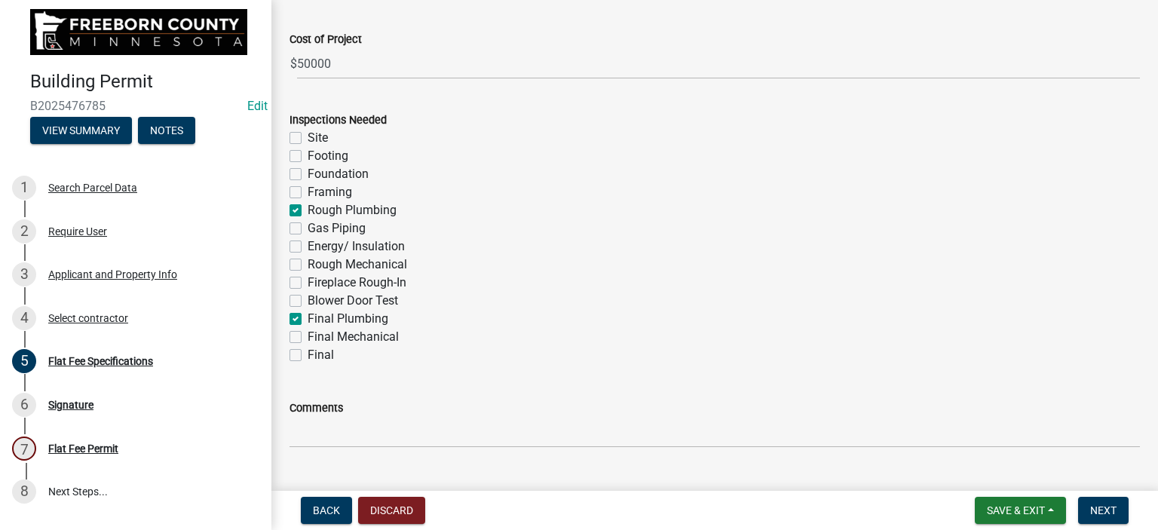
checkbox input "false"
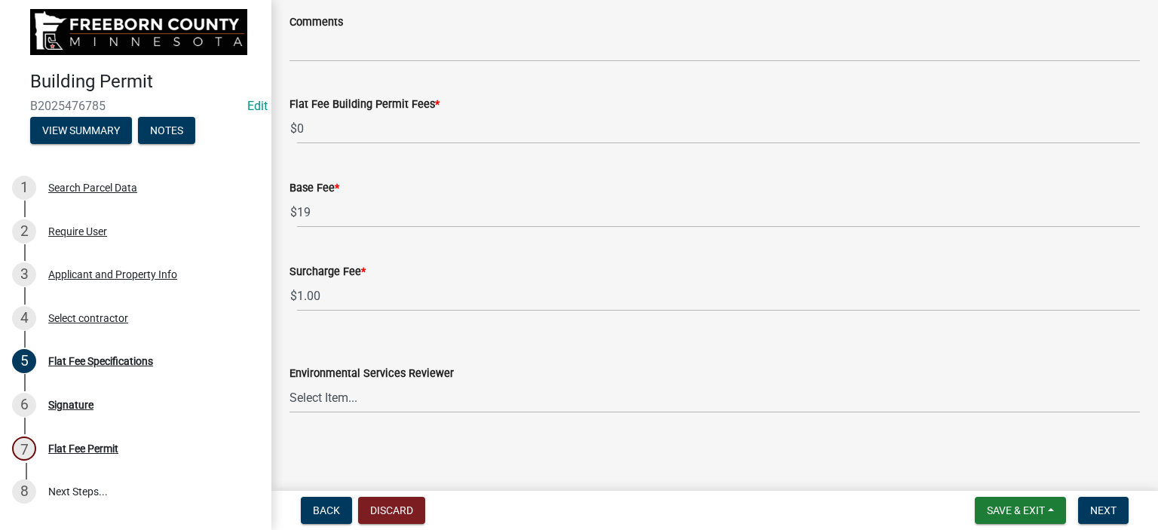
scroll to position [311, 0]
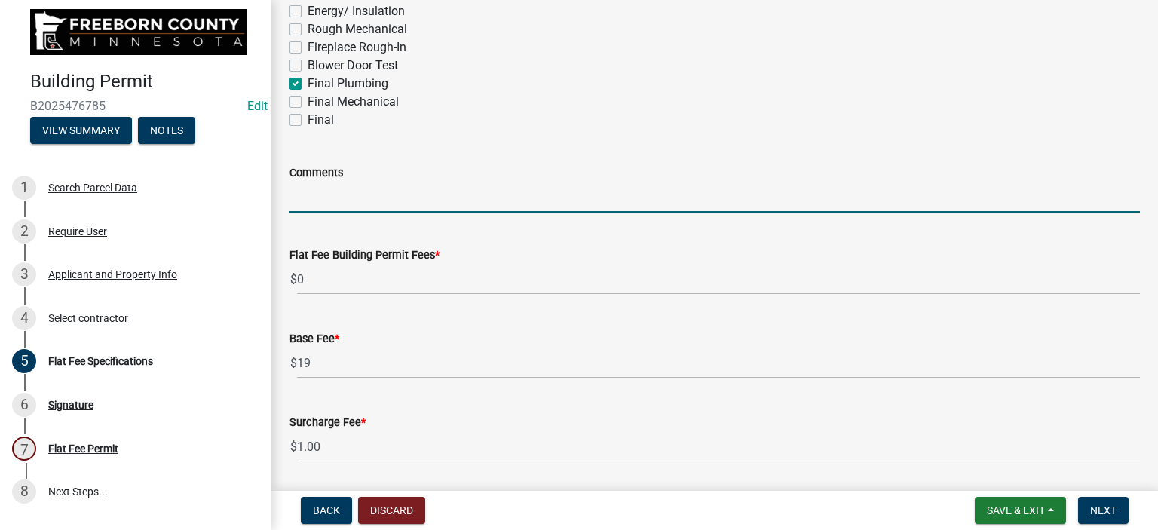
click at [335, 200] on input "Comments" at bounding box center [714, 197] width 850 height 31
type input "Plumbing permit"
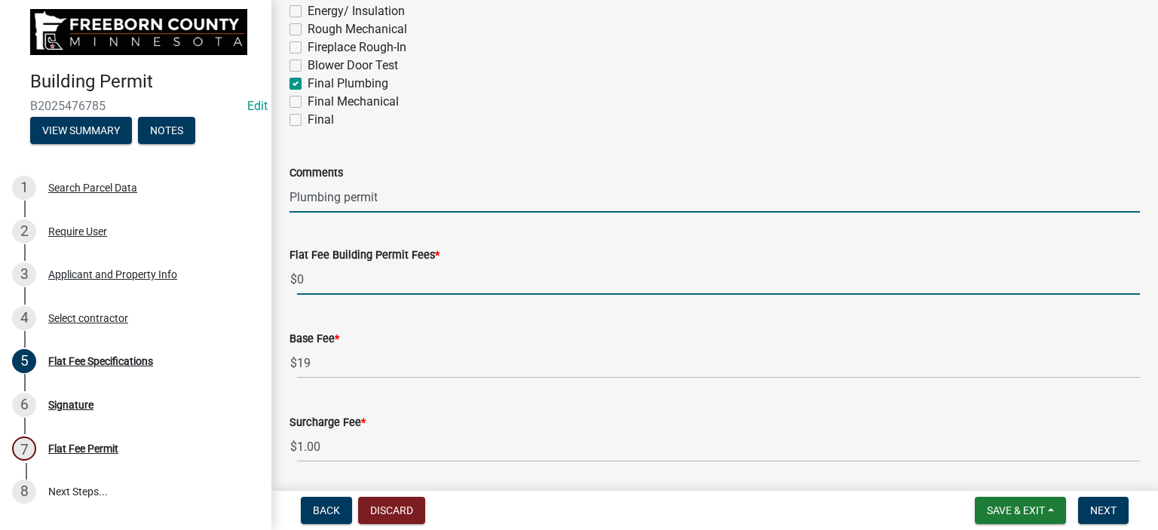
click at [321, 280] on input "0" at bounding box center [718, 279] width 843 height 31
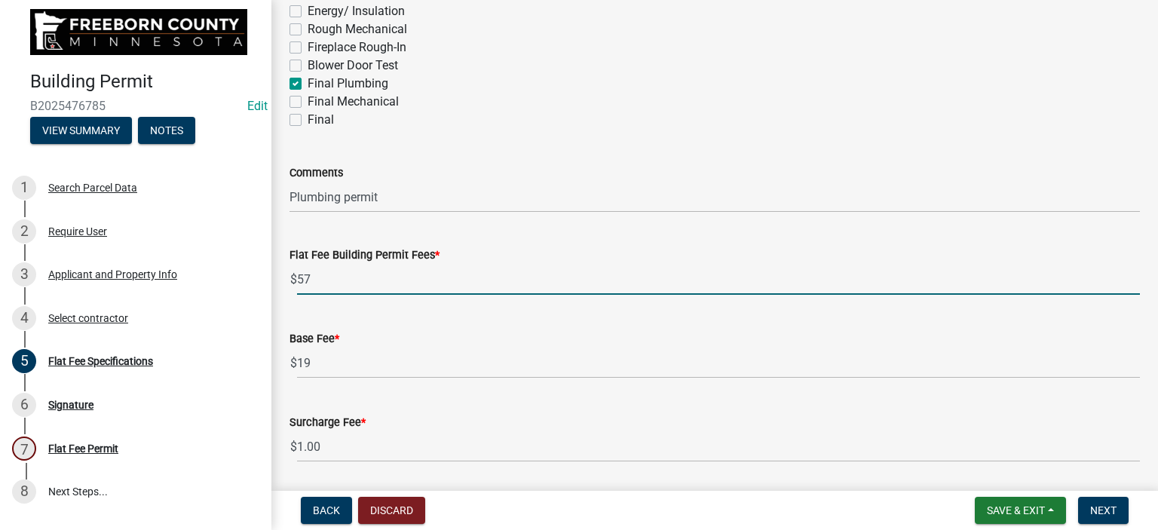
type input "57"
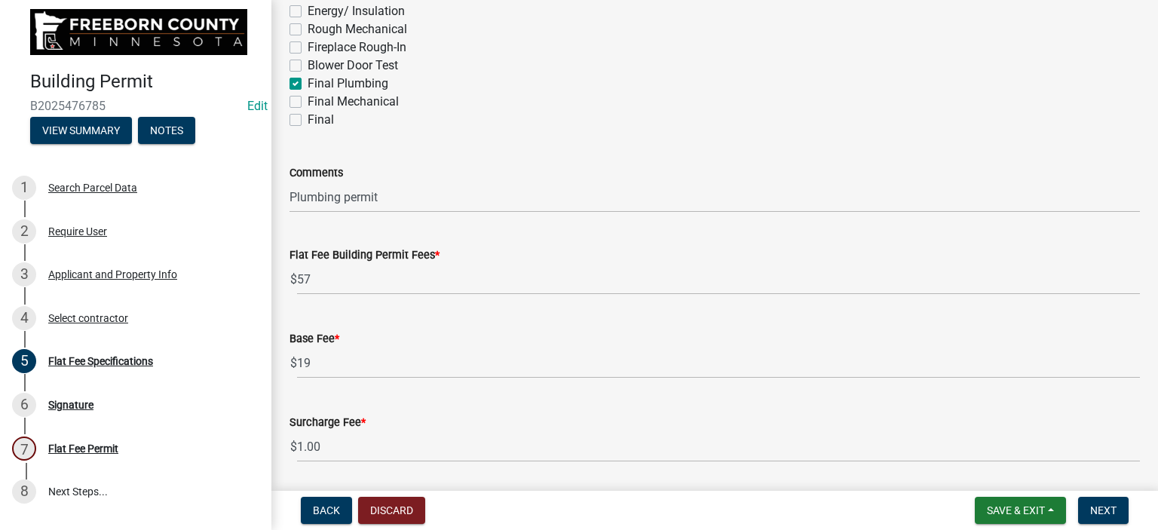
click at [324, 304] on wm-data-entity-input "Flat Fee Building Permit Fees * $ 57" at bounding box center [714, 267] width 850 height 84
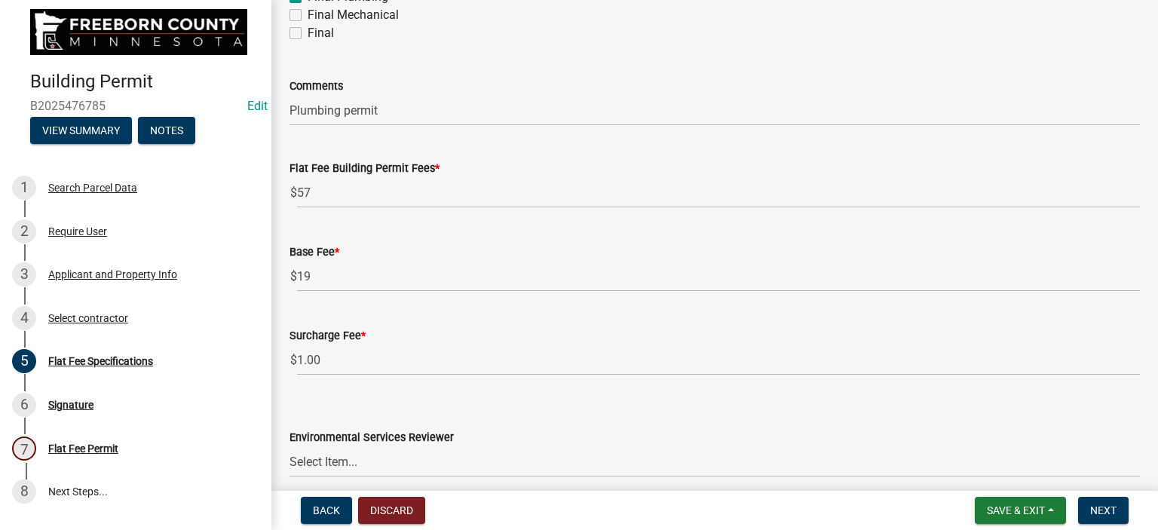
scroll to position [461, 0]
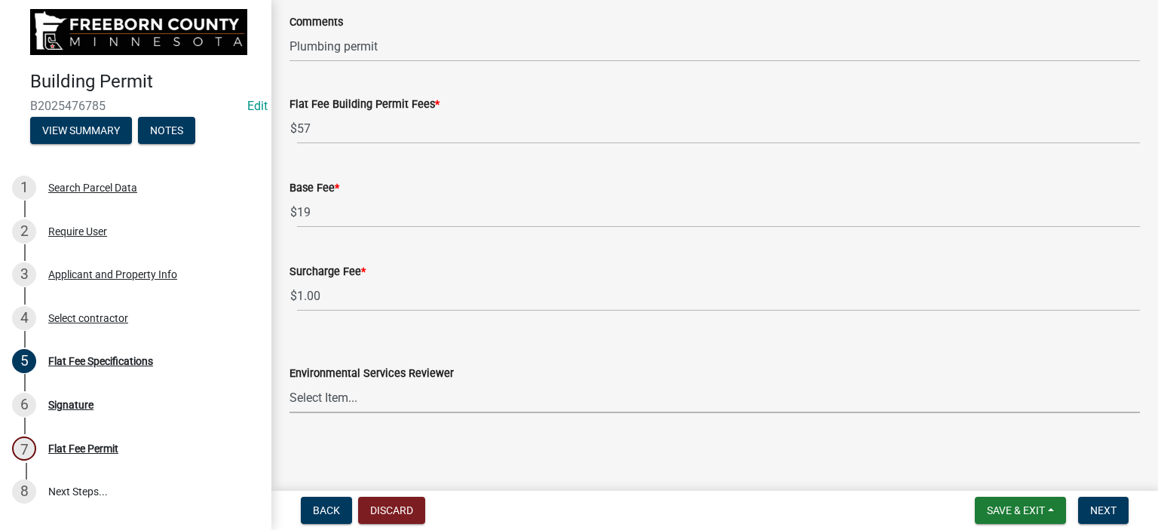
click at [325, 397] on select "Select Item... [PERSON_NAME] [PERSON_NAME] [PERSON_NAME] [PERSON_NAME] [PERSON_…" at bounding box center [714, 397] width 850 height 31
click at [289, 382] on select "Select Item... [PERSON_NAME] [PERSON_NAME] [PERSON_NAME] [PERSON_NAME] [PERSON_…" at bounding box center [714, 397] width 850 height 31
select select "cf5e982a-8fde-449d-bcd8-be8cdfb99374"
click at [1082, 508] on button "Next" at bounding box center [1103, 510] width 50 height 27
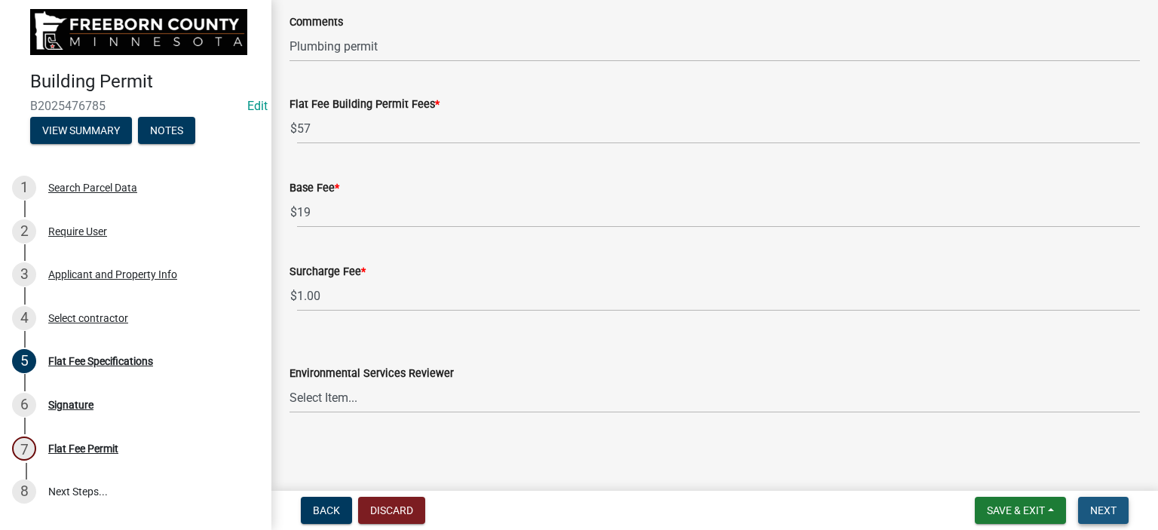
scroll to position [0, 0]
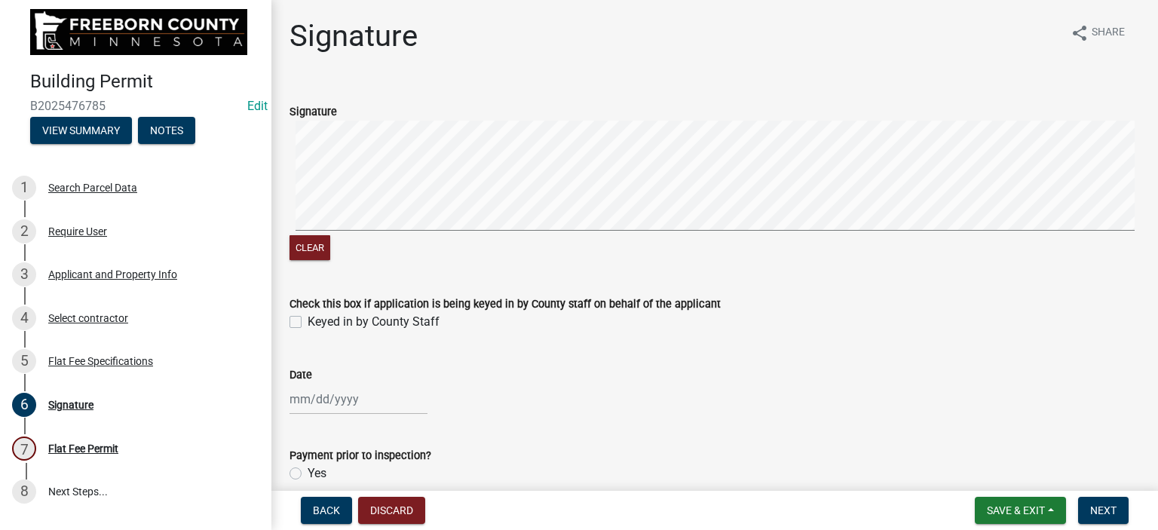
click at [289, 316] on div "Check this box if application is being keyed in by County staff on behalf of th…" at bounding box center [714, 304] width 873 height 54
click at [308, 322] on label "Keyed in by County Staff" at bounding box center [374, 322] width 132 height 18
click at [308, 322] on input "Keyed in by County Staff" at bounding box center [313, 318] width 10 height 10
checkbox input "true"
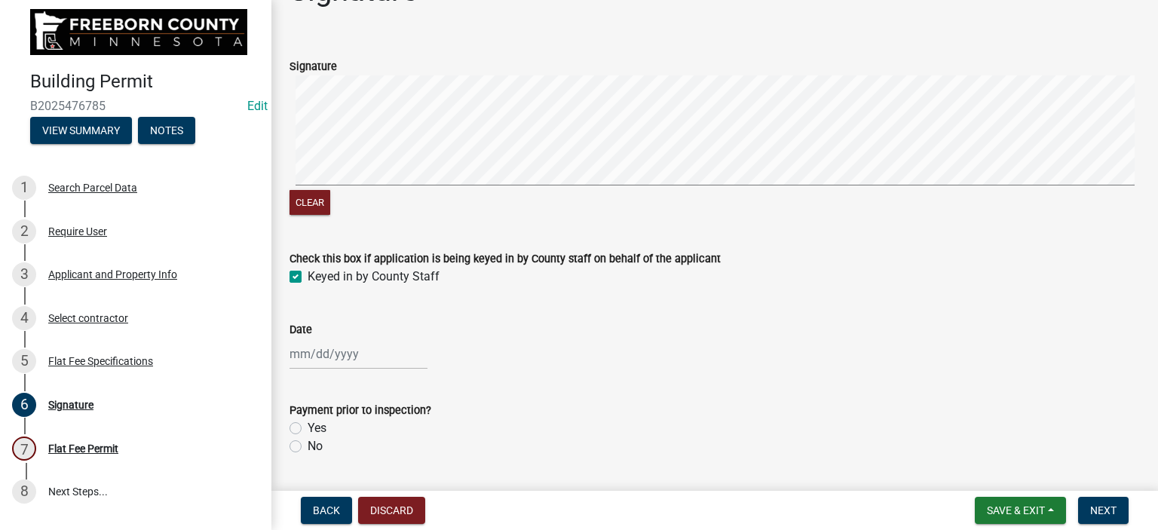
scroll to position [87, 0]
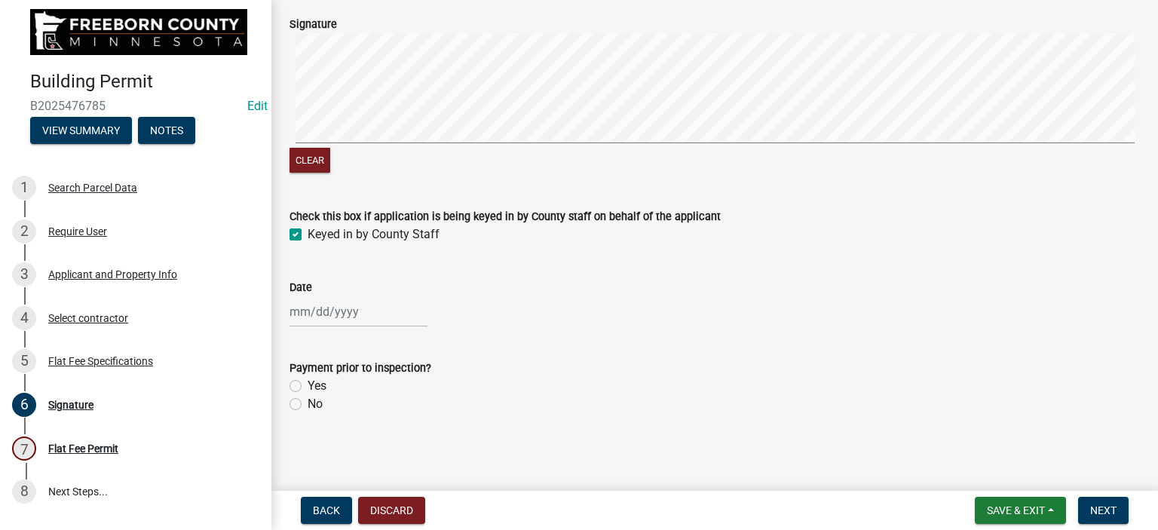
click at [297, 316] on div at bounding box center [358, 311] width 138 height 31
select select "9"
select select "2025"
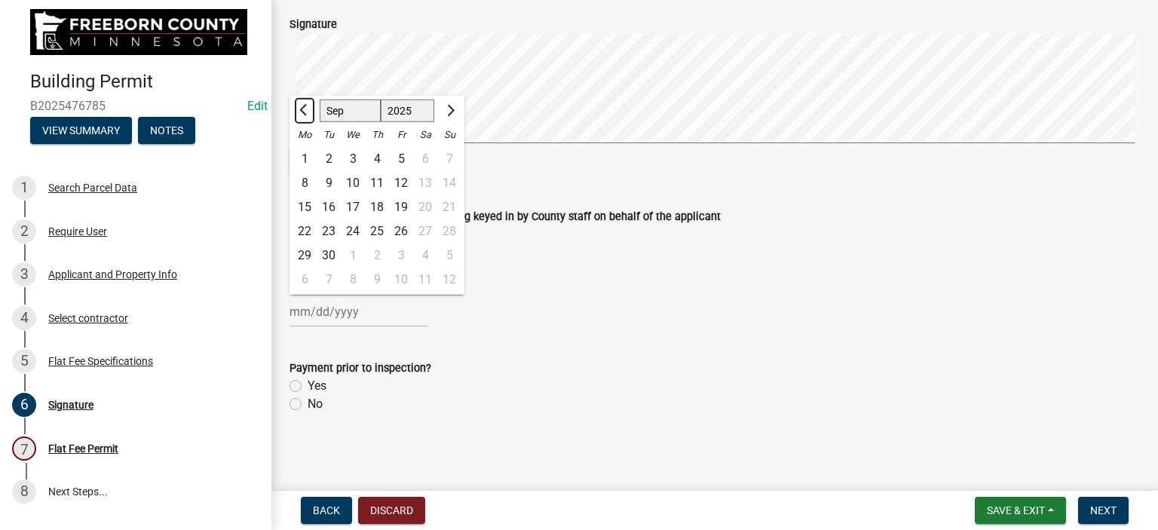
click at [300, 109] on span "Previous month" at bounding box center [304, 110] width 11 height 11
select select "8"
click at [380, 209] on div "14" at bounding box center [377, 207] width 24 height 24
type input "[DATE]"
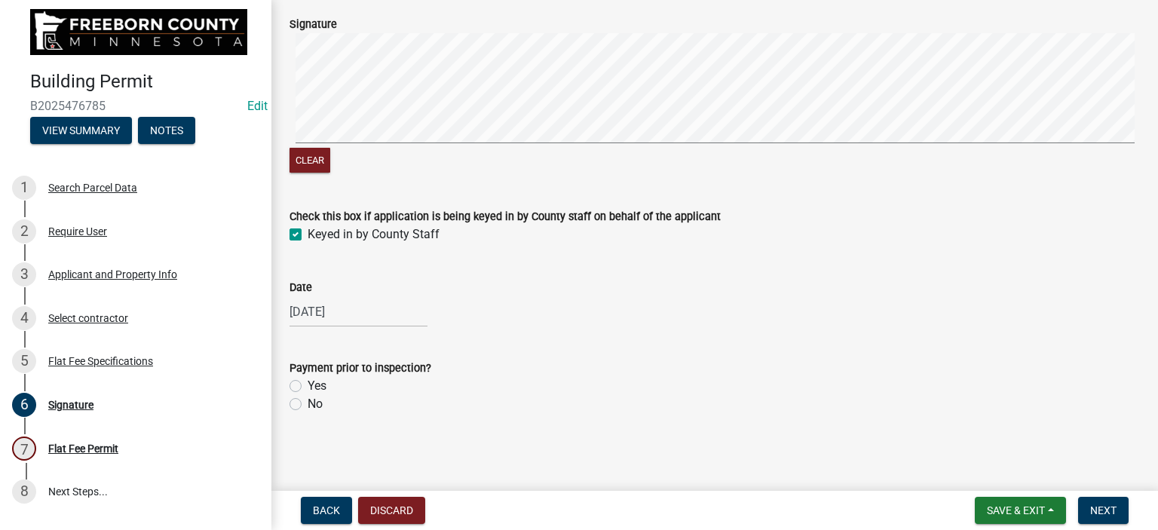
click at [308, 400] on label "No" at bounding box center [315, 404] width 15 height 18
click at [308, 400] on input "No" at bounding box center [313, 400] width 10 height 10
radio input "true"
click at [1097, 513] on span "Next" at bounding box center [1103, 510] width 26 height 12
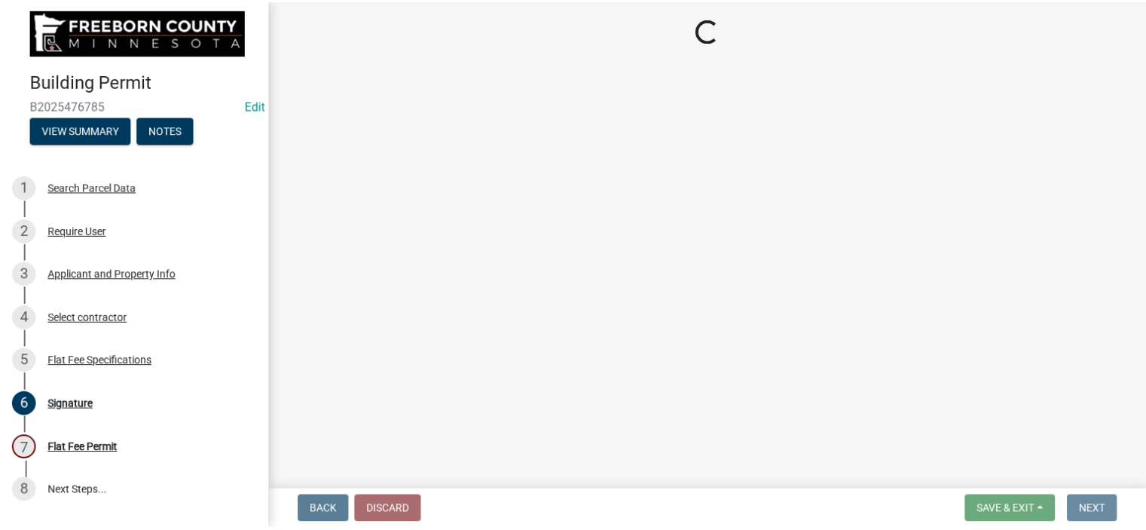
scroll to position [0, 0]
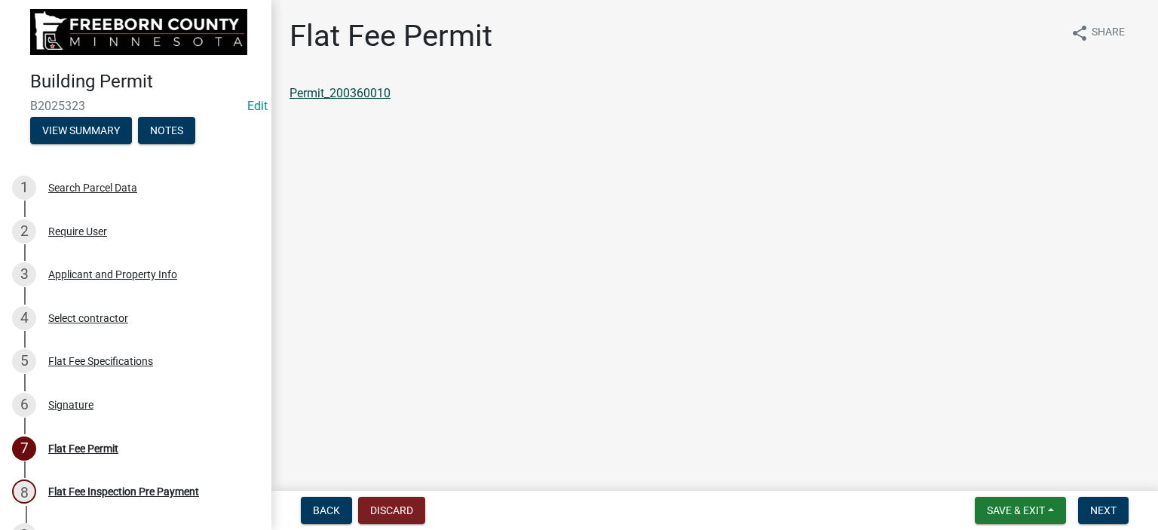
click at [367, 99] on link "Permit_200360010" at bounding box center [339, 93] width 101 height 14
click at [1038, 509] on span "Save & Exit" at bounding box center [1016, 510] width 58 height 12
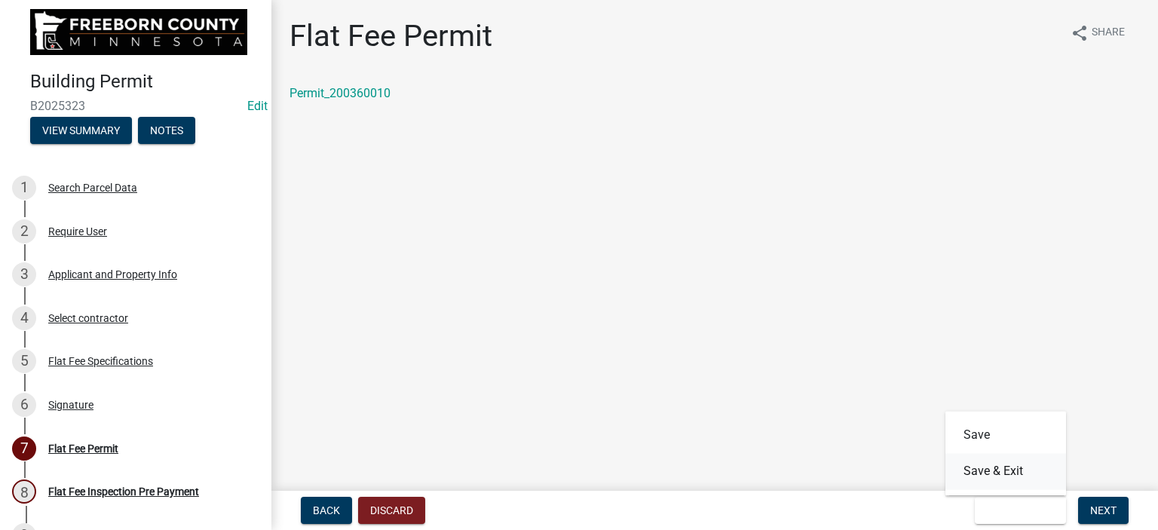
click at [1027, 468] on button "Save & Exit" at bounding box center [1005, 471] width 121 height 36
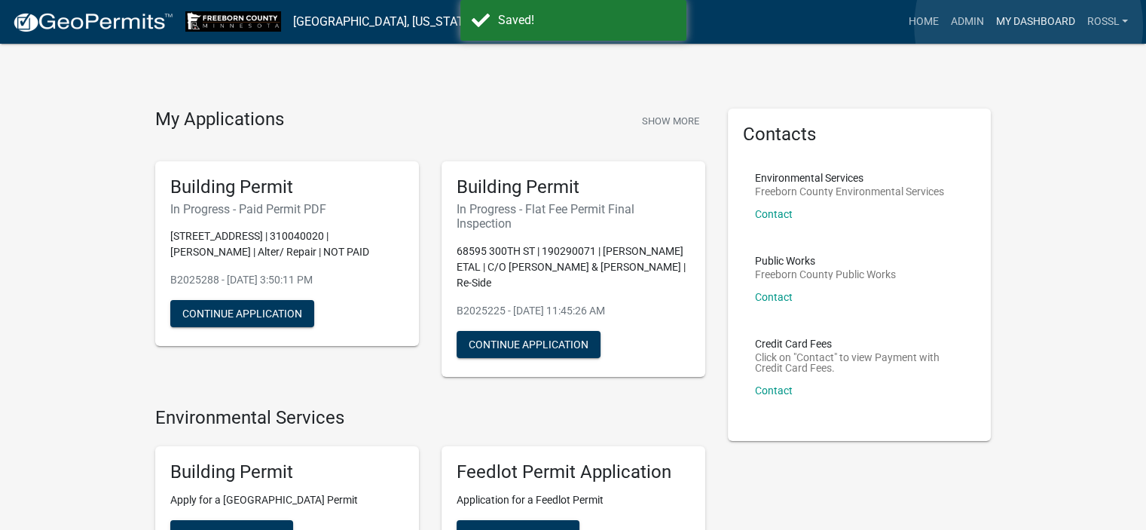
click at [1029, 26] on link "My Dashboard" at bounding box center [1035, 22] width 91 height 29
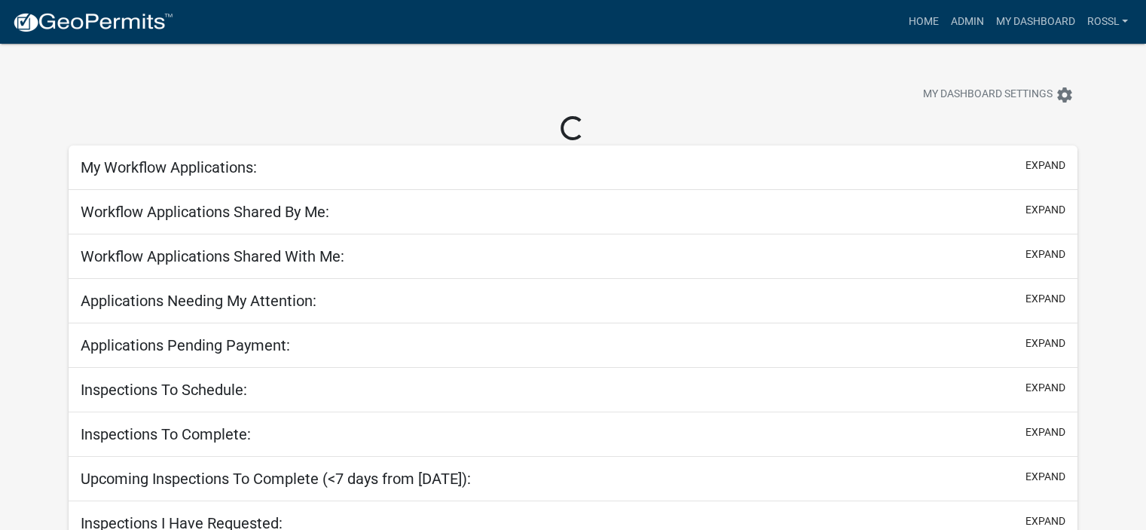
select select "2: 50"
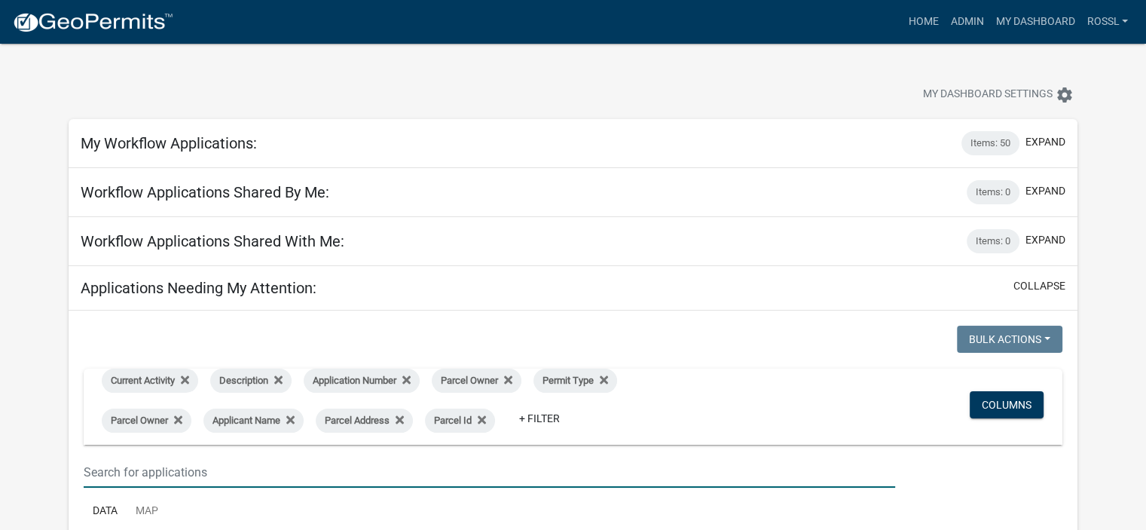
click at [198, 476] on input "text" at bounding box center [490, 472] width 812 height 31
type input "11634"
click at [965, 23] on link "Admin" at bounding box center [966, 22] width 45 height 29
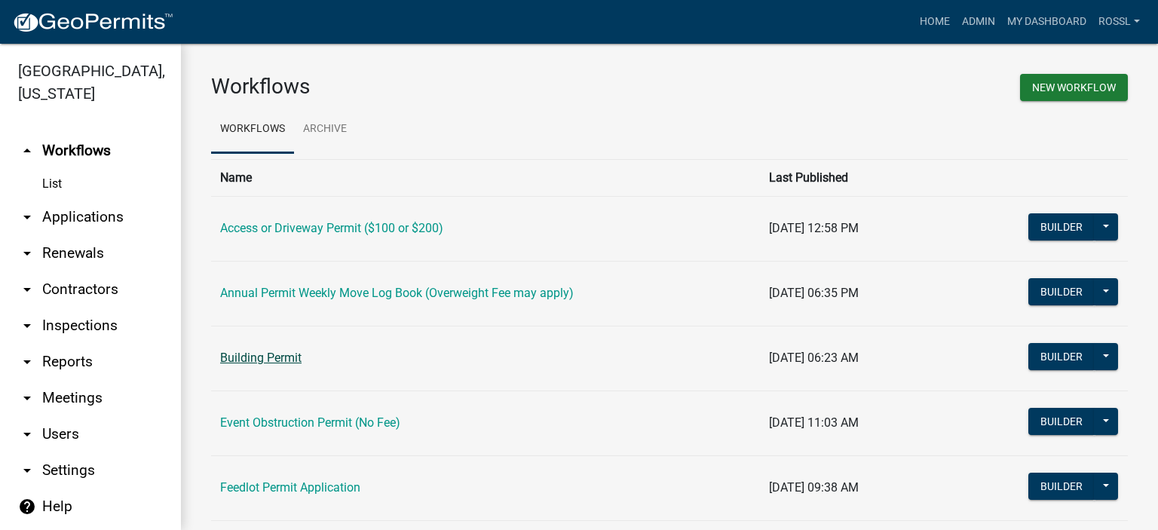
click at [289, 358] on link "Building Permit" at bounding box center [260, 357] width 81 height 14
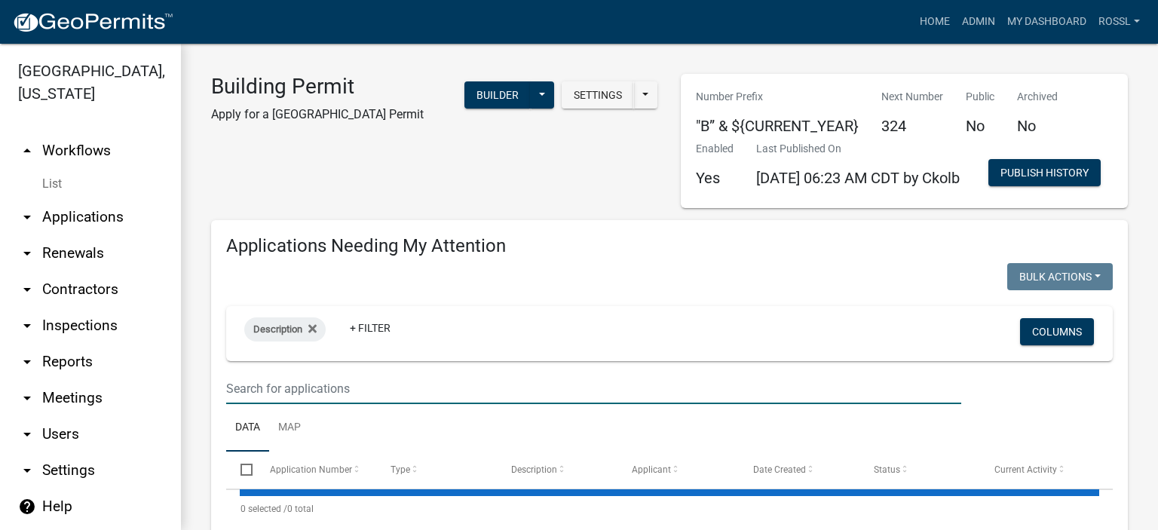
select select "2: 50"
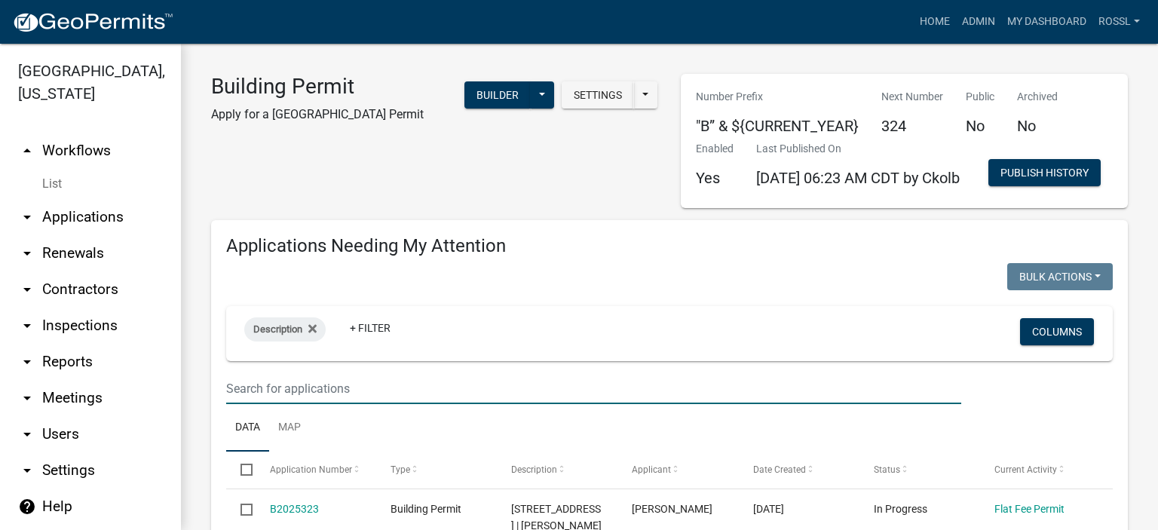
click at [314, 404] on input "text" at bounding box center [593, 388] width 735 height 31
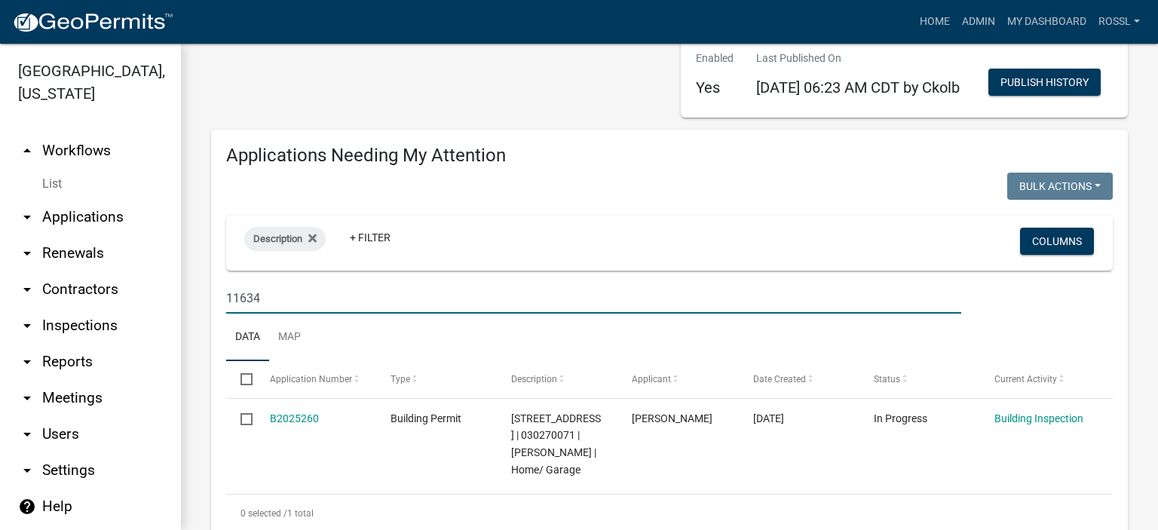
scroll to position [226, 0]
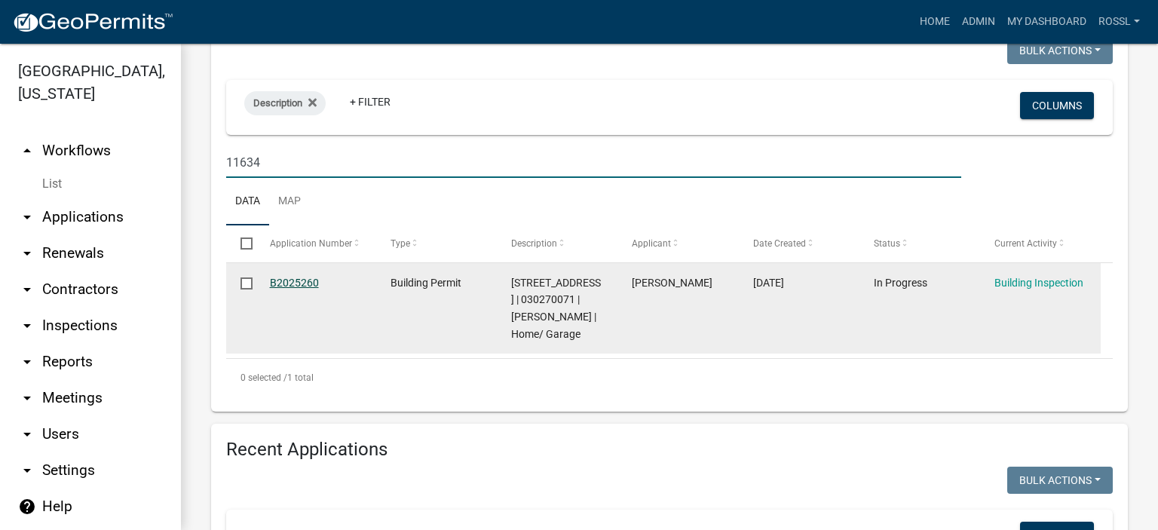
type input "11634"
click at [303, 289] on link "B2025260" at bounding box center [294, 283] width 49 height 12
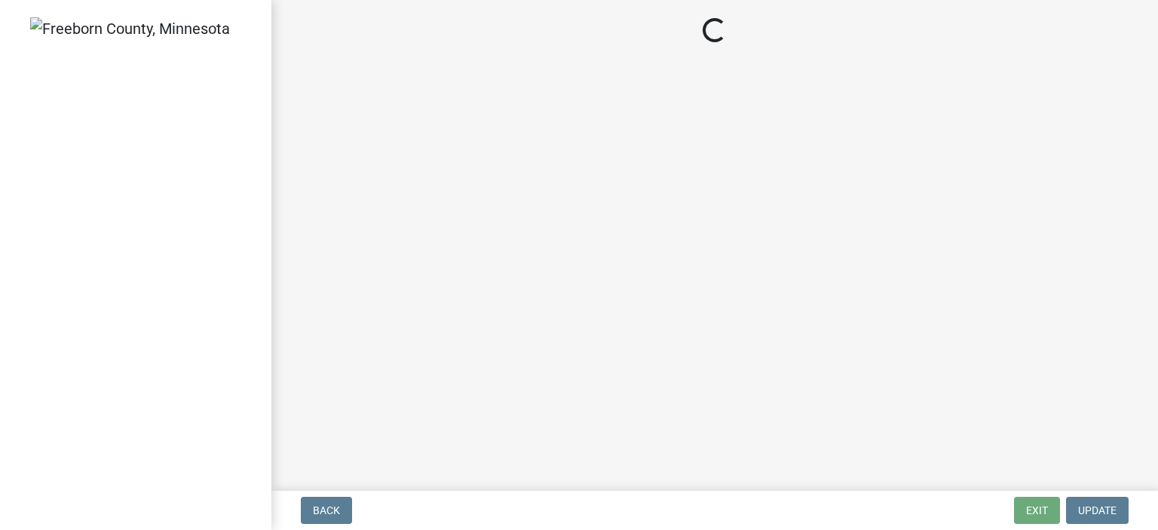
select select "24c4516e-7a9f-48a4-a0b5-6d857a377a6e"
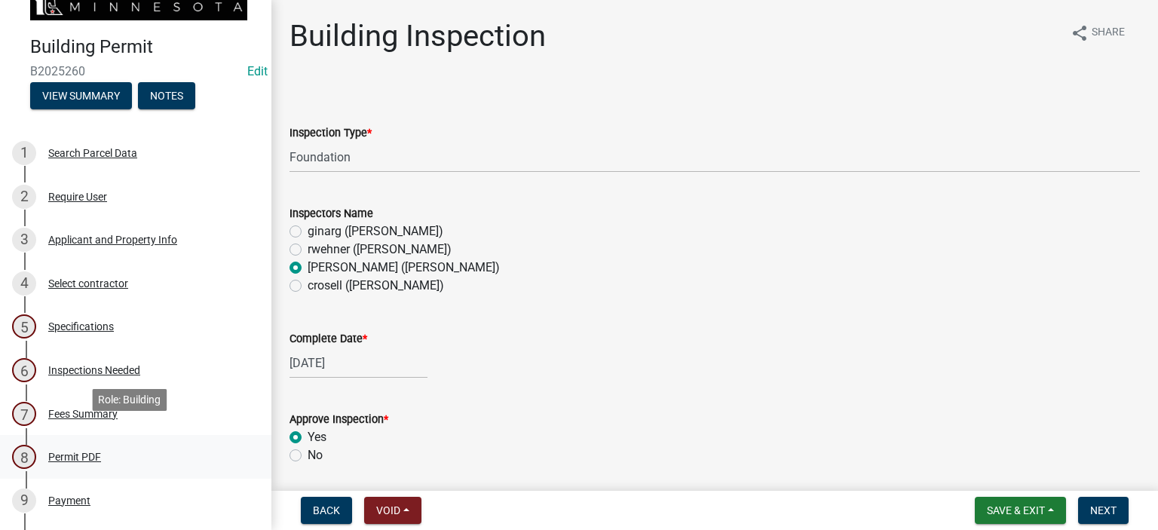
scroll to position [75, 0]
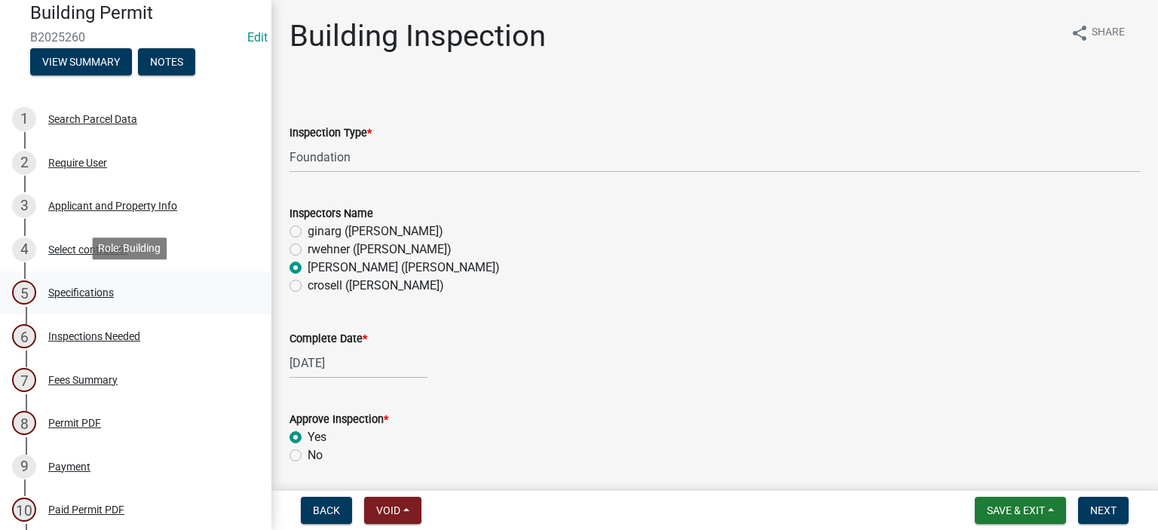
click at [85, 292] on div "Specifications" at bounding box center [81, 292] width 66 height 11
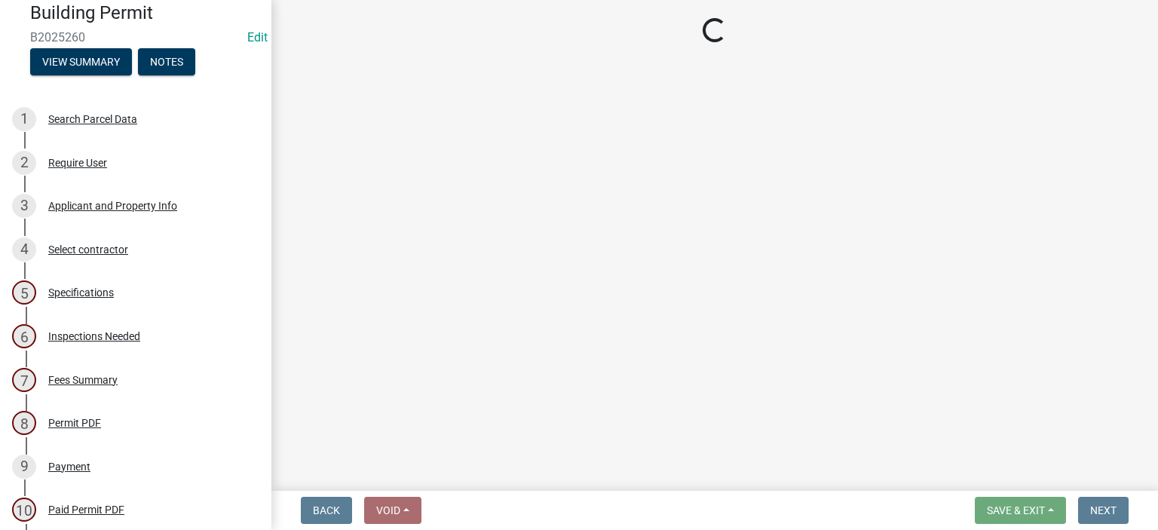
select select "cf5e982a-8fde-449d-bcd8-be8cdfb99374"
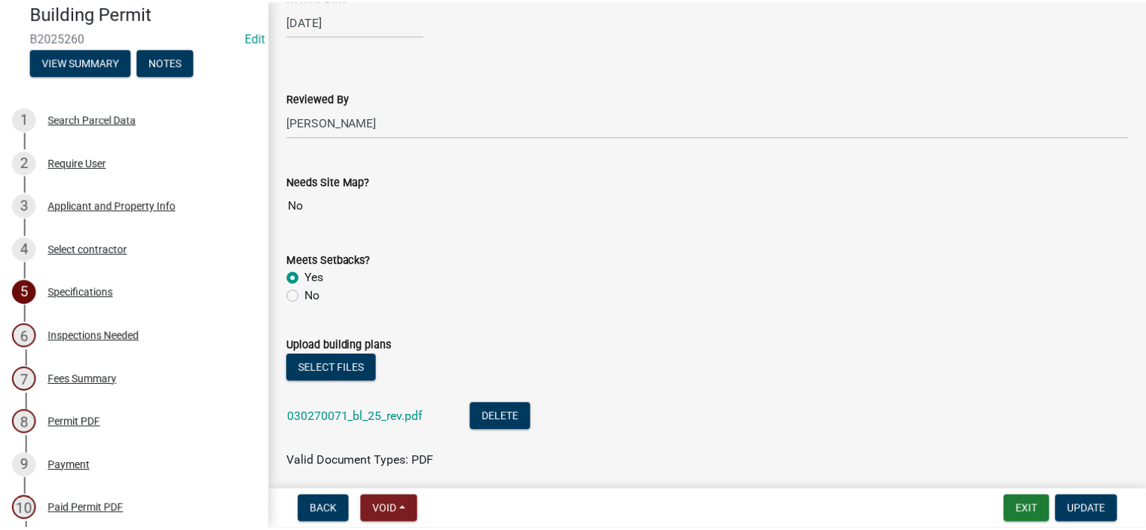
scroll to position [1583, 0]
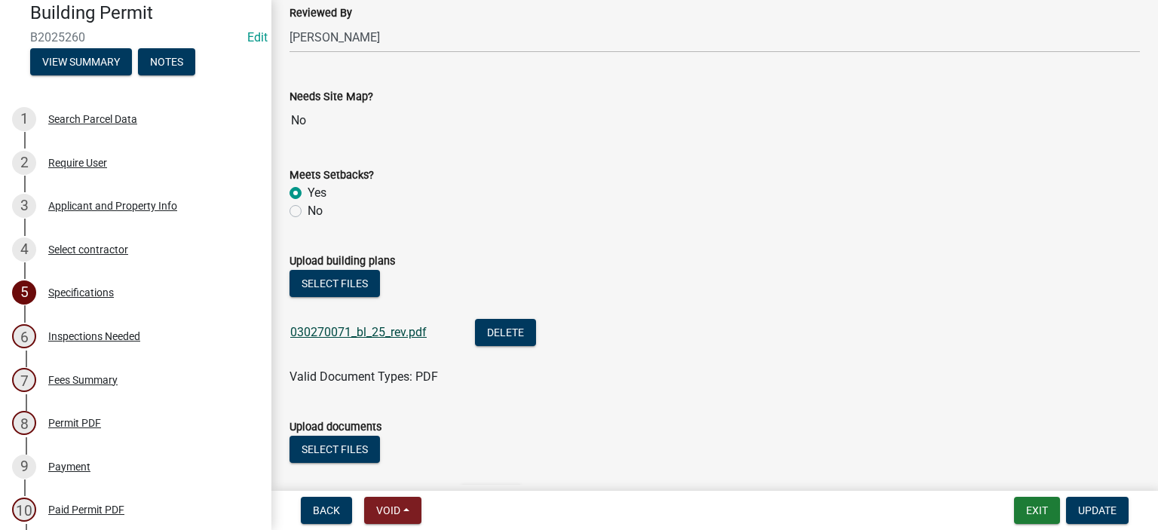
click at [357, 328] on link "030270071_bl_25_rev.pdf" at bounding box center [358, 332] width 136 height 14
click at [1019, 509] on button "Exit" at bounding box center [1037, 510] width 46 height 27
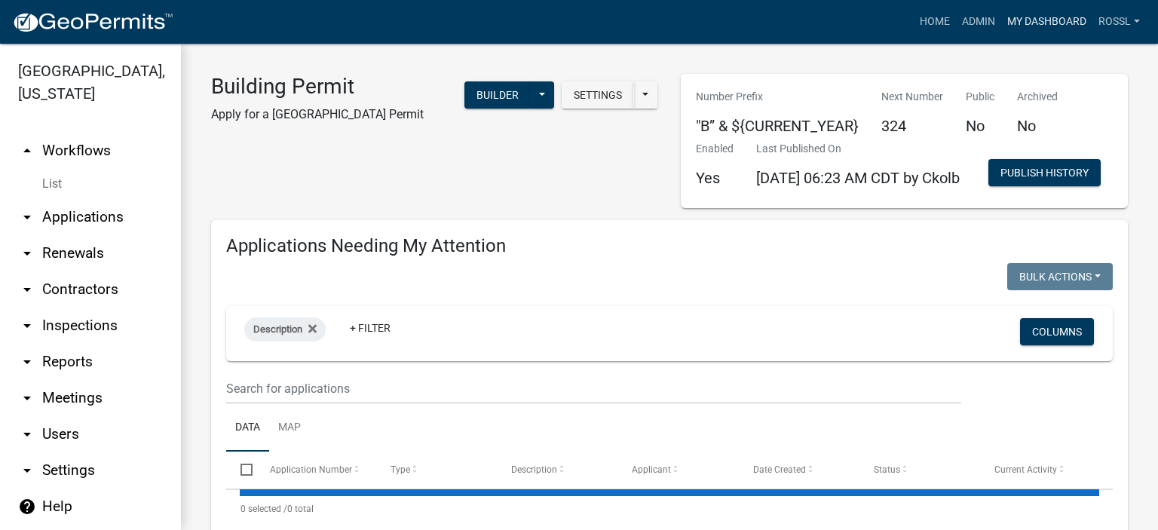
select select "2: 50"
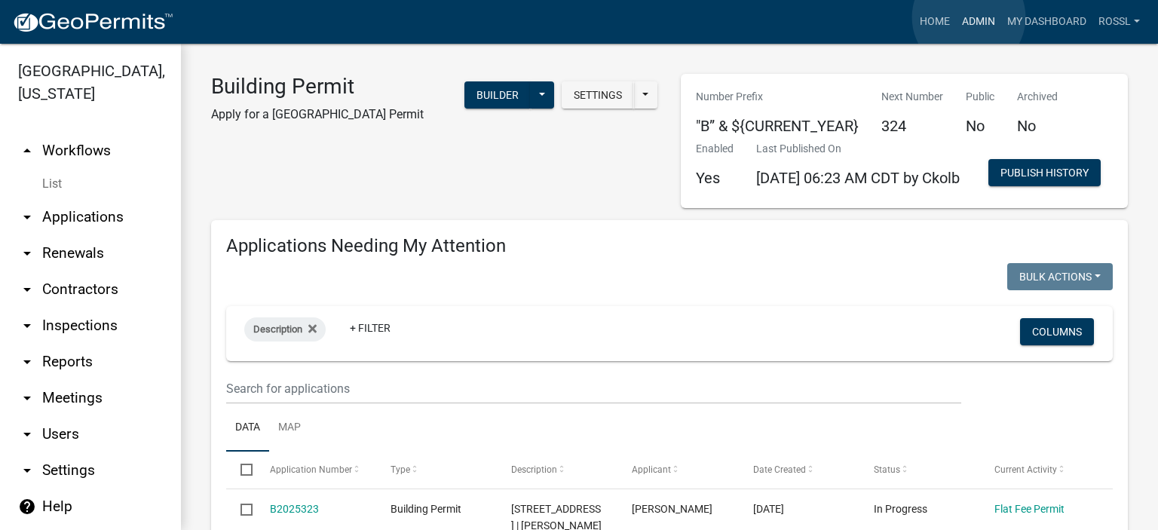
click at [968, 18] on link "Admin" at bounding box center [978, 22] width 45 height 29
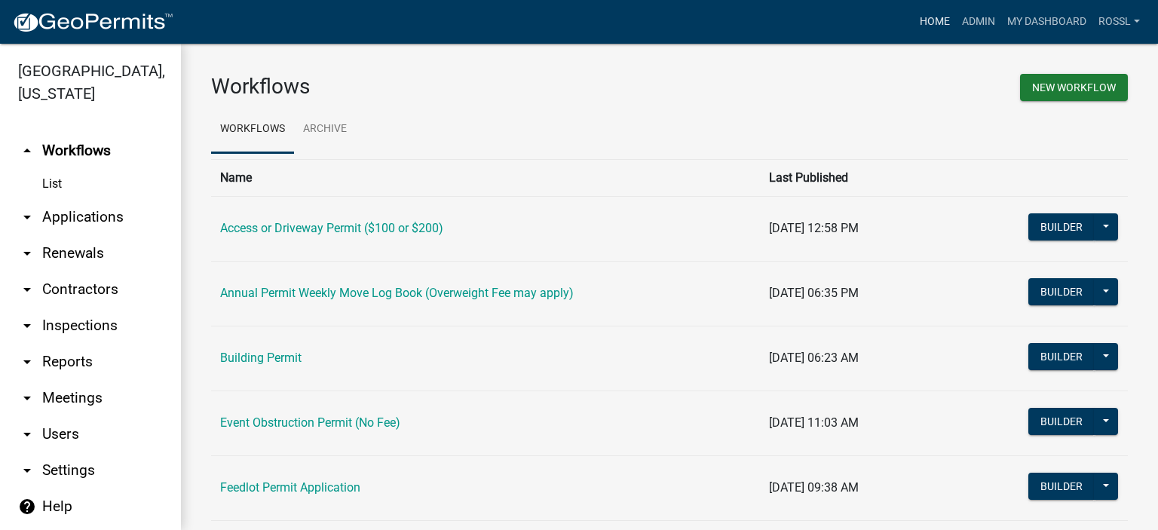
click at [938, 20] on link "Home" at bounding box center [934, 22] width 42 height 29
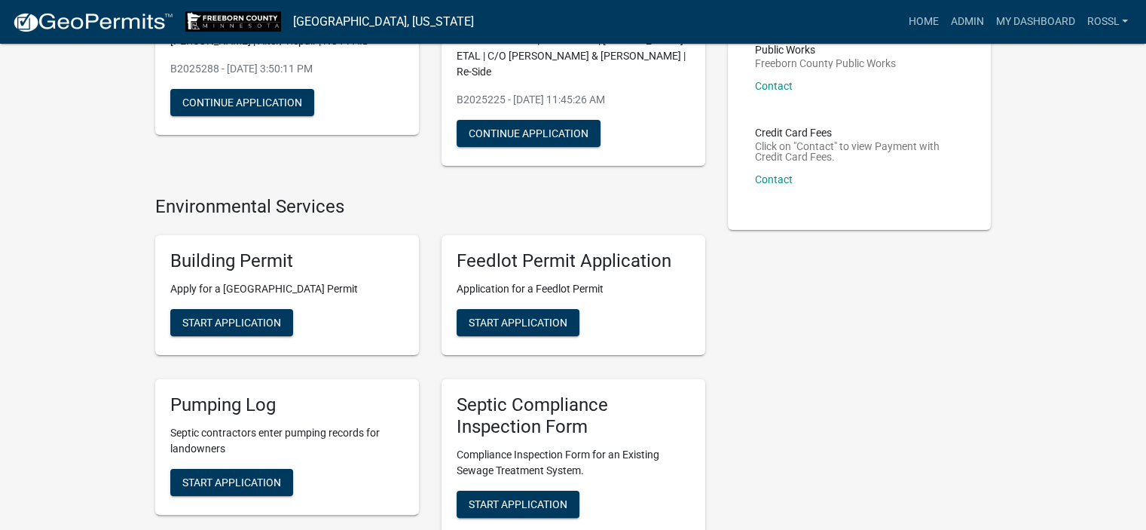
scroll to position [301, 0]
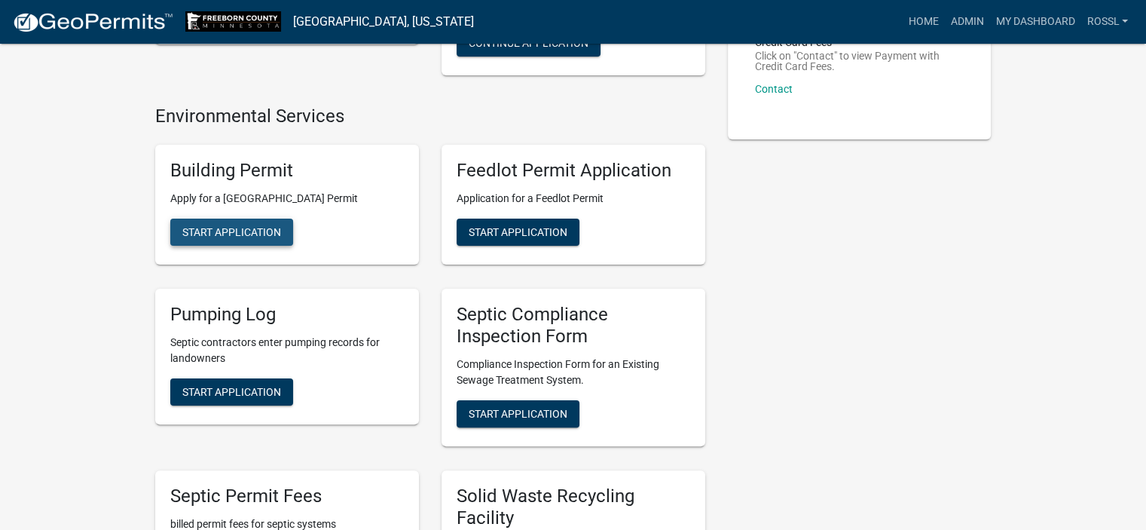
click at [234, 234] on span "Start Application" at bounding box center [231, 232] width 99 height 12
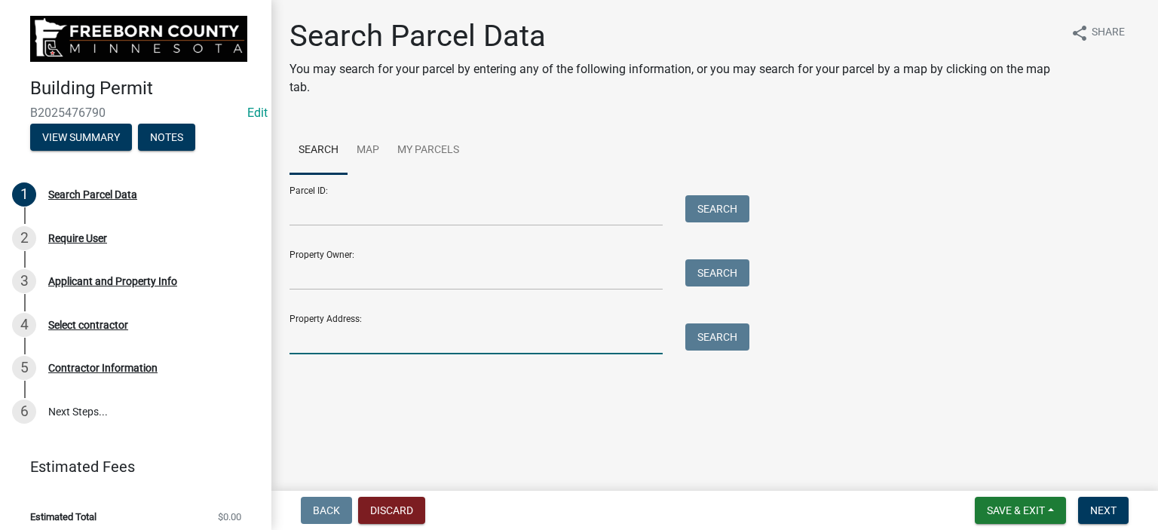
click at [332, 338] on input "Property Address:" at bounding box center [475, 338] width 373 height 31
type input "11634"
click at [709, 338] on button "Search" at bounding box center [717, 336] width 64 height 27
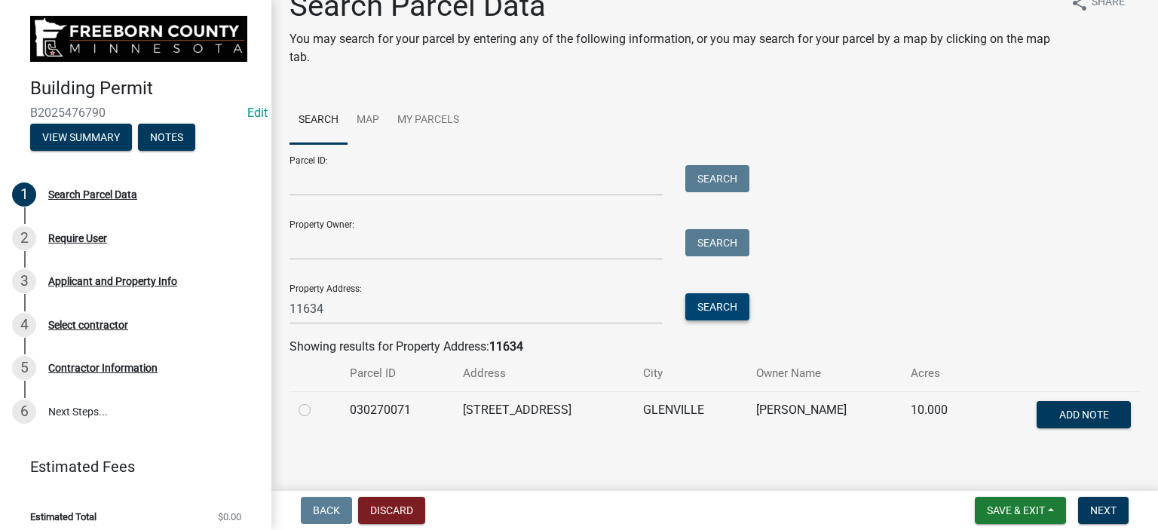
scroll to position [45, 0]
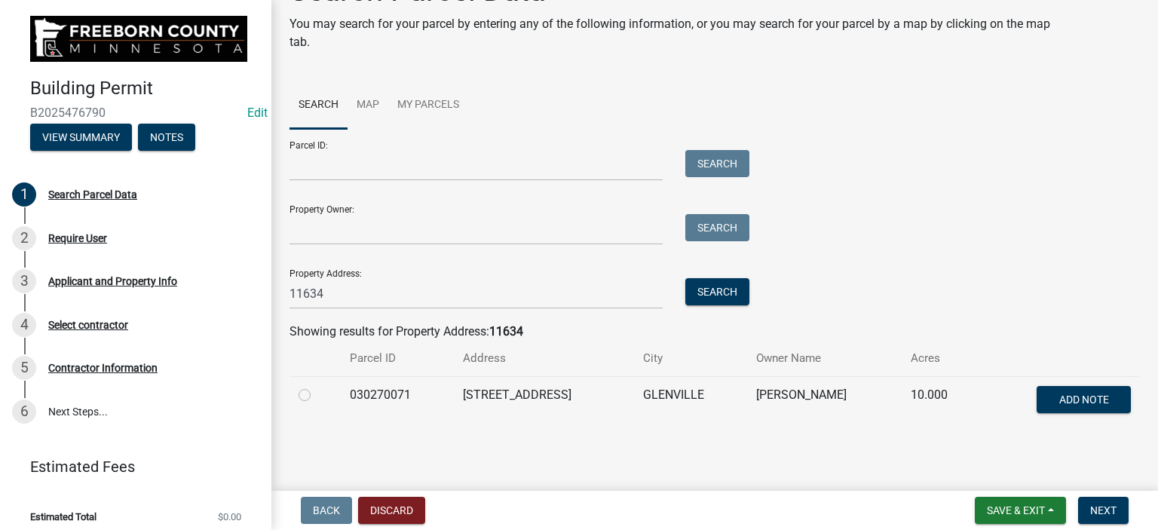
click at [317, 386] on label at bounding box center [317, 386] width 0 height 0
click at [317, 393] on input "radio" at bounding box center [322, 391] width 10 height 10
radio input "true"
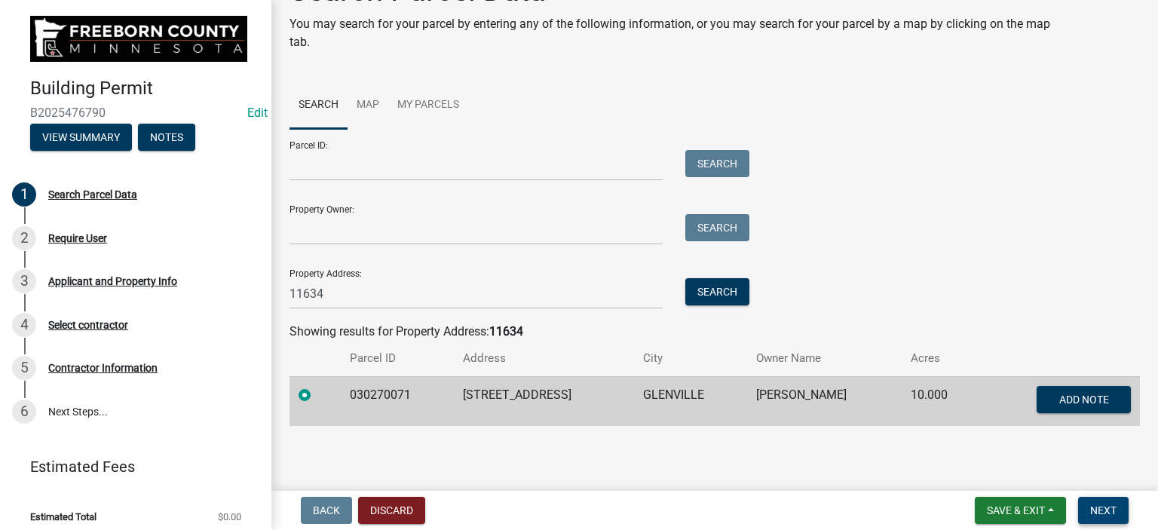
click at [1096, 511] on span "Next" at bounding box center [1103, 510] width 26 height 12
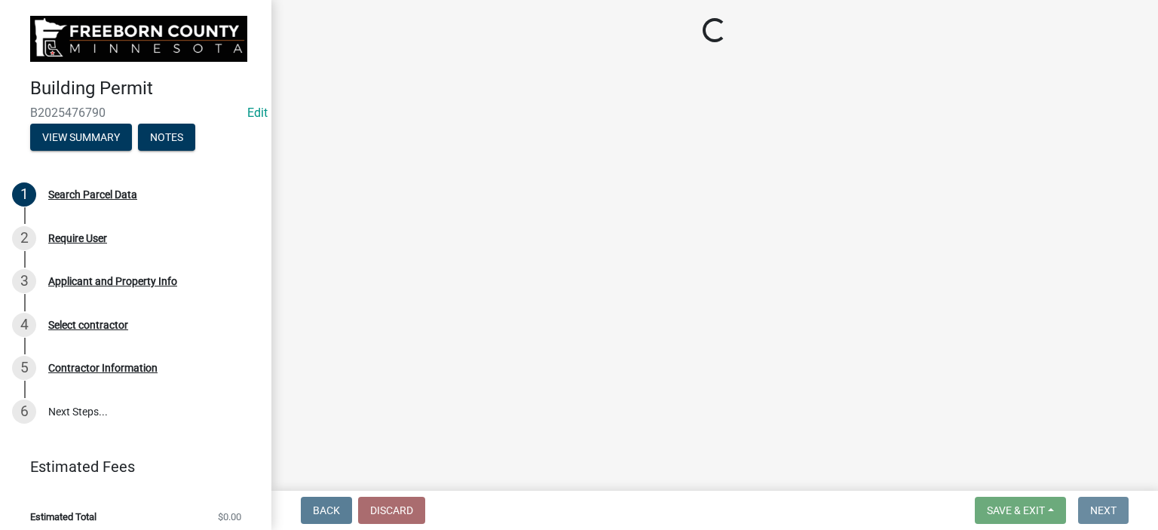
scroll to position [0, 0]
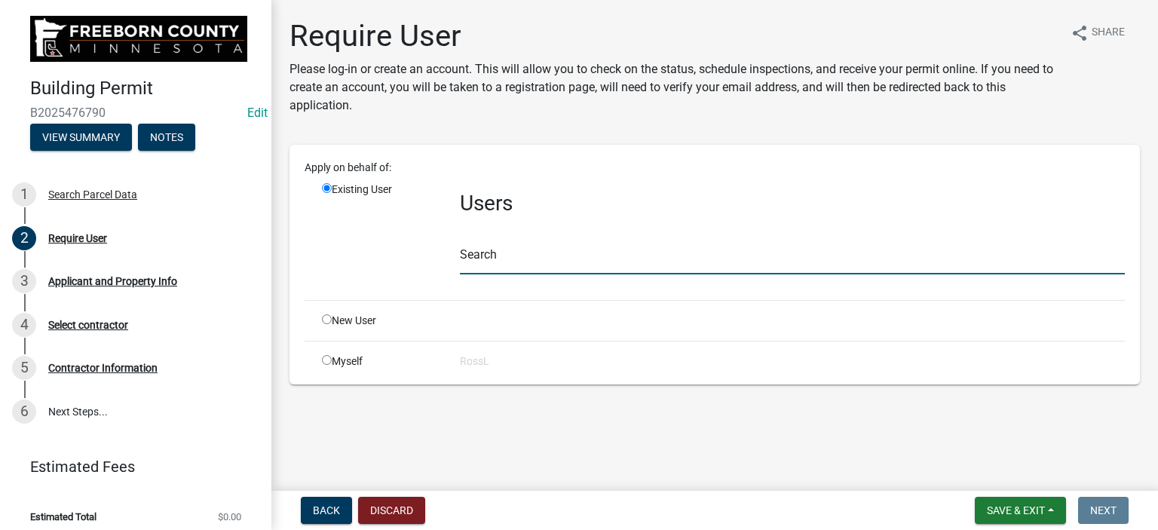
click at [494, 260] on input "text" at bounding box center [792, 258] width 665 height 31
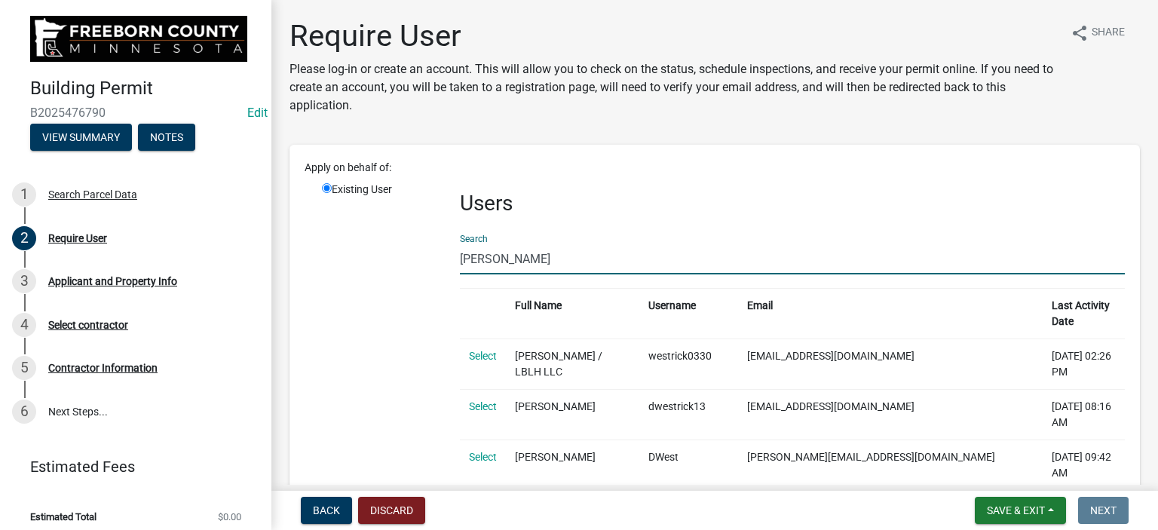
type input "[PERSON_NAME]"
click at [479, 501] on link "Select" at bounding box center [483, 507] width 28 height 12
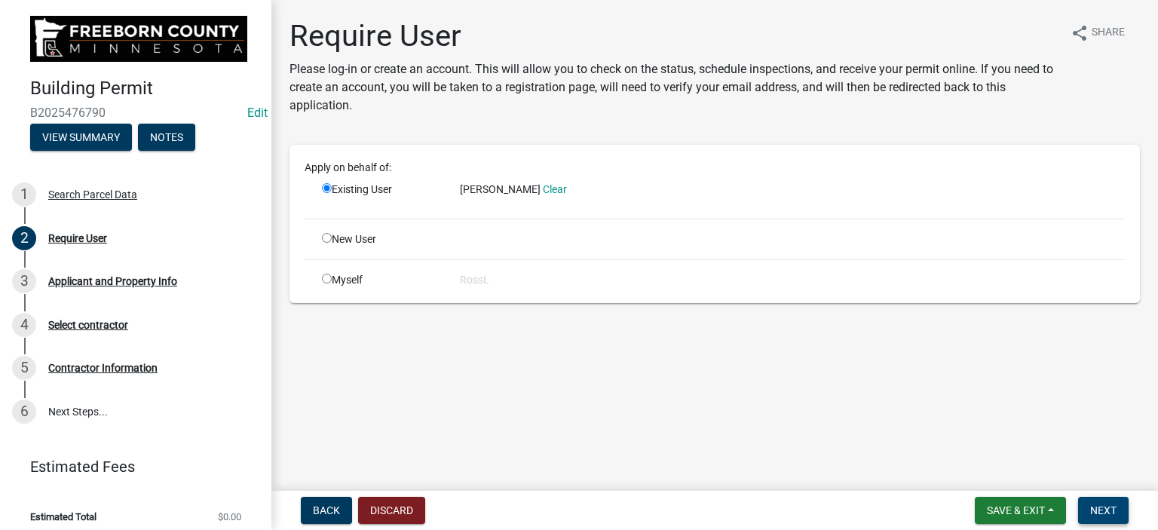
click at [1100, 500] on button "Next" at bounding box center [1103, 510] width 50 height 27
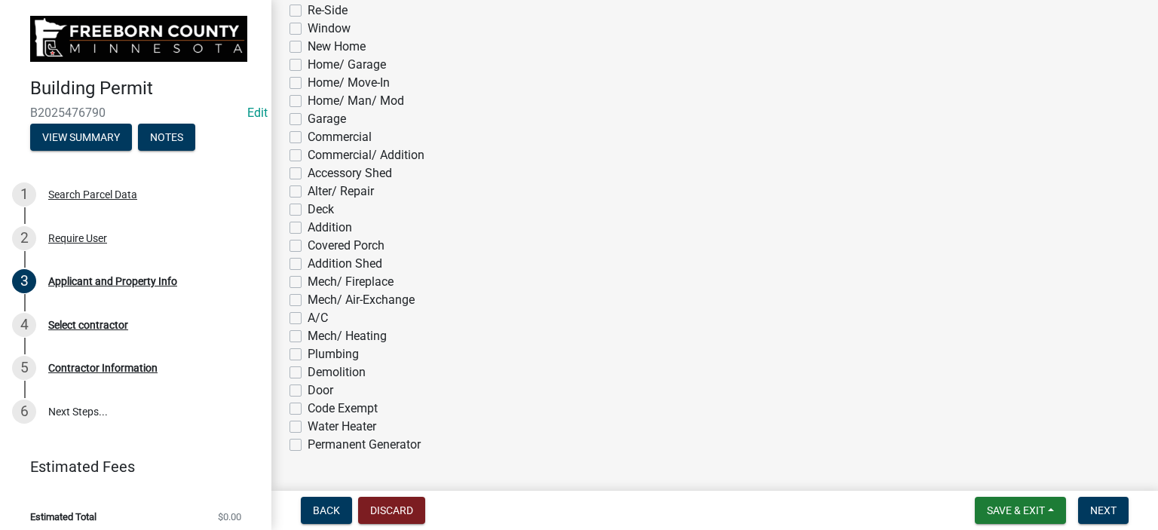
scroll to position [829, 0]
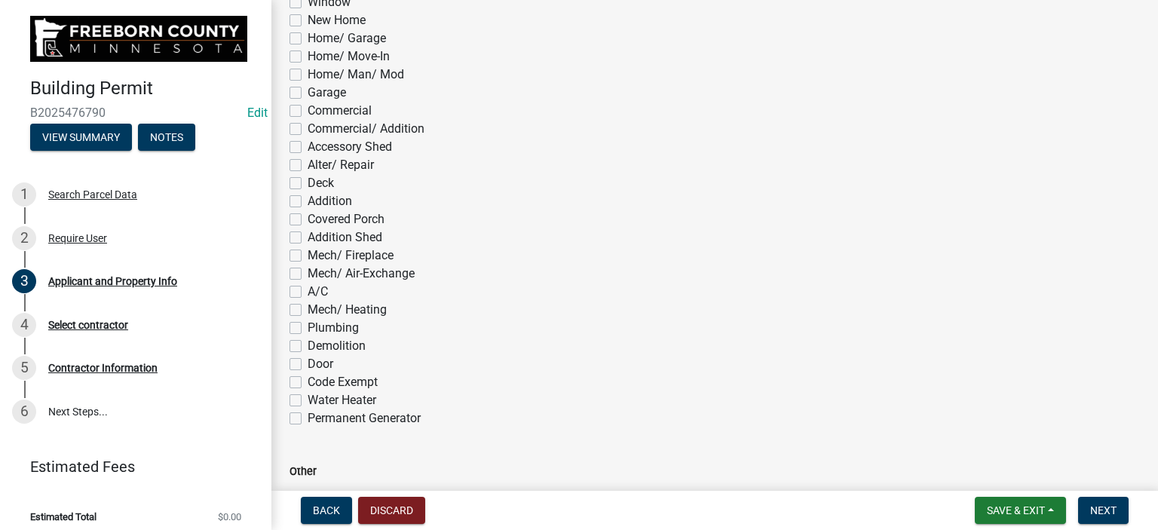
click at [308, 322] on label "Plumbing" at bounding box center [333, 328] width 51 height 18
click at [308, 322] on input "Plumbing" at bounding box center [313, 324] width 10 height 10
checkbox input "true"
checkbox input "false"
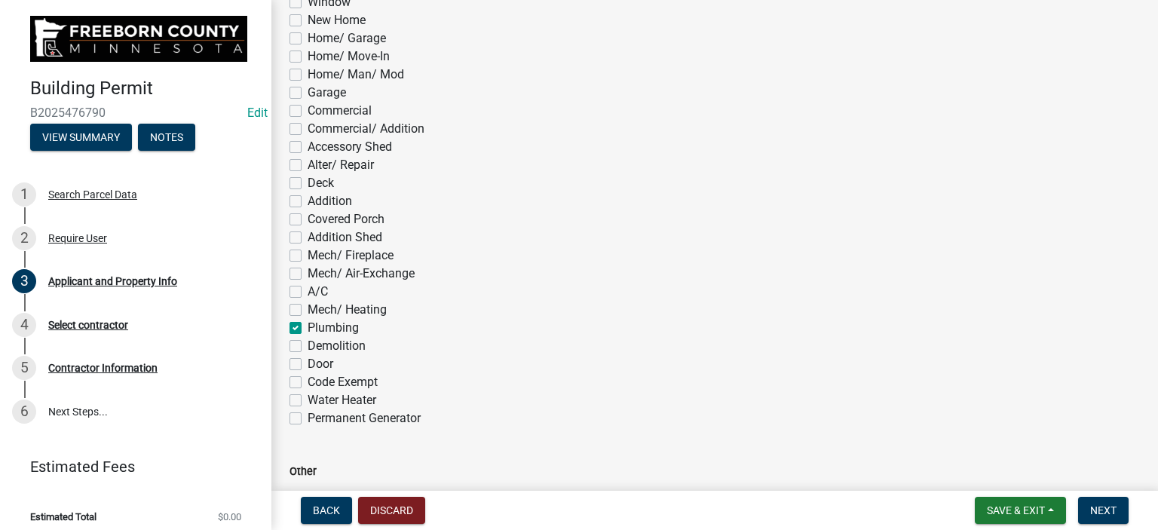
checkbox input "false"
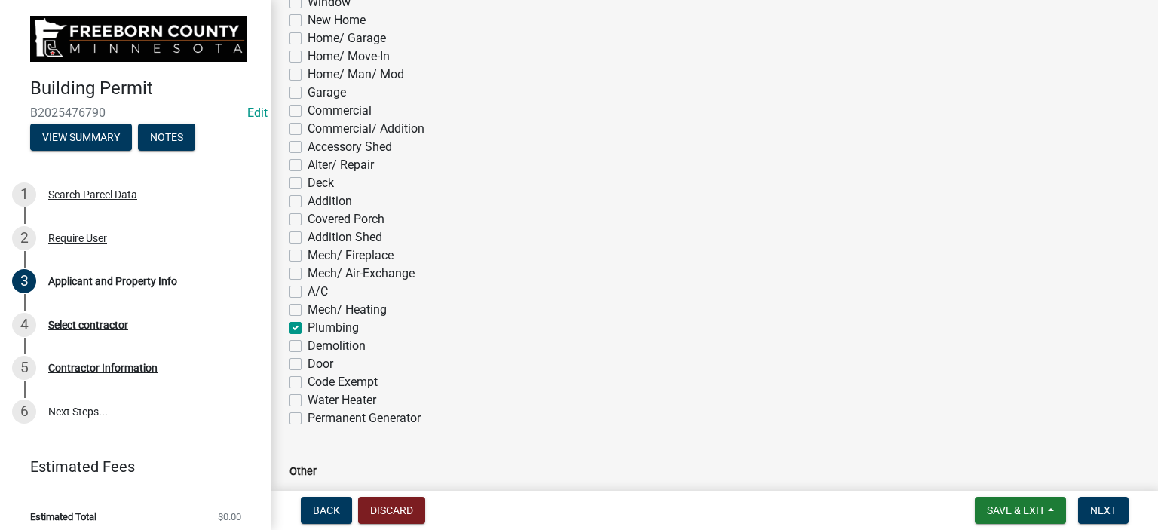
checkbox input "false"
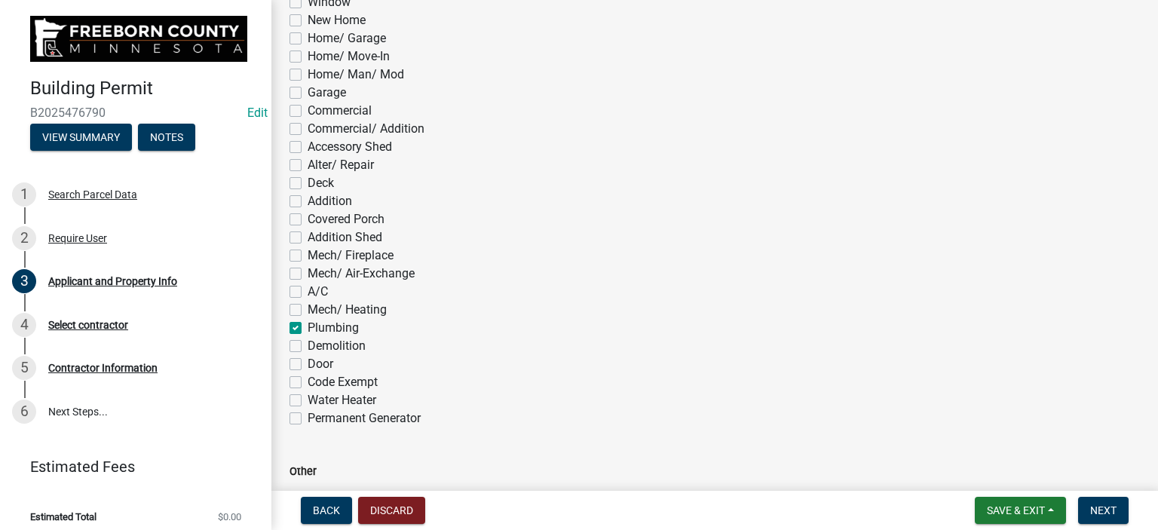
checkbox input "false"
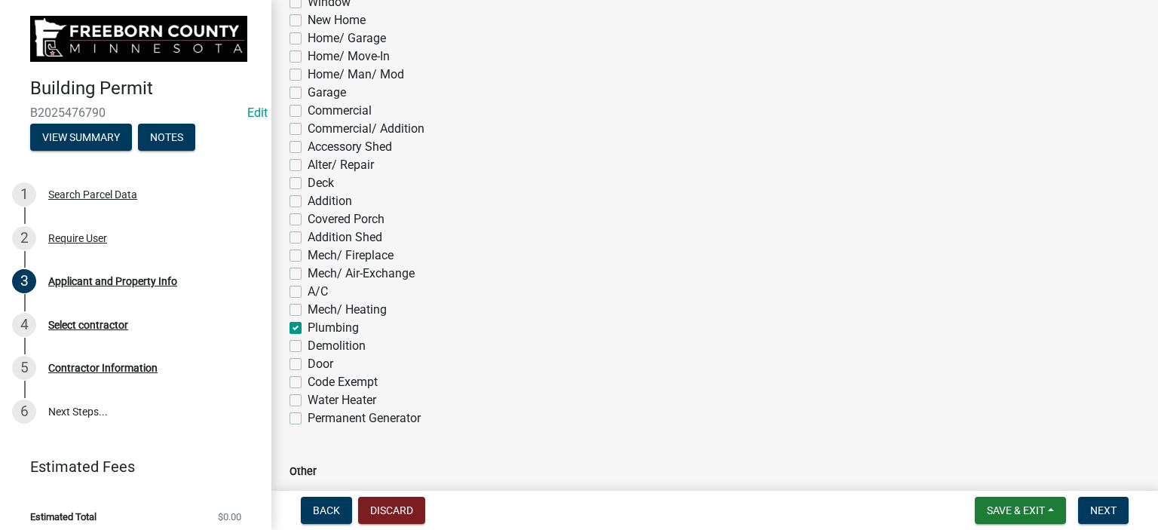
checkbox input "false"
checkbox input "true"
checkbox input "false"
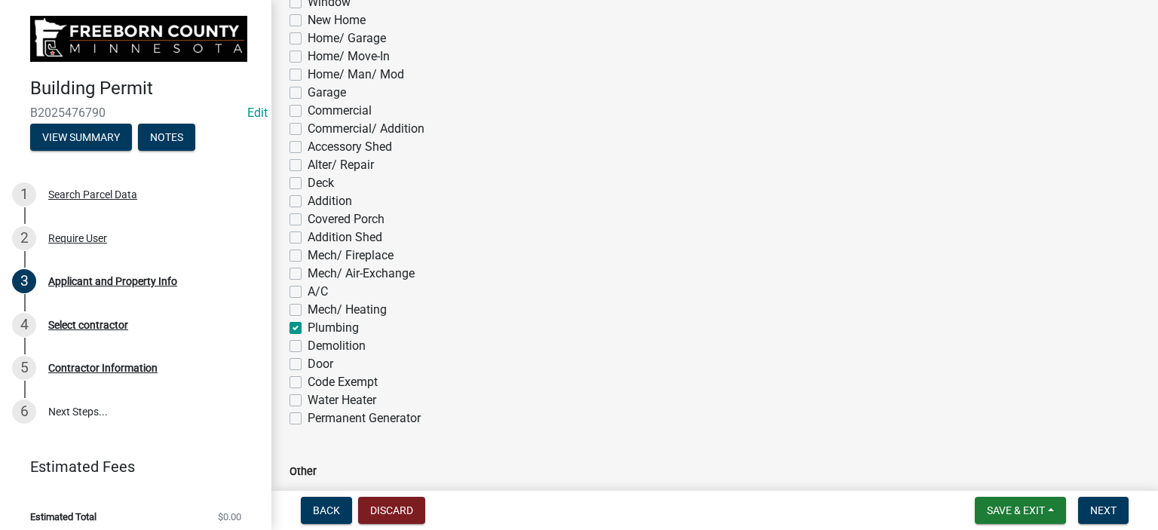
checkbox input "false"
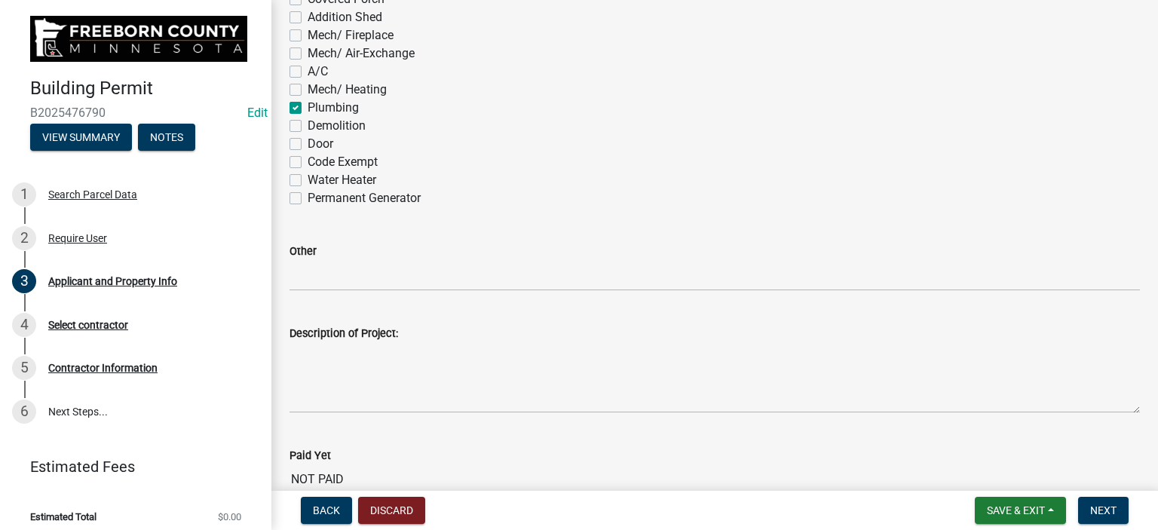
scroll to position [1055, 0]
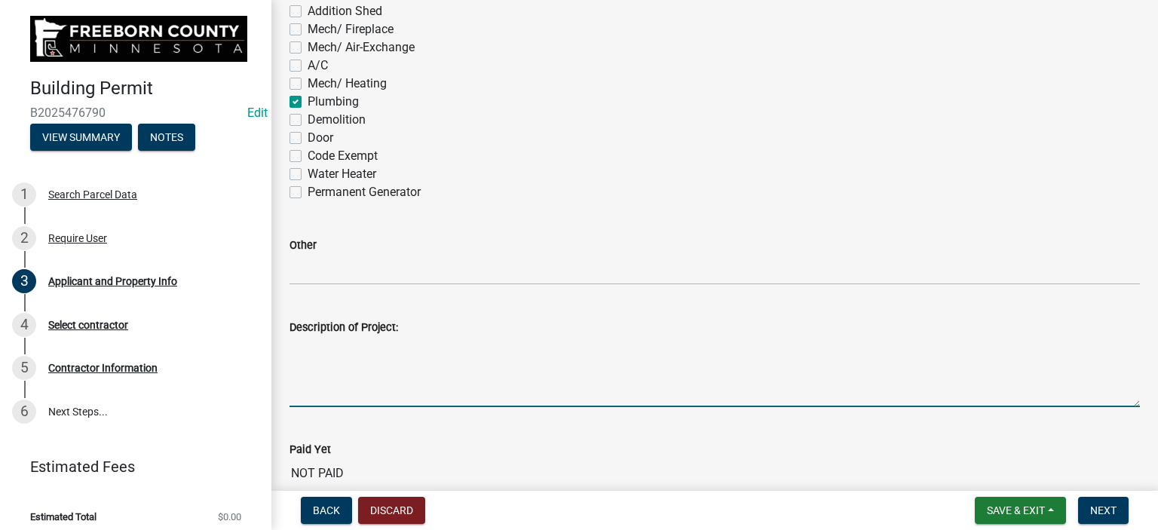
click at [320, 396] on textarea "Description of Project:" at bounding box center [714, 371] width 850 height 71
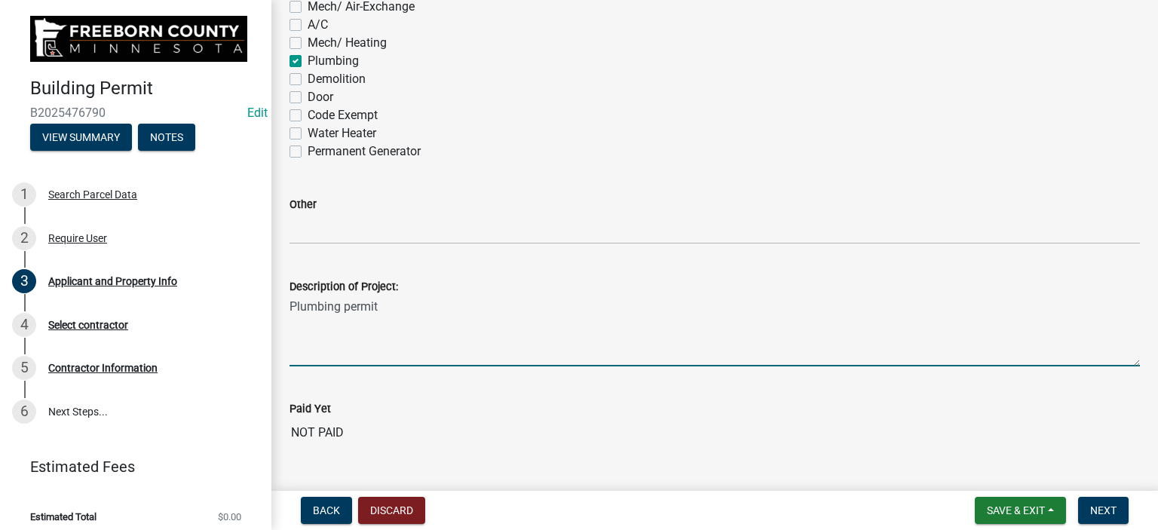
scroll to position [1131, 0]
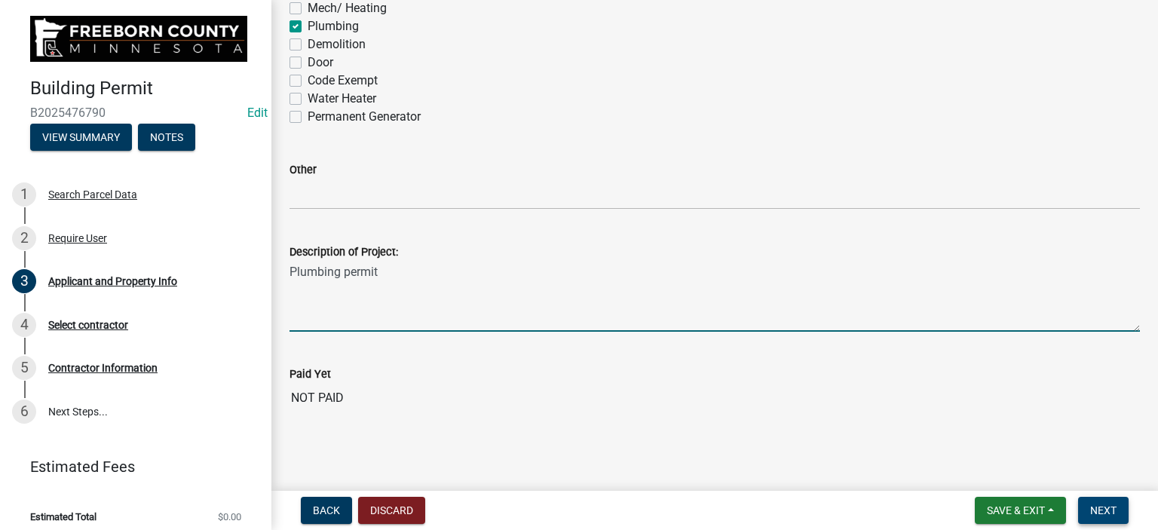
type textarea "Plumbing permit"
click at [1119, 504] on button "Next" at bounding box center [1103, 510] width 50 height 27
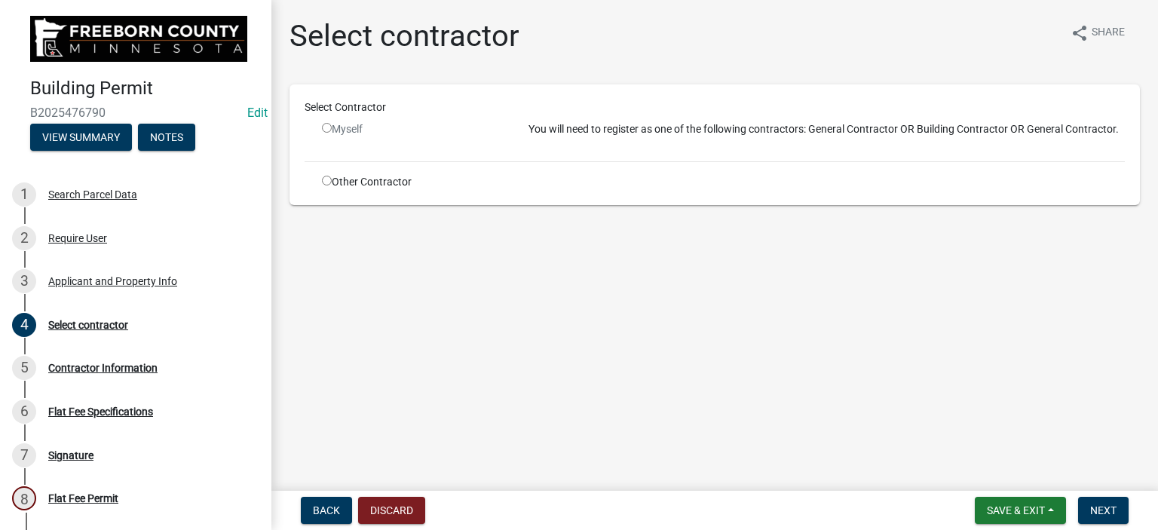
click at [326, 179] on input "radio" at bounding box center [327, 181] width 10 height 10
radio input "true"
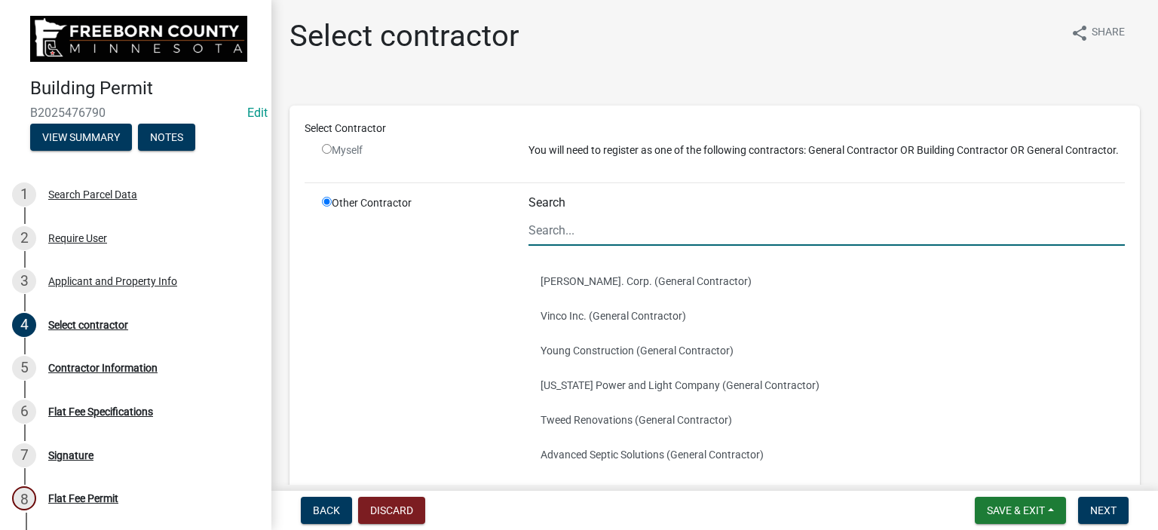
click at [561, 246] on input "Search" at bounding box center [826, 230] width 596 height 31
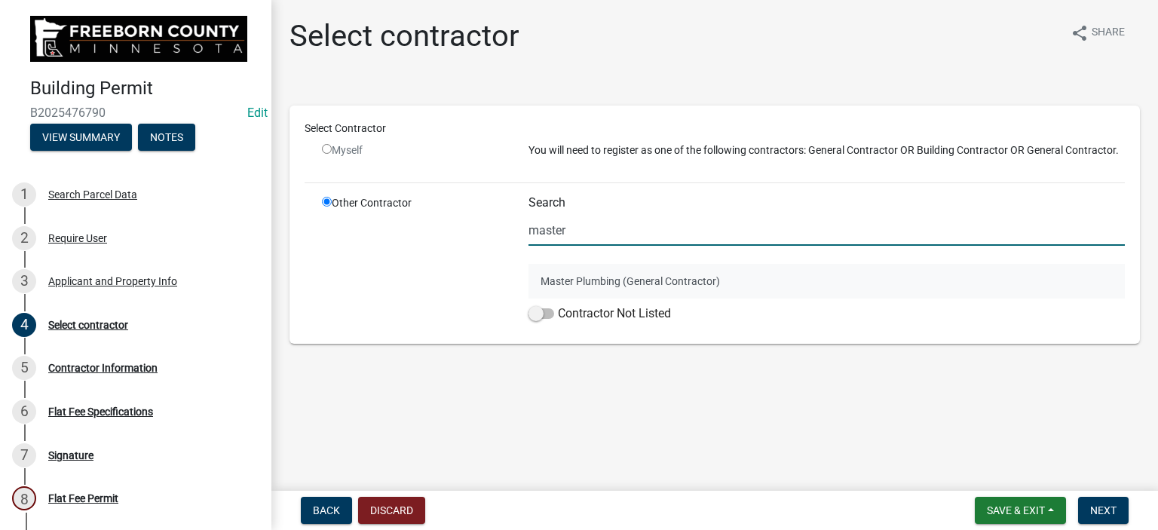
type input "master"
click at [549, 271] on button "Master Plumbing (General Contractor)" at bounding box center [826, 281] width 596 height 35
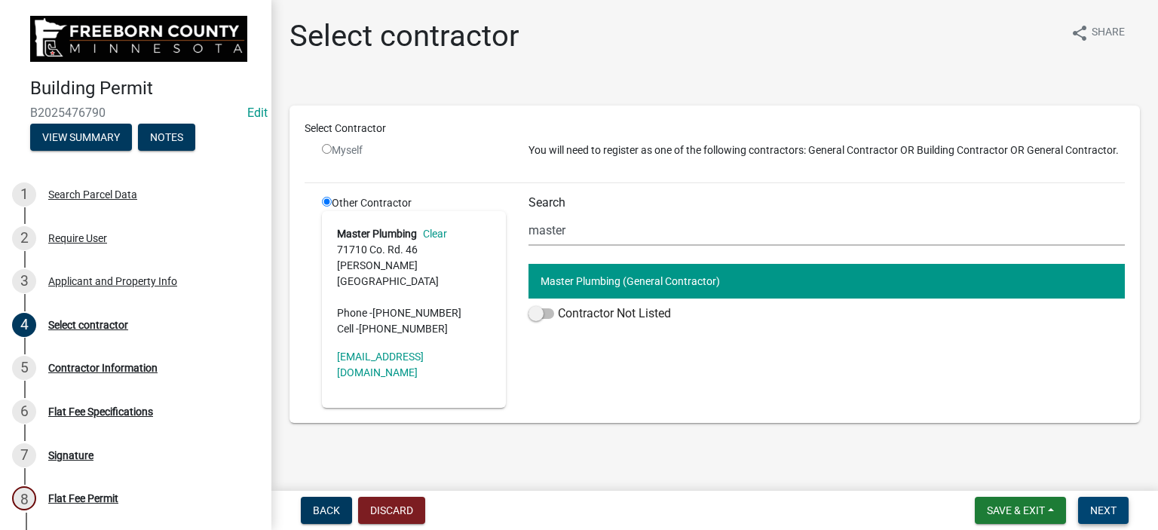
click at [1097, 512] on span "Next" at bounding box center [1103, 510] width 26 height 12
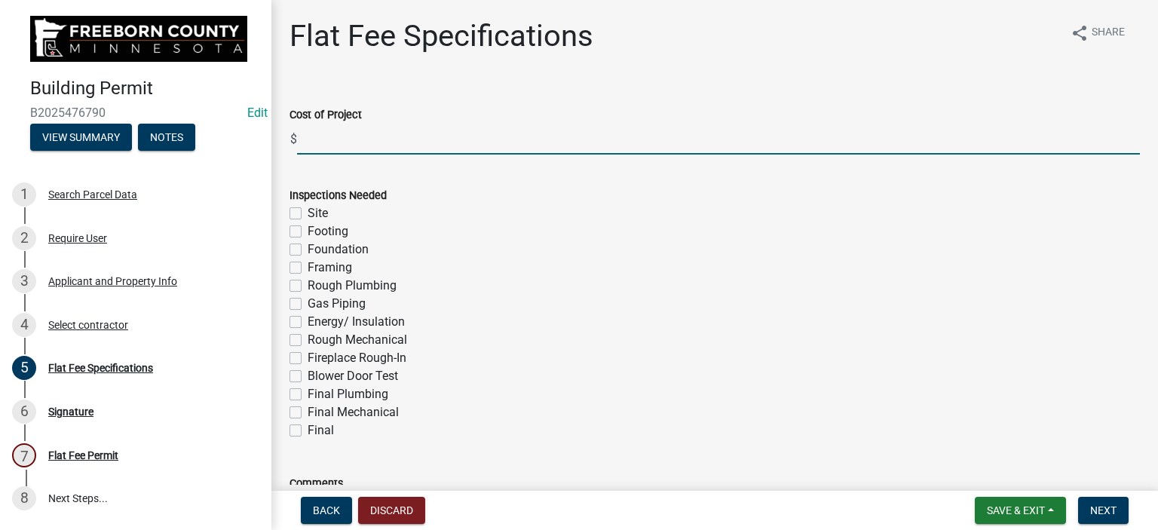
click at [308, 143] on input "text" at bounding box center [718, 139] width 843 height 31
click at [308, 138] on input "30000" at bounding box center [718, 139] width 843 height 31
type input "25000"
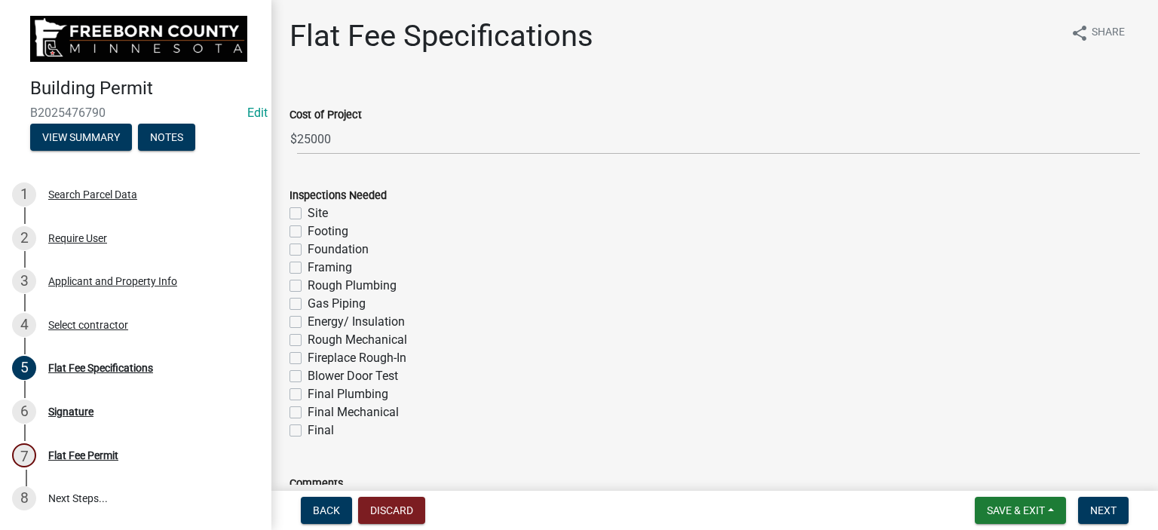
click at [308, 288] on label "Rough Plumbing" at bounding box center [352, 286] width 89 height 18
click at [308, 286] on input "Rough Plumbing" at bounding box center [313, 282] width 10 height 10
checkbox input "true"
checkbox input "false"
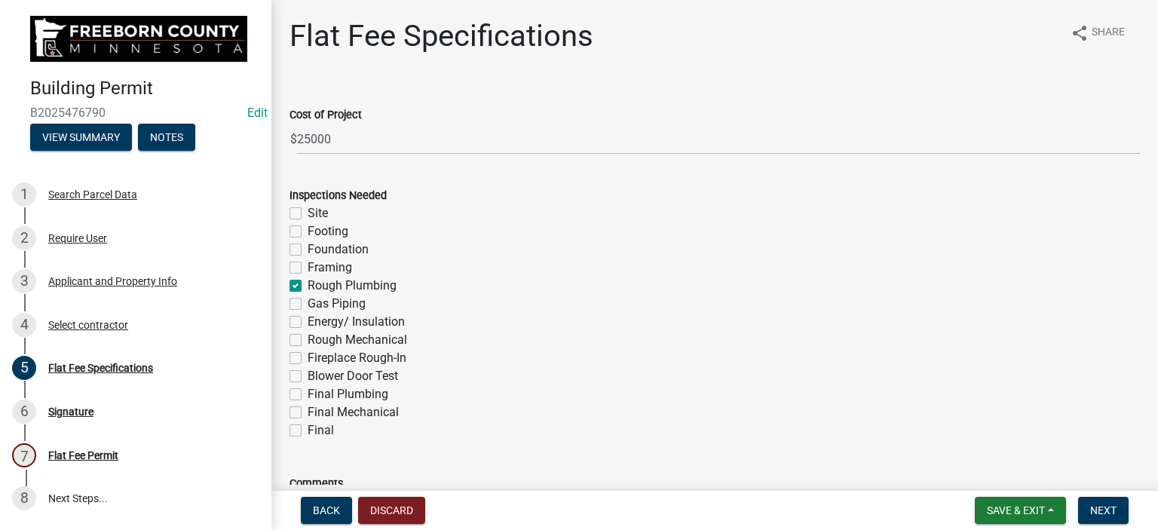
checkbox input "false"
checkbox input "true"
checkbox input "false"
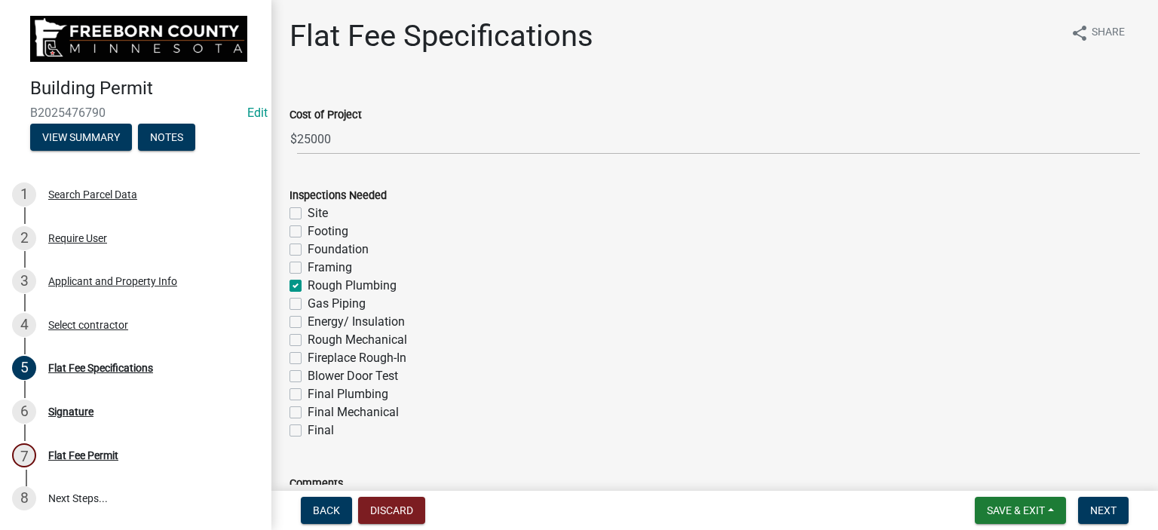
checkbox input "false"
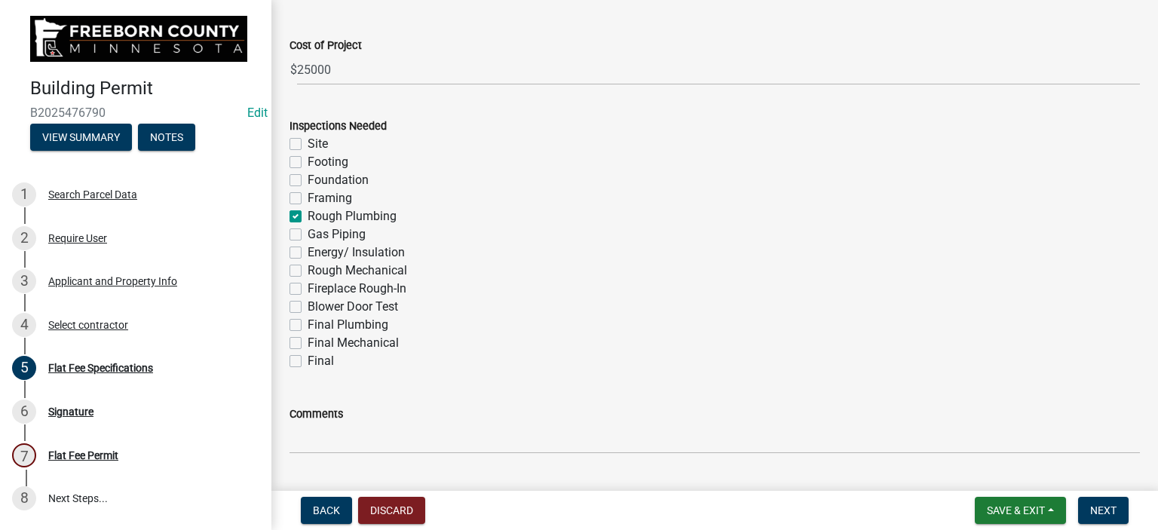
scroll to position [151, 0]
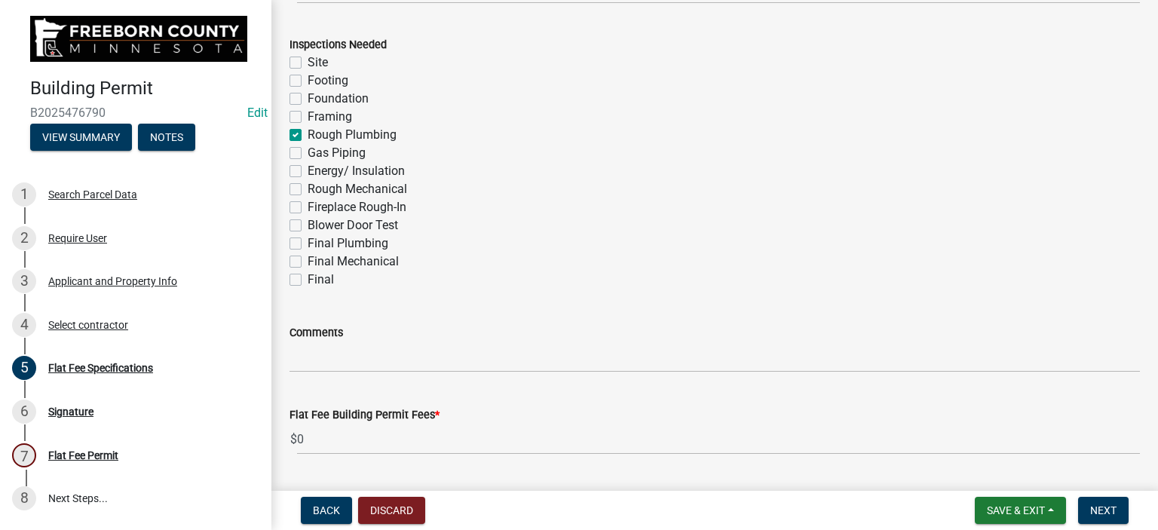
click at [308, 280] on label "Final" at bounding box center [321, 280] width 26 height 18
click at [308, 280] on input "Final" at bounding box center [313, 276] width 10 height 10
checkbox input "true"
checkbox input "false"
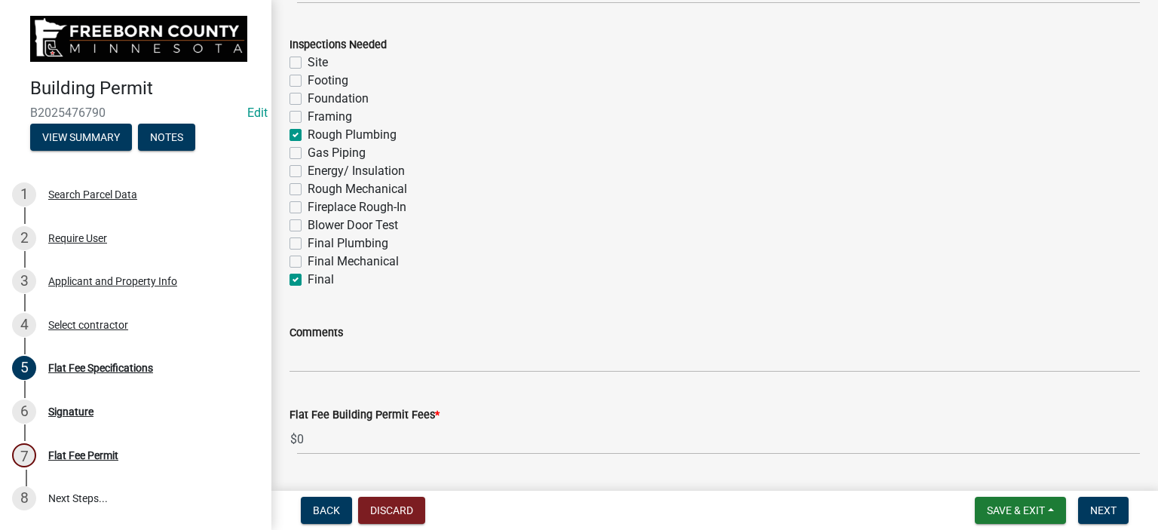
checkbox input "false"
checkbox input "true"
checkbox input "false"
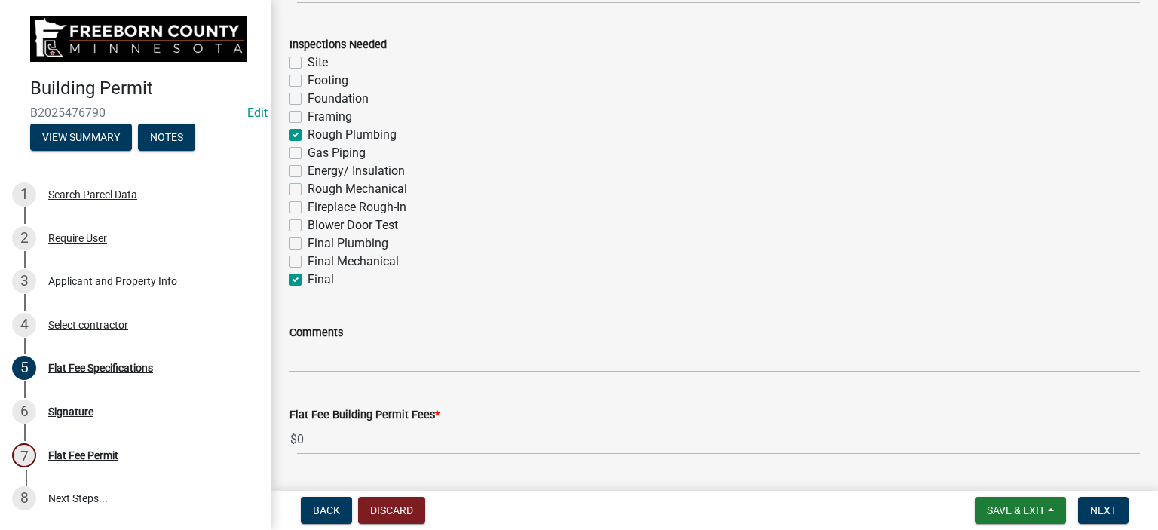
checkbox input "false"
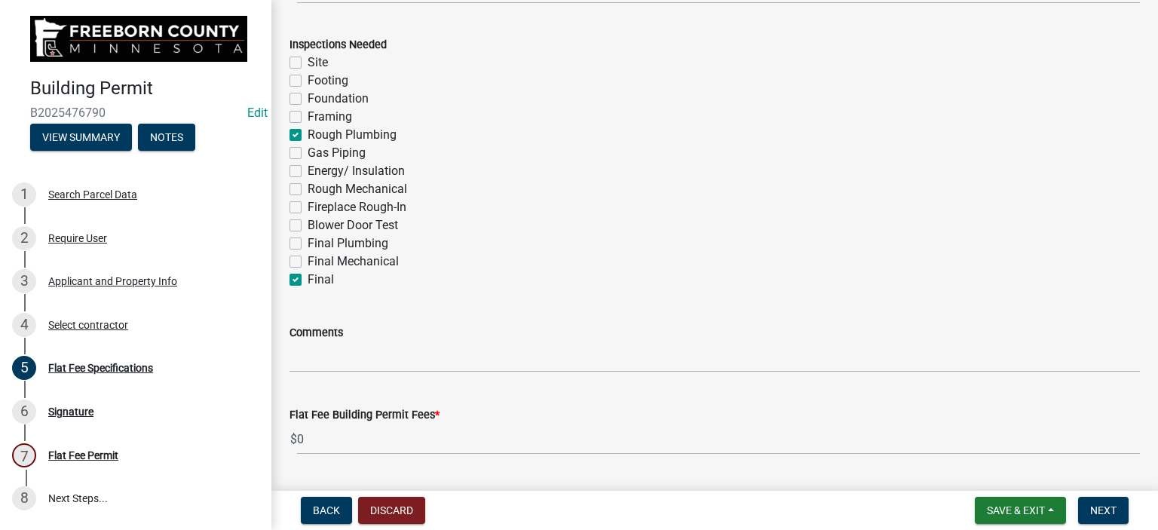
checkbox input "true"
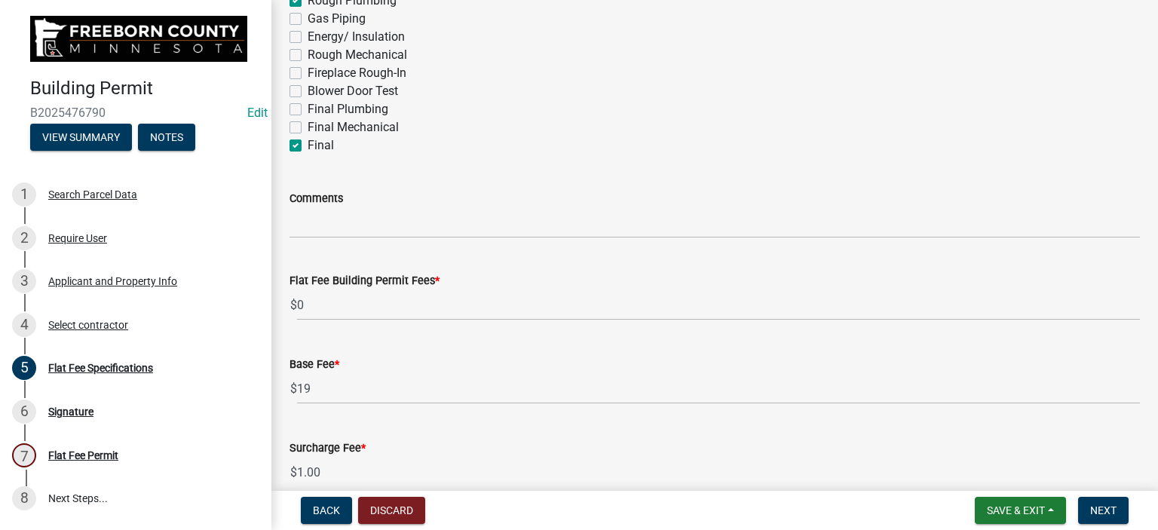
scroll to position [377, 0]
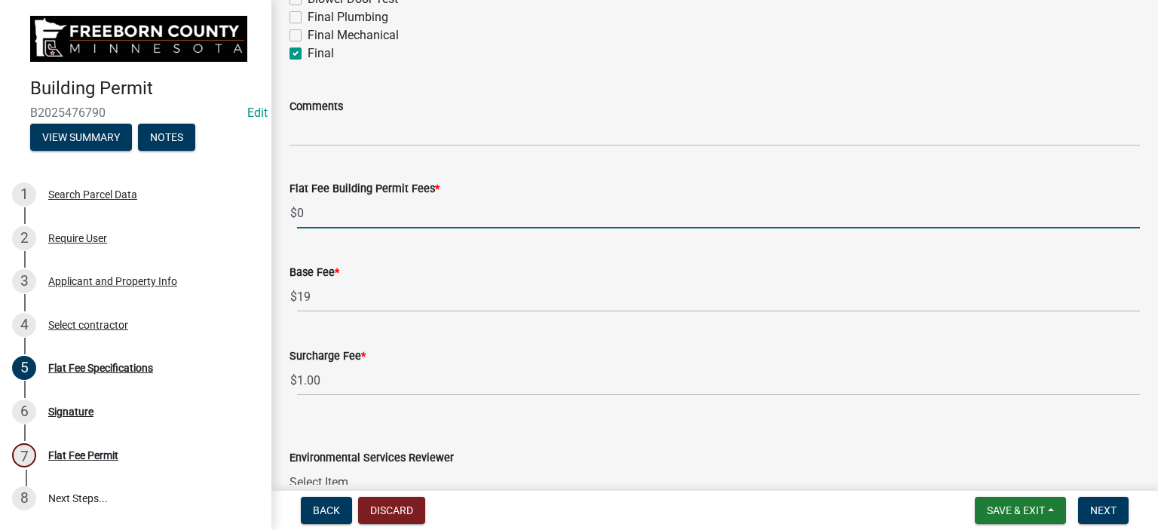
click at [307, 219] on input "0" at bounding box center [718, 212] width 843 height 31
type input "30"
click at [419, 240] on wm-data-entity-input "Flat Fee Building Permit Fees * $ 30" at bounding box center [714, 200] width 850 height 84
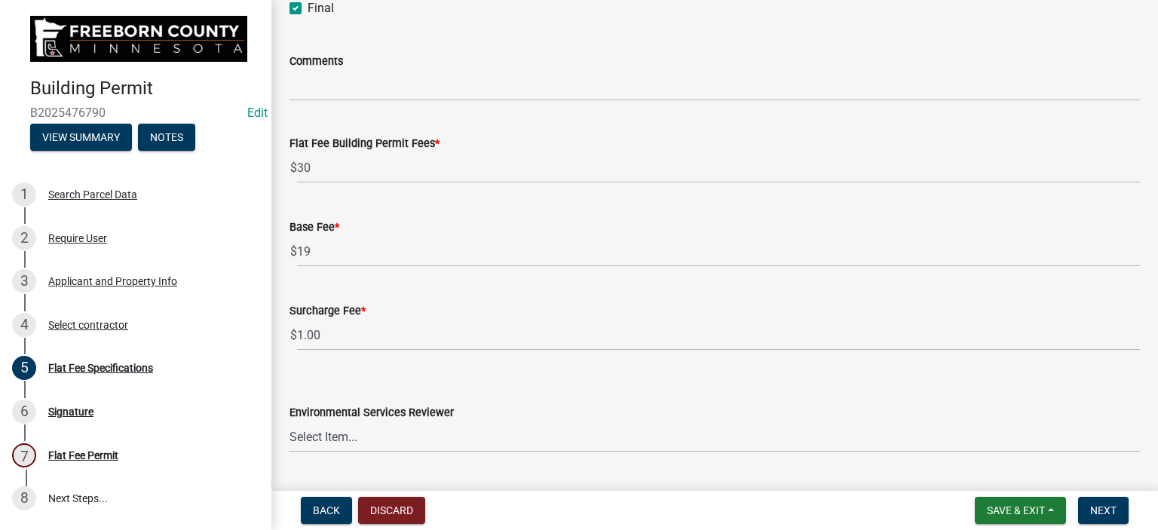
scroll to position [461, 0]
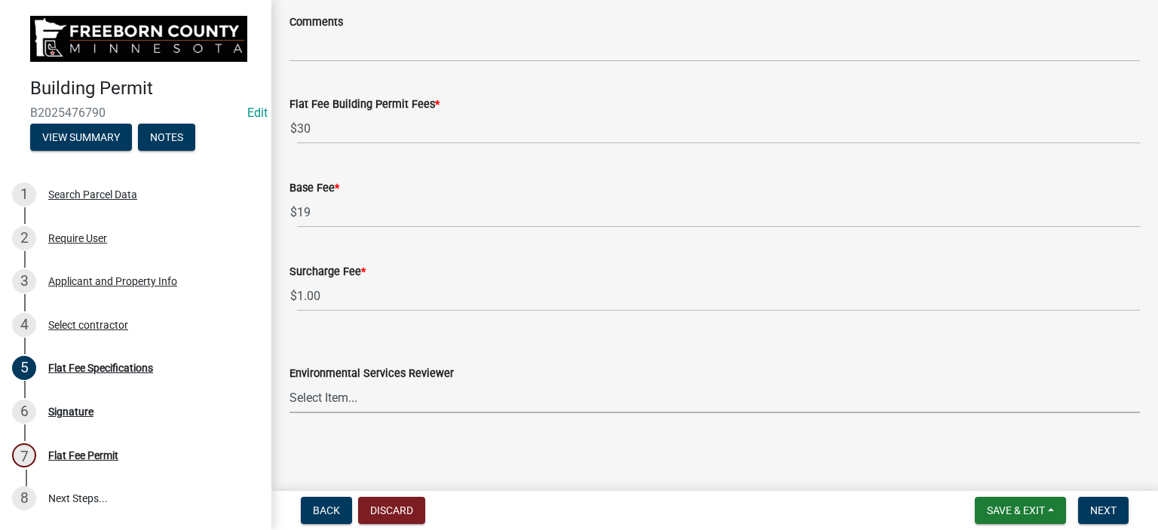
click at [347, 401] on select "Select Item... [PERSON_NAME] [PERSON_NAME] [PERSON_NAME] [PERSON_NAME] [PERSON_…" at bounding box center [714, 397] width 850 height 31
click at [289, 382] on select "Select Item... [PERSON_NAME] [PERSON_NAME] [PERSON_NAME] [PERSON_NAME] [PERSON_…" at bounding box center [714, 397] width 850 height 31
select select "cf5e982a-8fde-449d-bcd8-be8cdfb99374"
drag, startPoint x: 809, startPoint y: 439, endPoint x: 823, endPoint y: 437, distance: 13.6
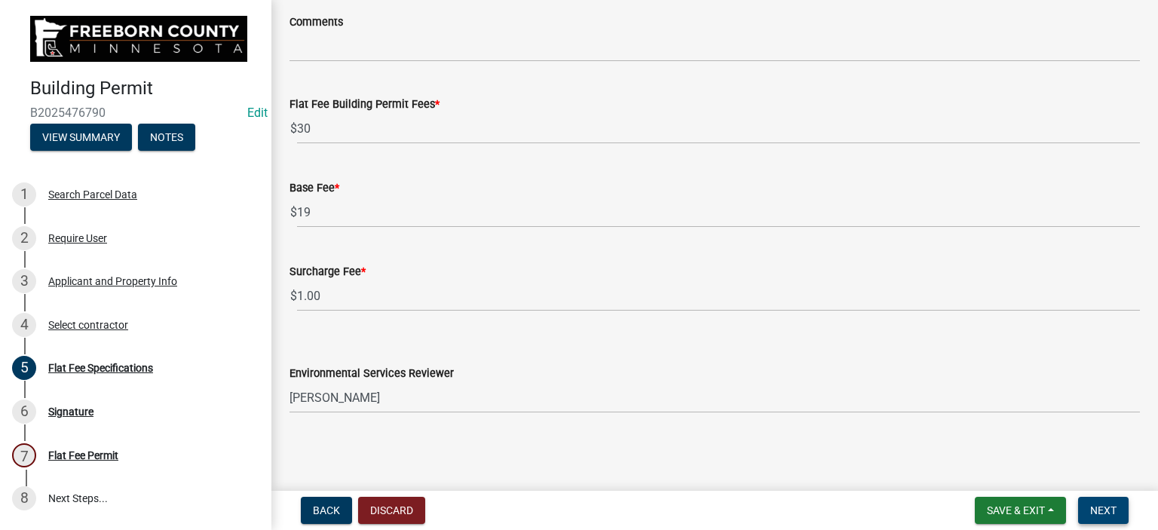
click at [1099, 505] on span "Next" at bounding box center [1103, 510] width 26 height 12
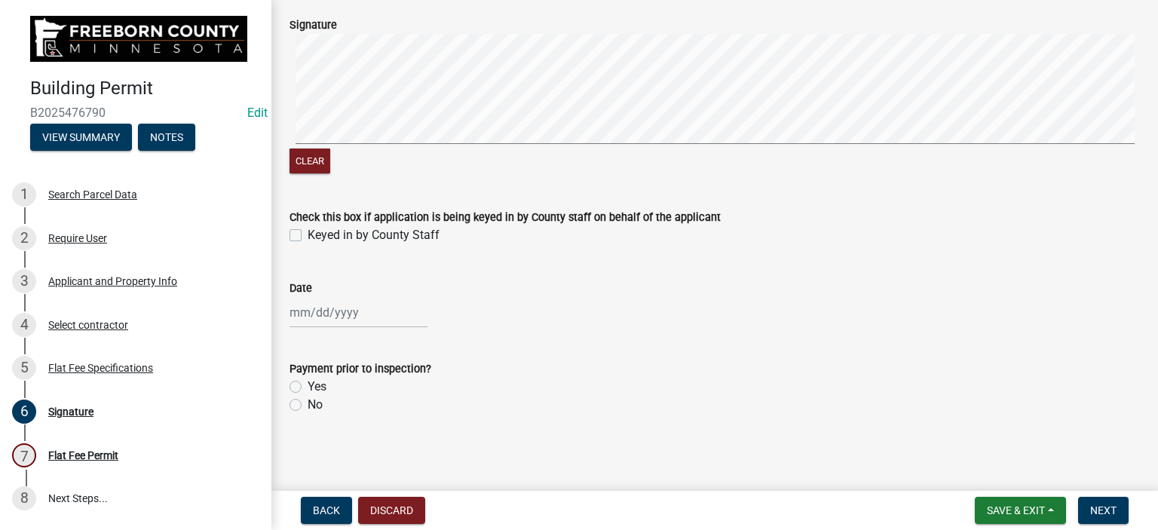
scroll to position [87, 0]
click at [308, 228] on label "Keyed in by County Staff" at bounding box center [374, 234] width 132 height 18
click at [308, 228] on input "Keyed in by County Staff" at bounding box center [313, 230] width 10 height 10
checkbox input "true"
click at [302, 319] on div at bounding box center [358, 311] width 138 height 31
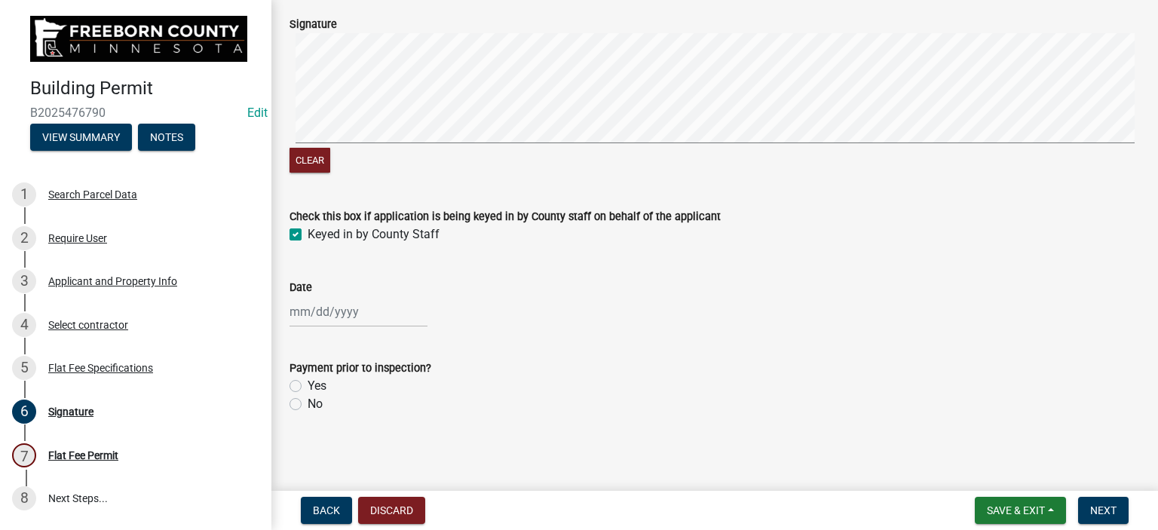
select select "9"
select select "2025"
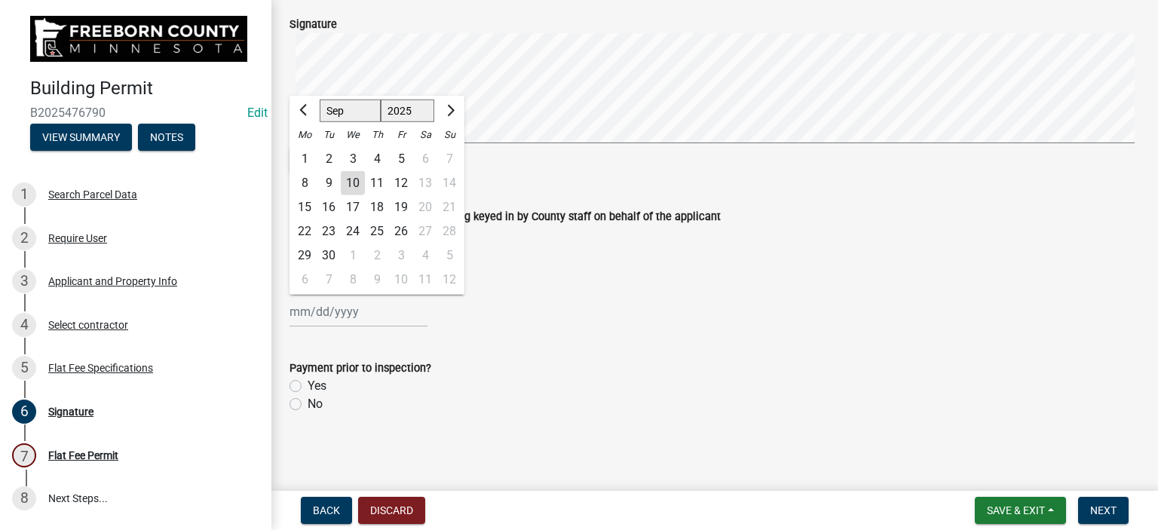
click at [350, 185] on div "10" at bounding box center [353, 183] width 24 height 24
type input "[DATE]"
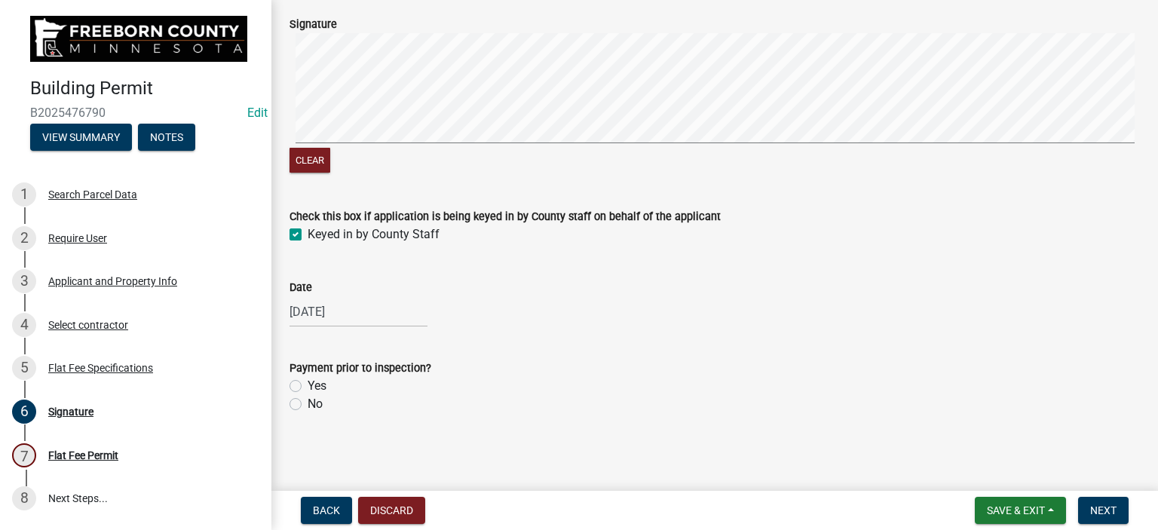
click at [320, 314] on div "[DATE]" at bounding box center [358, 311] width 138 height 31
select select "9"
select select "2025"
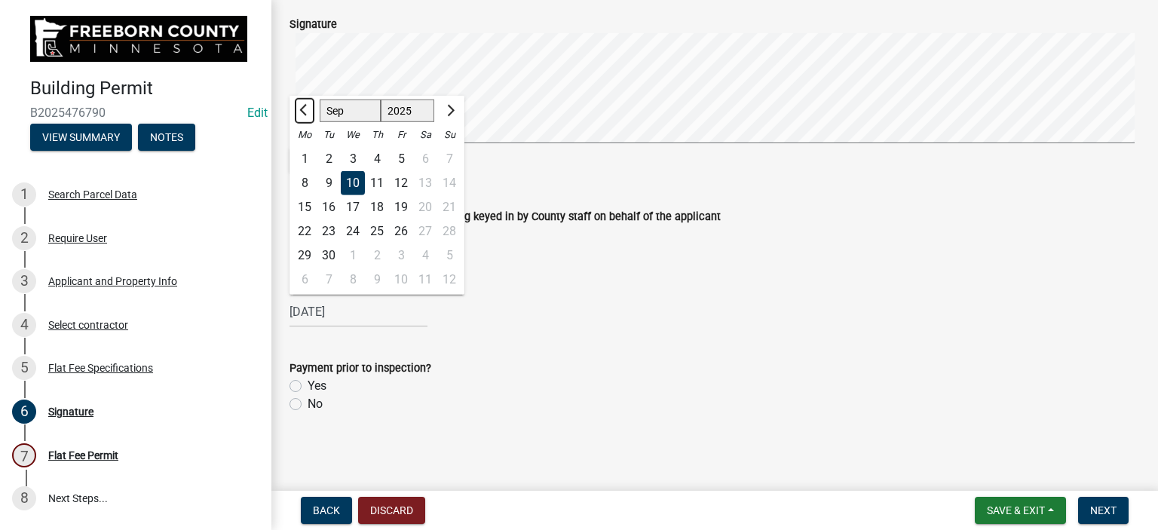
click at [301, 109] on span "Previous month" at bounding box center [304, 110] width 11 height 11
select select "8"
click at [401, 231] on div "22" at bounding box center [401, 231] width 24 height 24
type input "[DATE]"
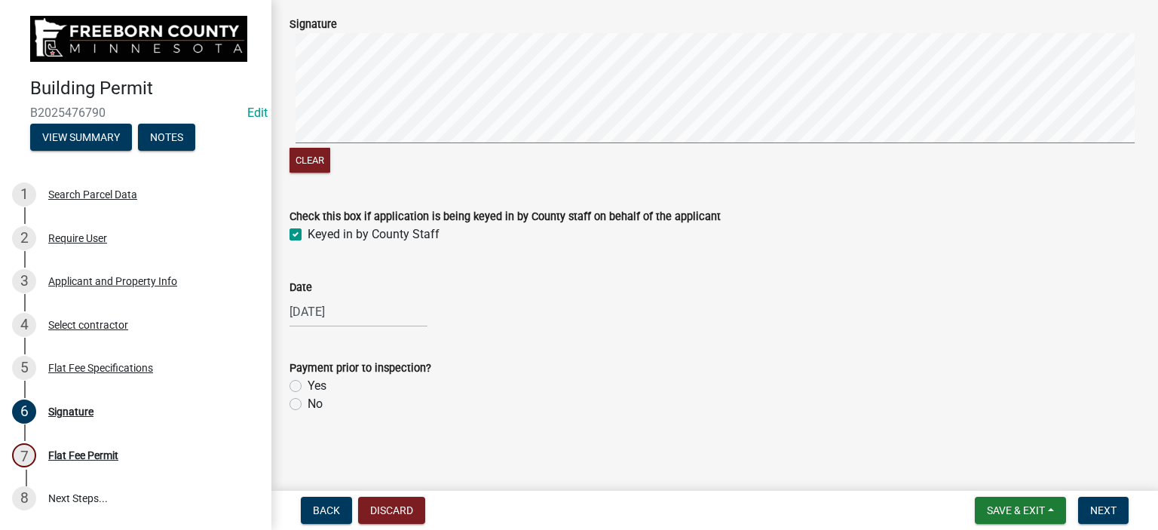
click at [308, 405] on label "No" at bounding box center [315, 404] width 15 height 18
click at [308, 405] on input "No" at bounding box center [313, 400] width 10 height 10
radio input "true"
click at [1104, 507] on span "Next" at bounding box center [1103, 510] width 26 height 12
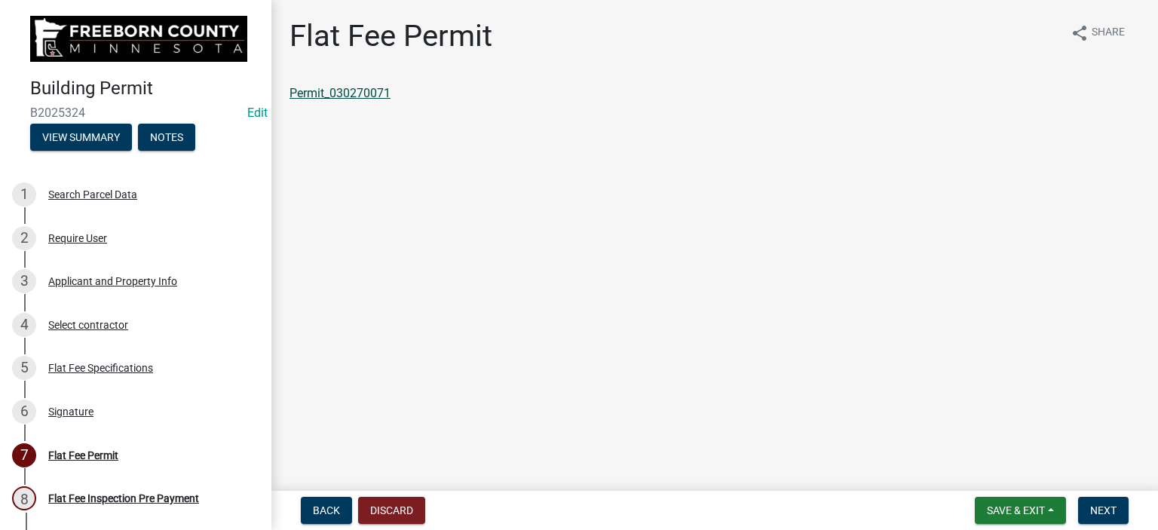
click at [368, 96] on link "Permit_030270071" at bounding box center [339, 93] width 101 height 14
click at [73, 367] on div "Flat Fee Specifications" at bounding box center [100, 368] width 105 height 11
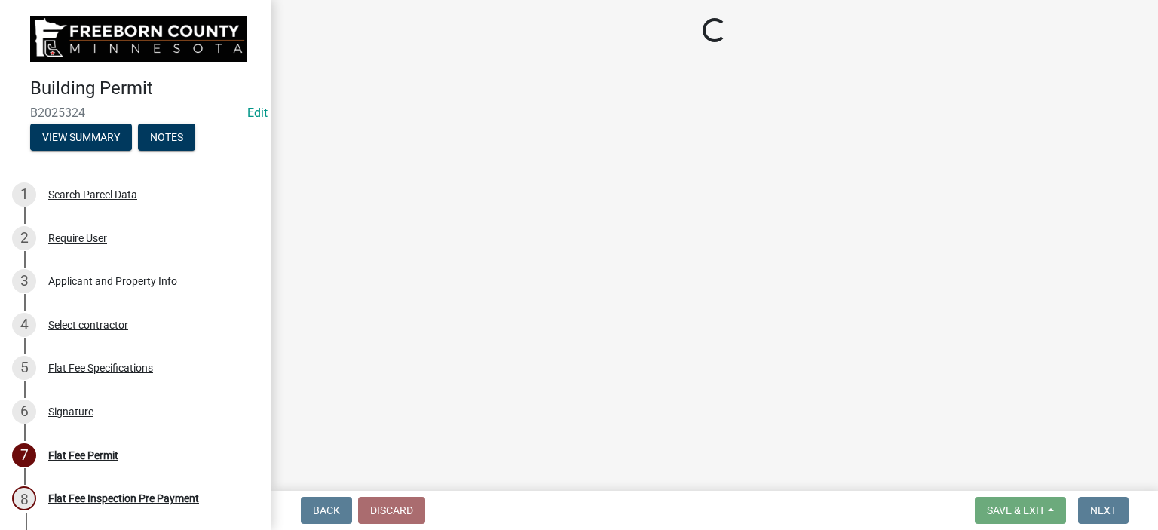
select select "cf5e982a-8fde-449d-bcd8-be8cdfb99374"
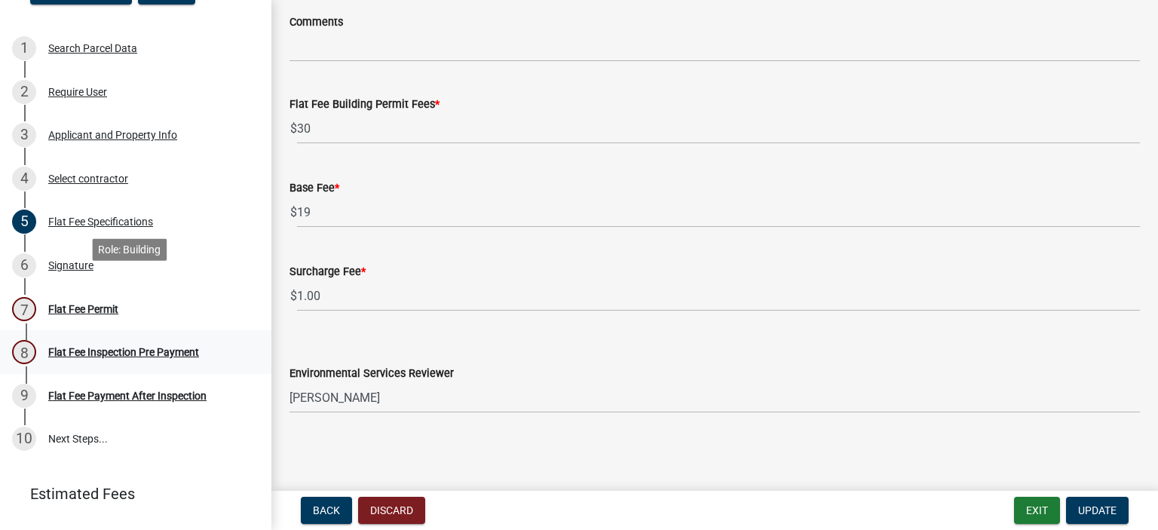
scroll to position [226, 0]
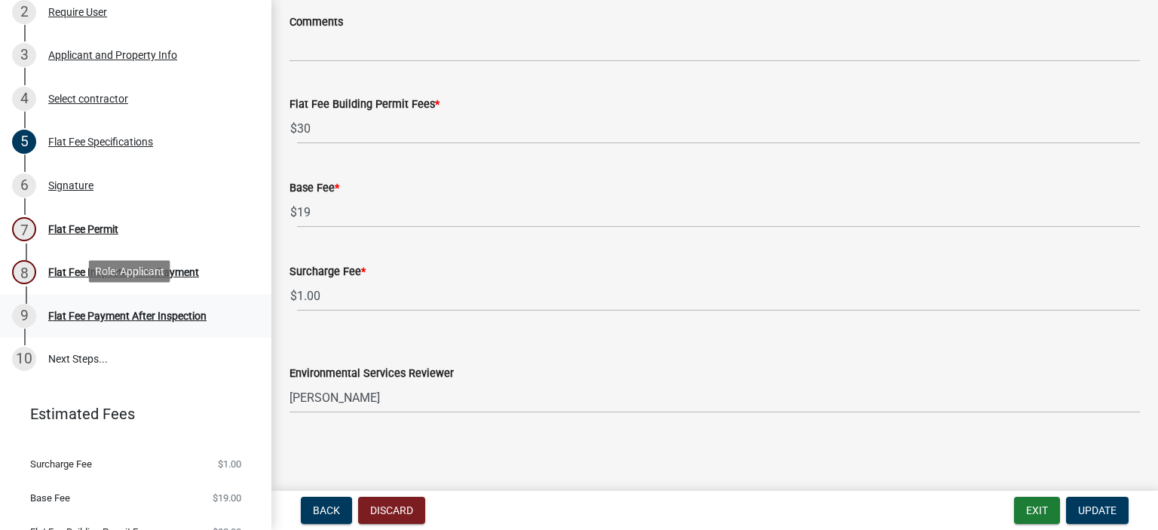
click at [127, 319] on div "Flat Fee Payment After Inspection" at bounding box center [127, 316] width 158 height 11
click at [81, 183] on div "Signature" at bounding box center [70, 185] width 45 height 11
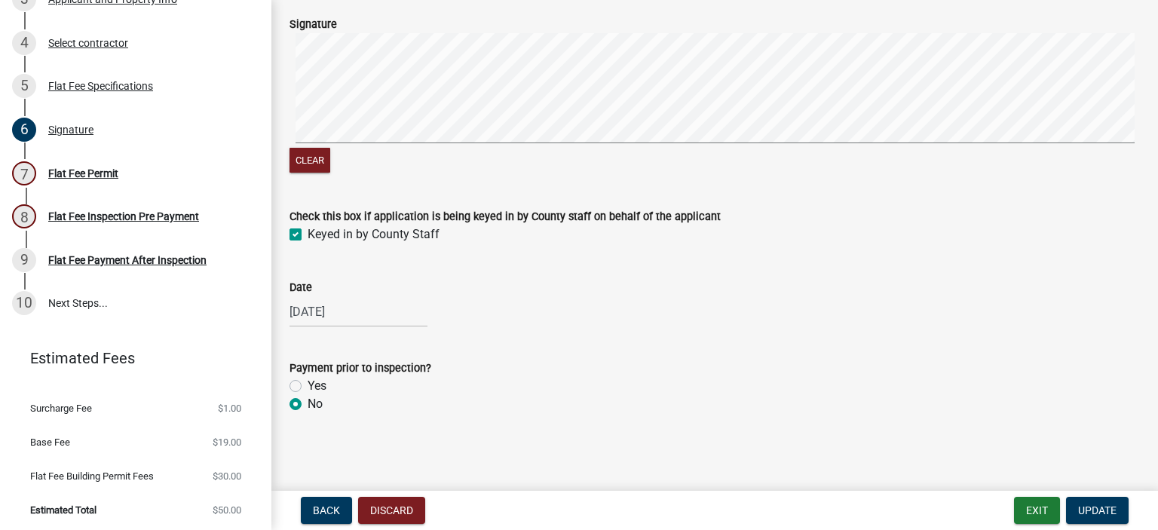
scroll to position [87, 0]
click at [62, 173] on div "Flat Fee Permit" at bounding box center [83, 173] width 70 height 11
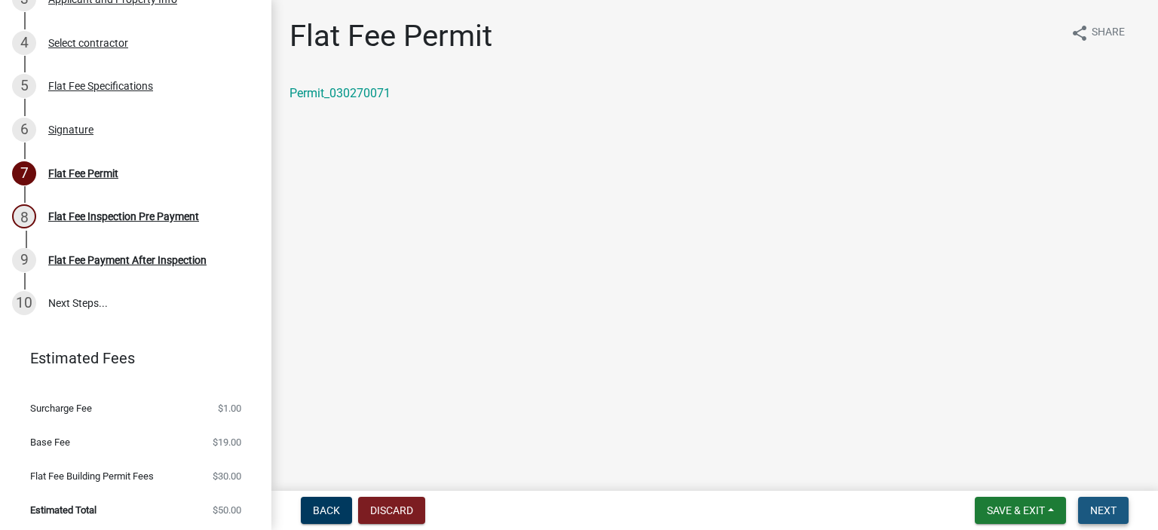
click at [1091, 504] on span "Next" at bounding box center [1103, 510] width 26 height 12
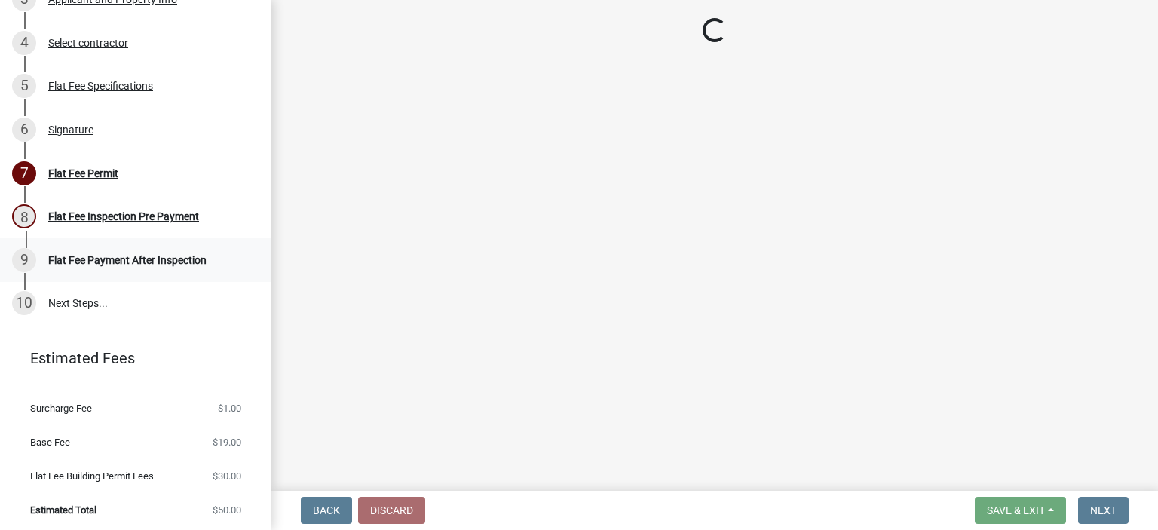
select select "3613e5d6-c0da-40a7-83d4-d5638b2e6124"
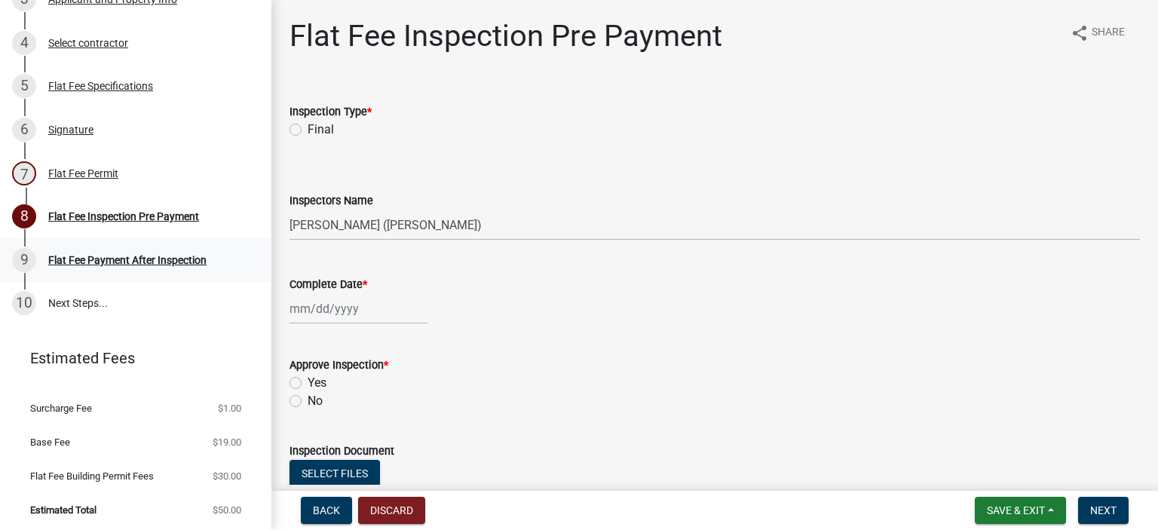
click at [170, 256] on div "Flat Fee Payment After Inspection" at bounding box center [127, 260] width 158 height 11
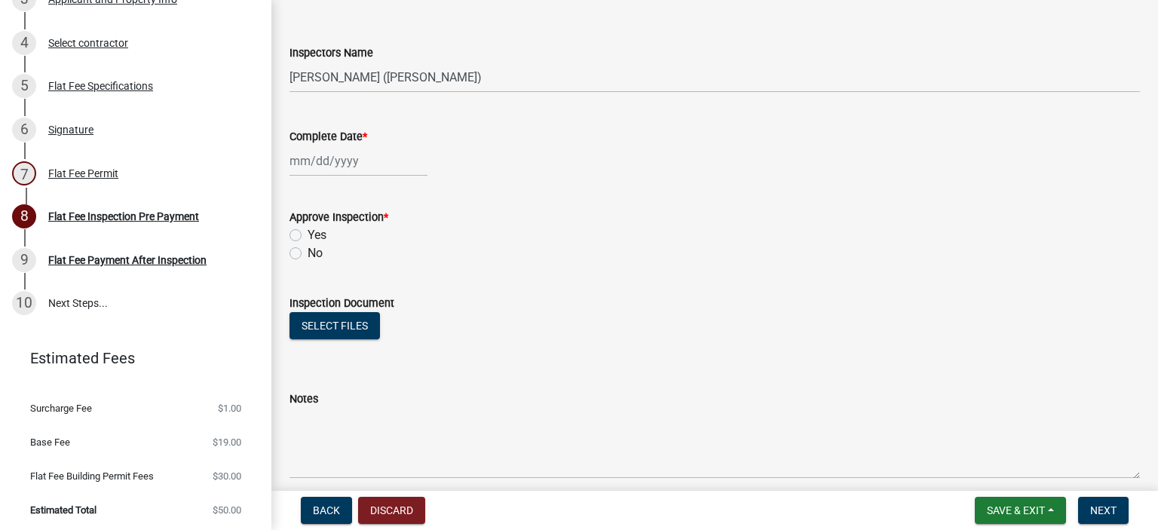
scroll to position [280, 0]
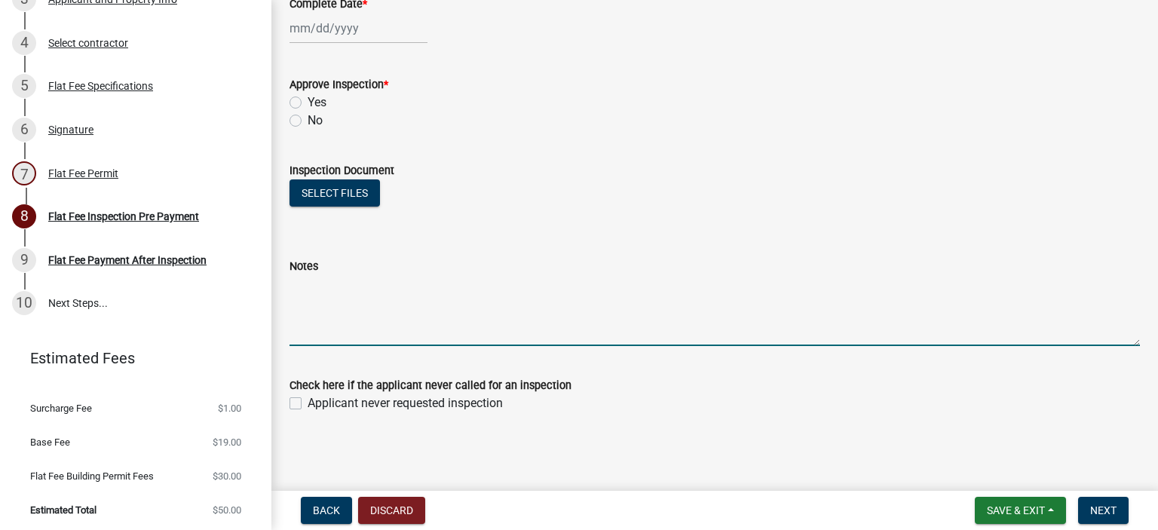
click at [348, 322] on textarea "Notes" at bounding box center [714, 310] width 850 height 71
type textarea "[DATE] UG DWV 5psi-ok"
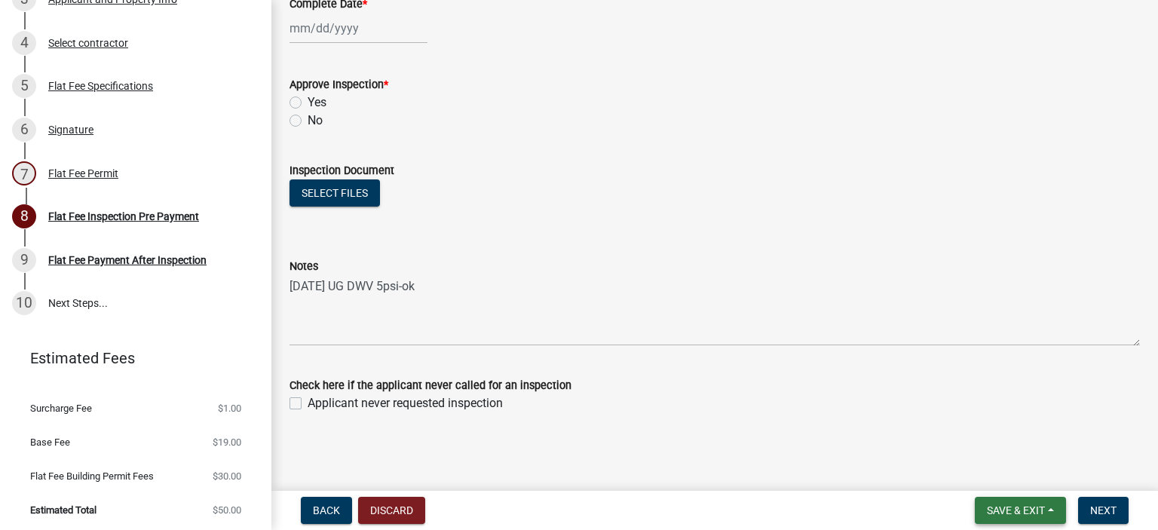
click at [1060, 506] on button "Save & Exit" at bounding box center [1020, 510] width 91 height 27
click at [1048, 476] on button "Save & Exit" at bounding box center [1005, 471] width 121 height 36
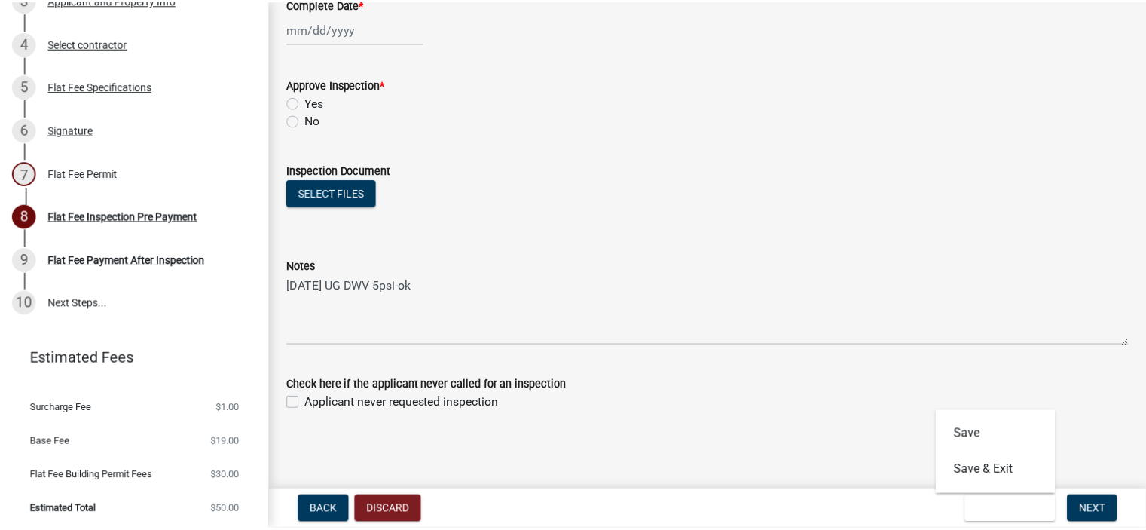
scroll to position [0, 0]
